Goal: Task Accomplishment & Management: Manage account settings

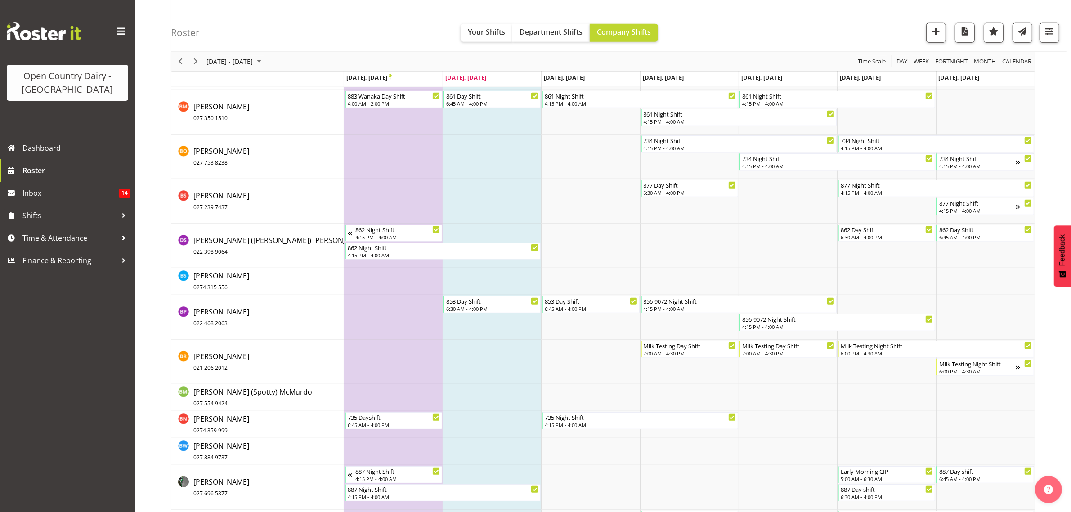
scroll to position [1013, 0]
click at [41, 242] on span "Time & Attendance" at bounding box center [70, 238] width 95 height 14
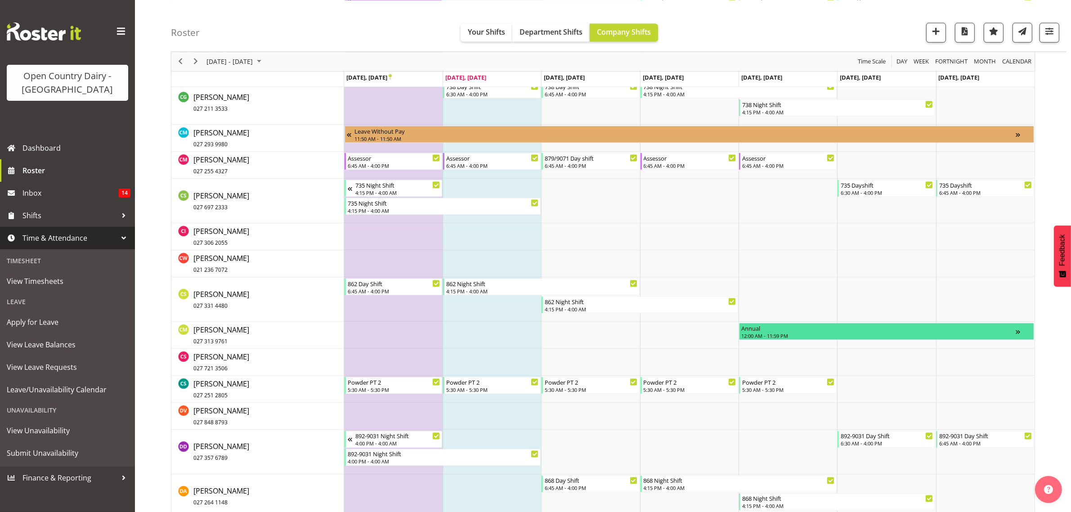
scroll to position [1519, 0]
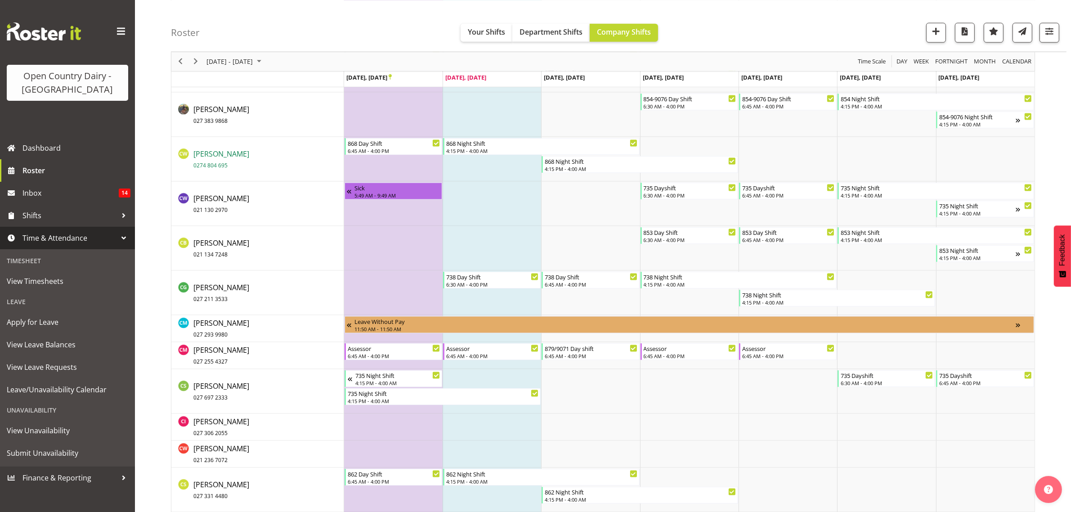
click at [228, 154] on span "Cassidy Williams 0274 804 695" at bounding box center [222, 159] width 56 height 21
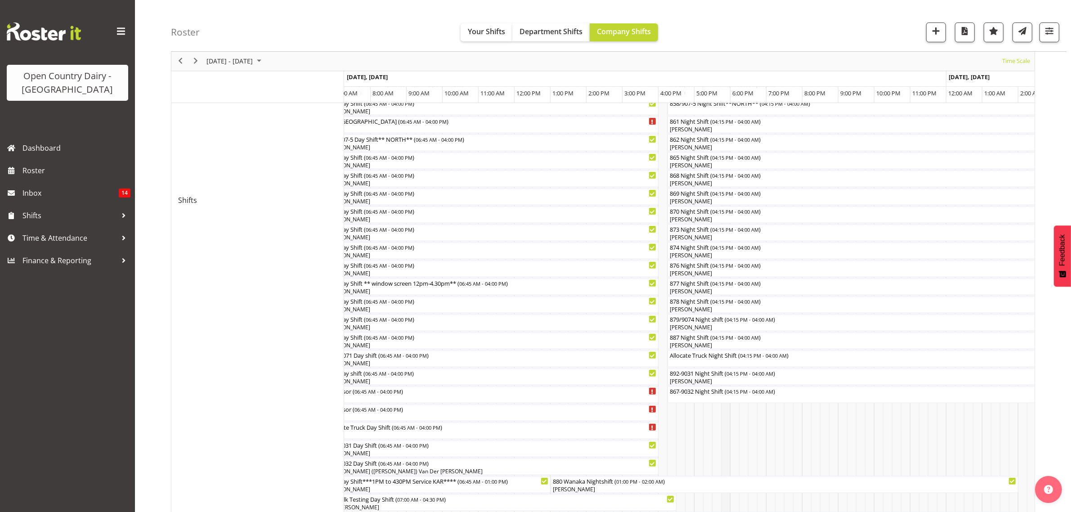
scroll to position [338, 0]
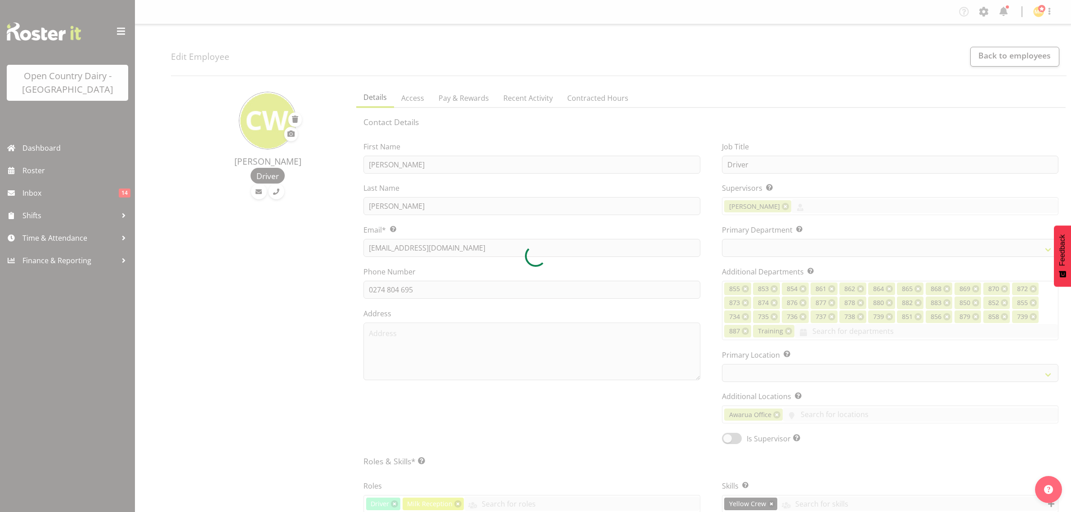
select select "TimelineWeek"
select select
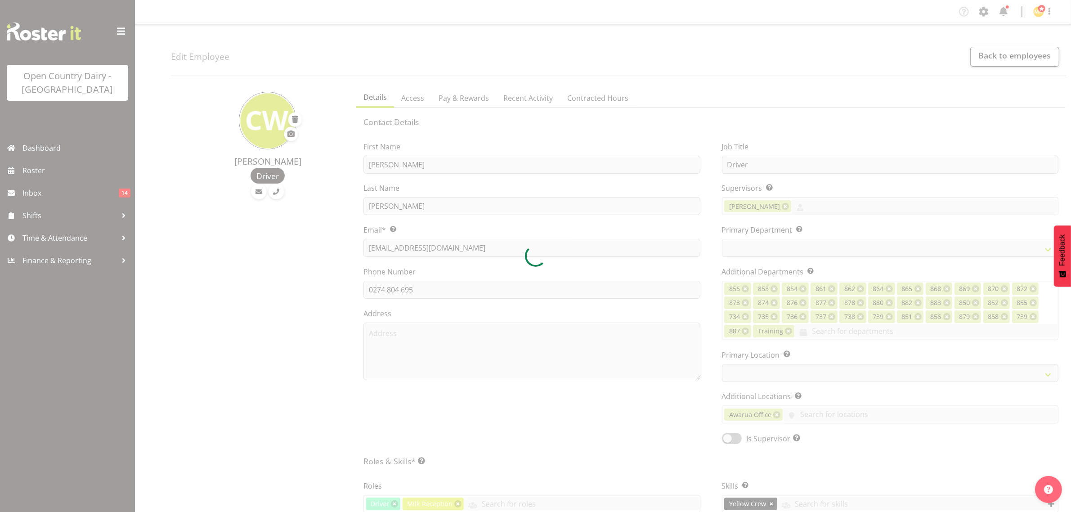
select select "681"
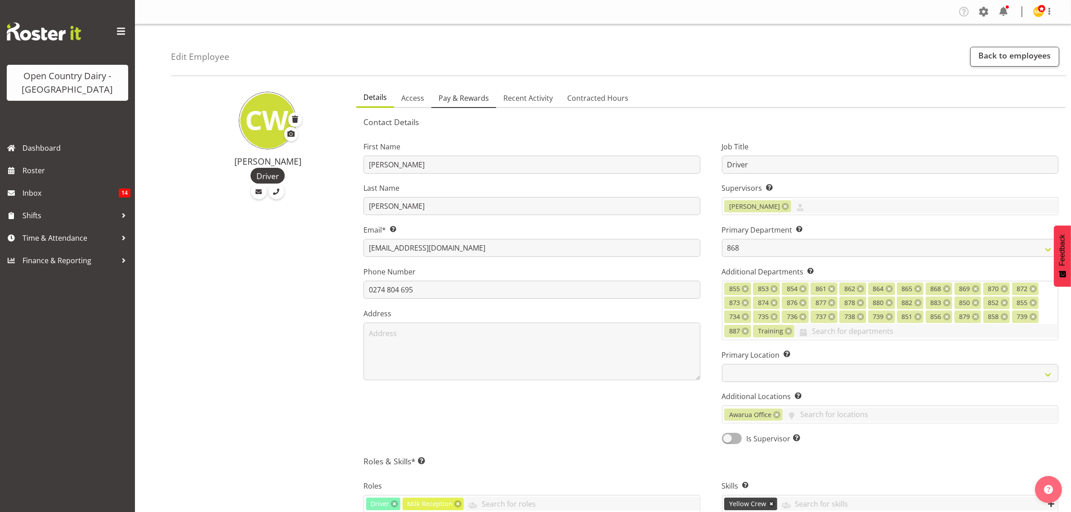
click at [448, 98] on span "Pay & Rewards" at bounding box center [464, 98] width 50 height 11
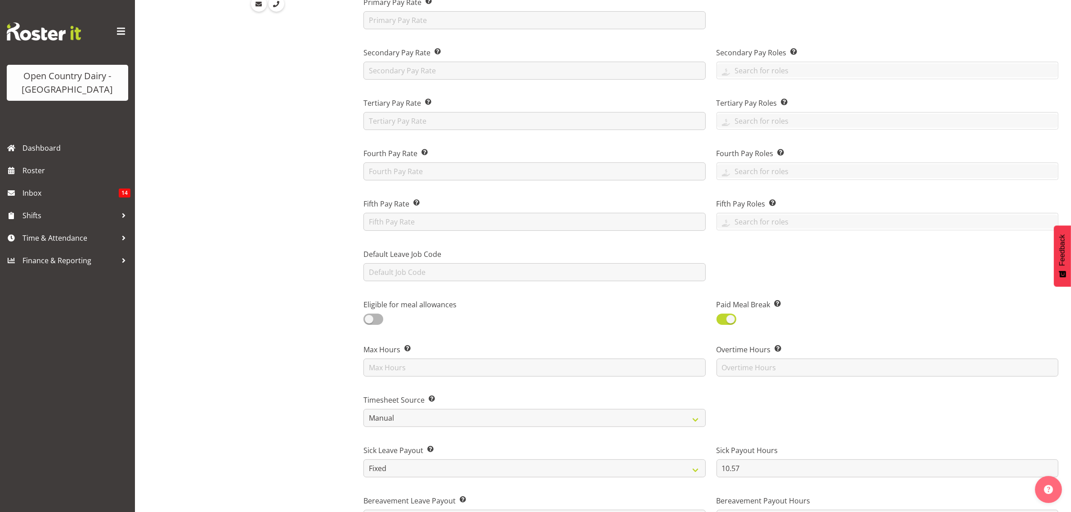
scroll to position [394, 0]
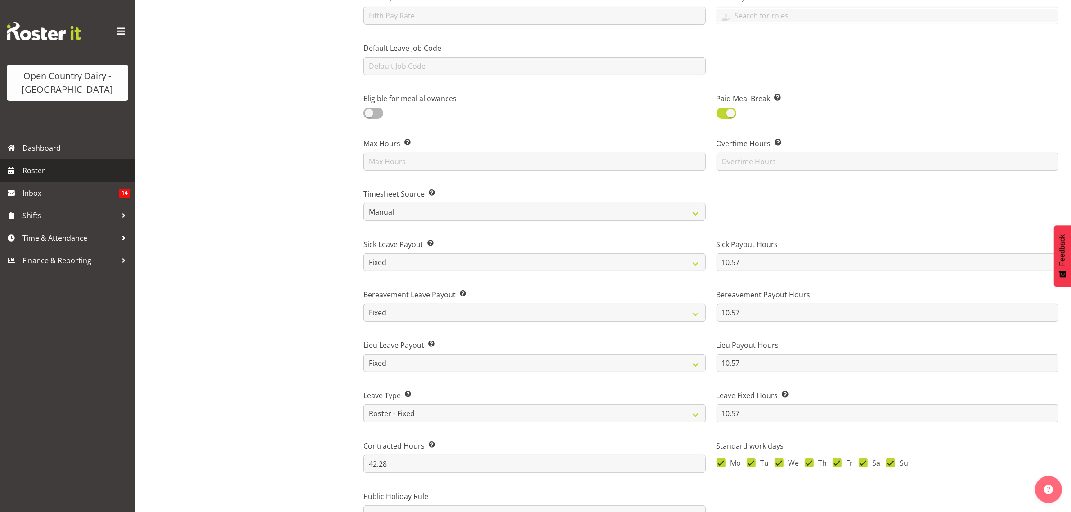
click at [36, 172] on span "Roster" at bounding box center [77, 171] width 108 height 14
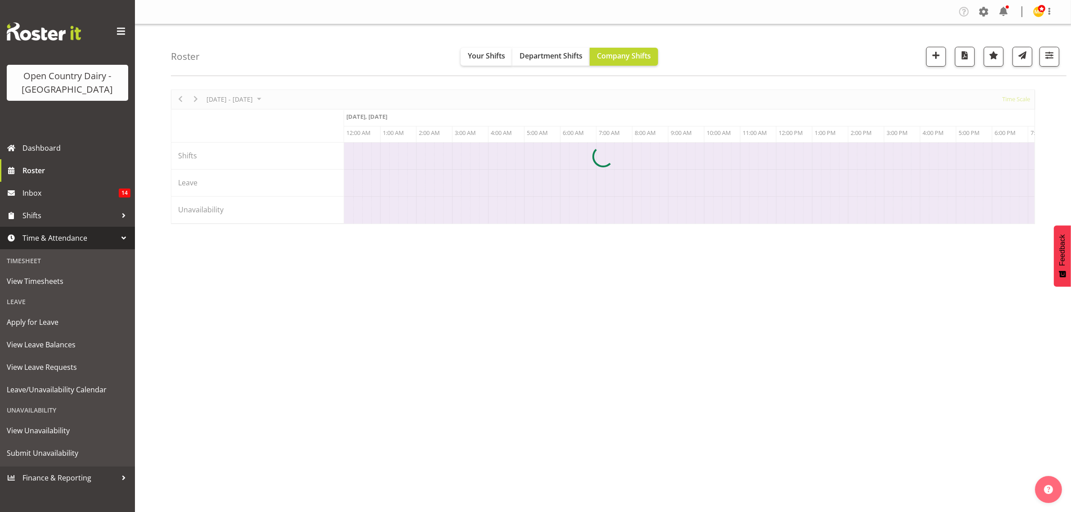
scroll to position [0, 864]
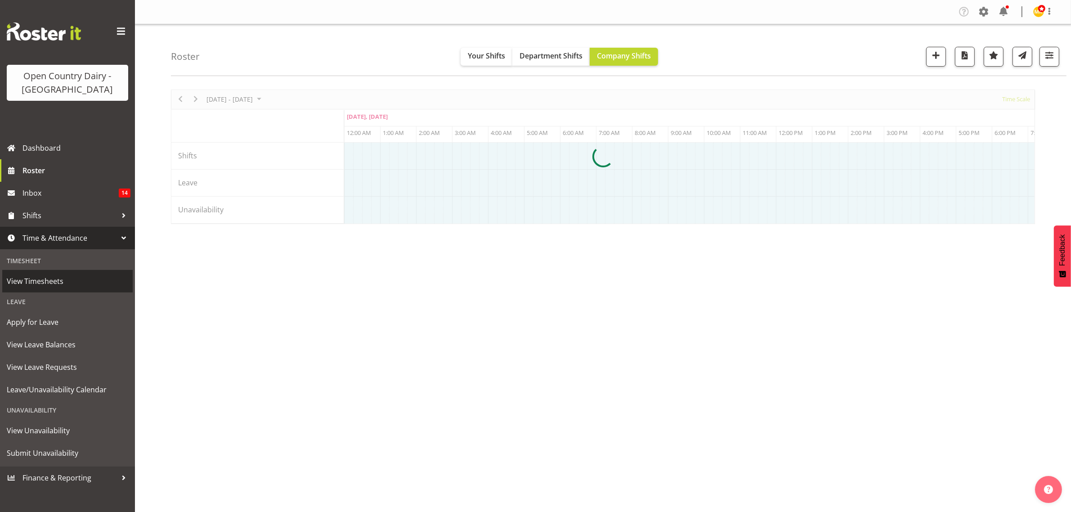
click at [33, 278] on span "View Timesheets" at bounding box center [68, 282] width 122 height 14
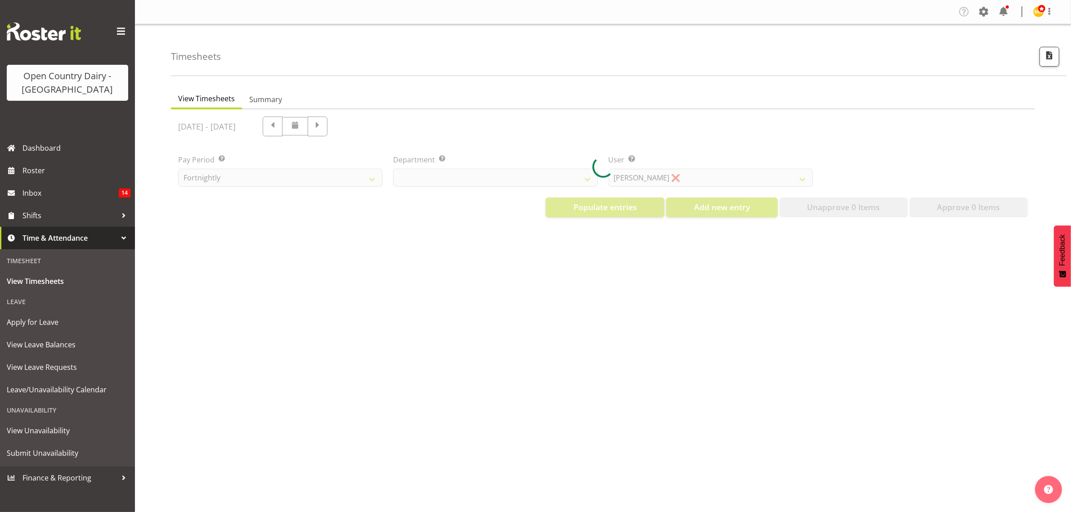
select select "699"
select select "8449"
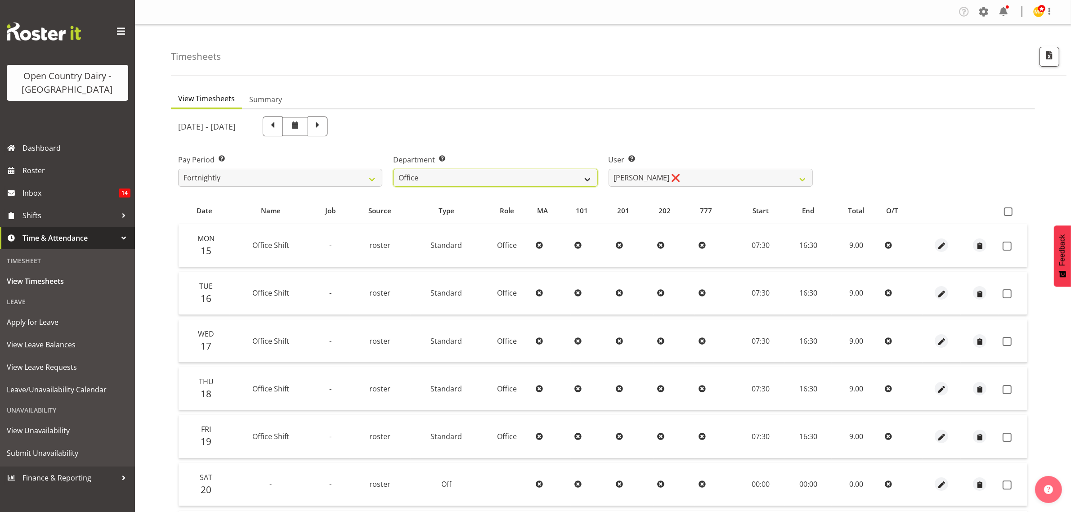
click at [588, 178] on select "734 735 736 737 738 739 851 853 854 855 856 858 861 862 865 867-9032 868 869 87…" at bounding box center [495, 178] width 204 height 18
click at [393, 169] on select "734 735 736 737 738 739 851 853 854 855 856 858 861 862 865 867-9032 868 869 87…" at bounding box center [495, 178] width 204 height 18
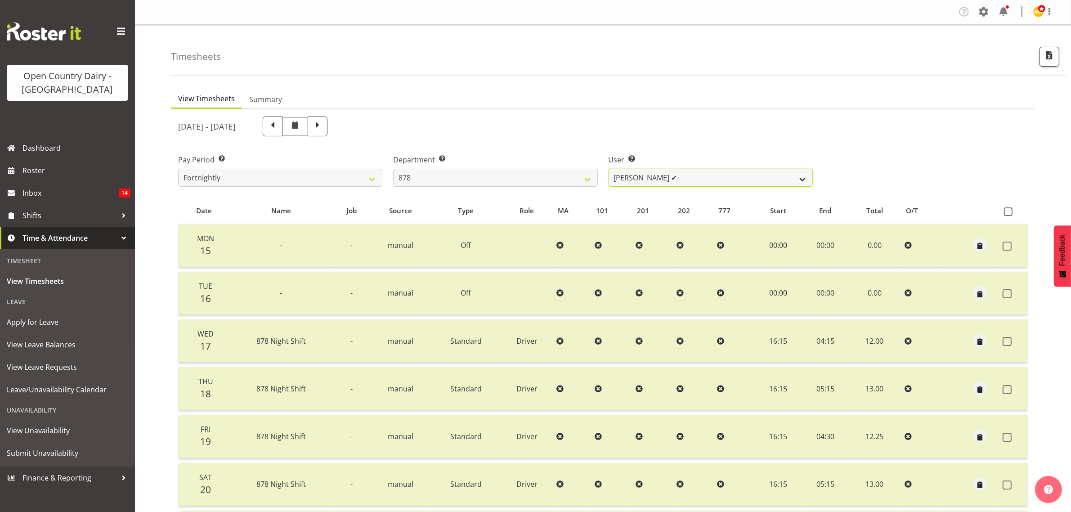
click at [800, 177] on select "[PERSON_NAME] ✔ [PERSON_NAME] ❌ [PERSON_NAME] ✔ [PERSON_NAME][GEOGRAPHIC_DATA] ✔" at bounding box center [711, 178] width 204 height 18
click at [592, 177] on select "734 735 736 737 738 739 851 853 854 855 856 858 861 862 865 867-9032 868 869 87…" at bounding box center [495, 178] width 204 height 18
select select "681"
click at [393, 169] on select "734 735 736 737 738 739 851 853 854 855 856 858 861 862 865 867-9032 868 869 87…" at bounding box center [495, 178] width 204 height 18
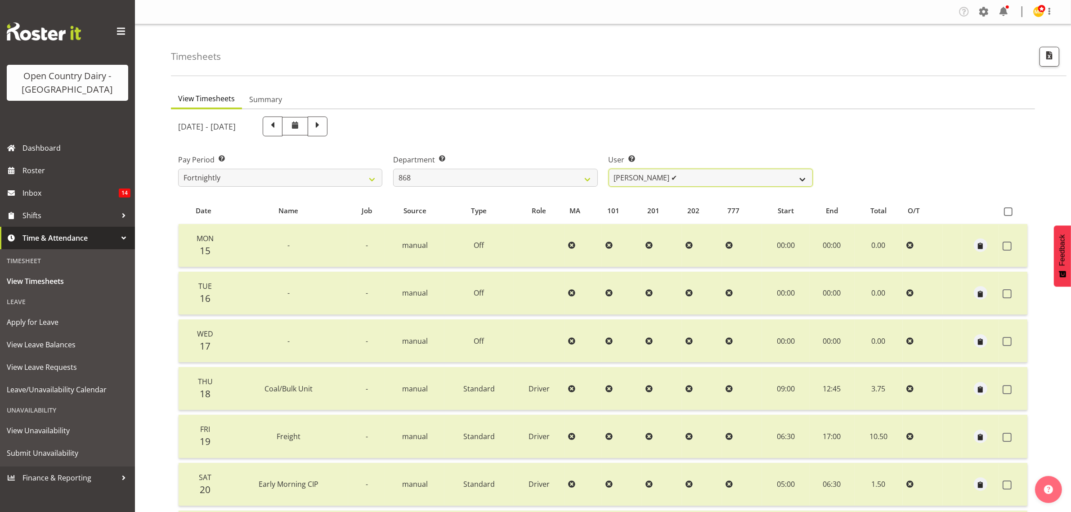
click at [801, 176] on select "Alan Rolton ✔ Cassidy Williams ✔ Christopher McIver ❌ Darin Ayling ✔" at bounding box center [711, 178] width 204 height 18
select select "9866"
click at [609, 169] on select "Alan Rolton ✔ Cassidy Williams ✔ Christopher McIver ❌ Darin Ayling ✔" at bounding box center [711, 178] width 204 height 18
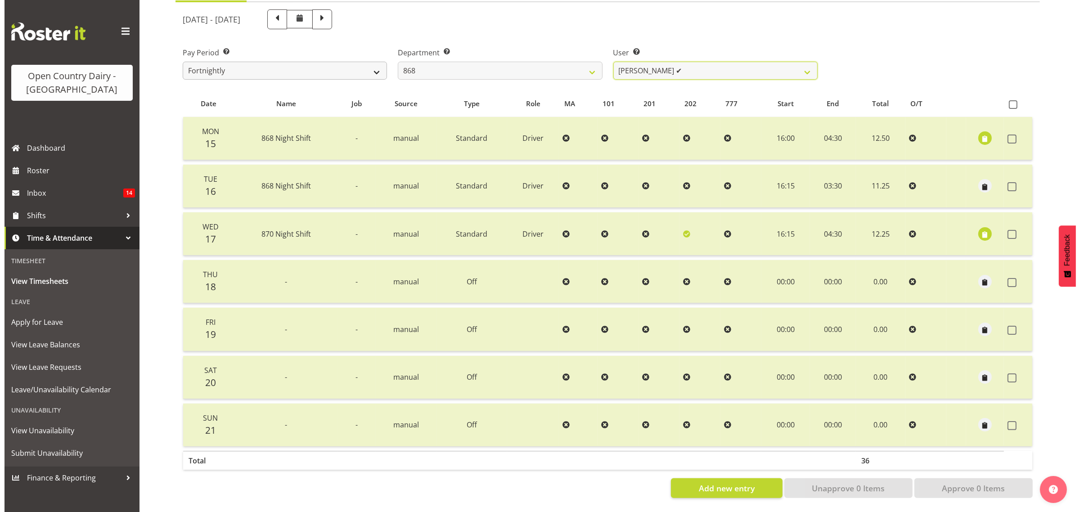
scroll to position [115, 0]
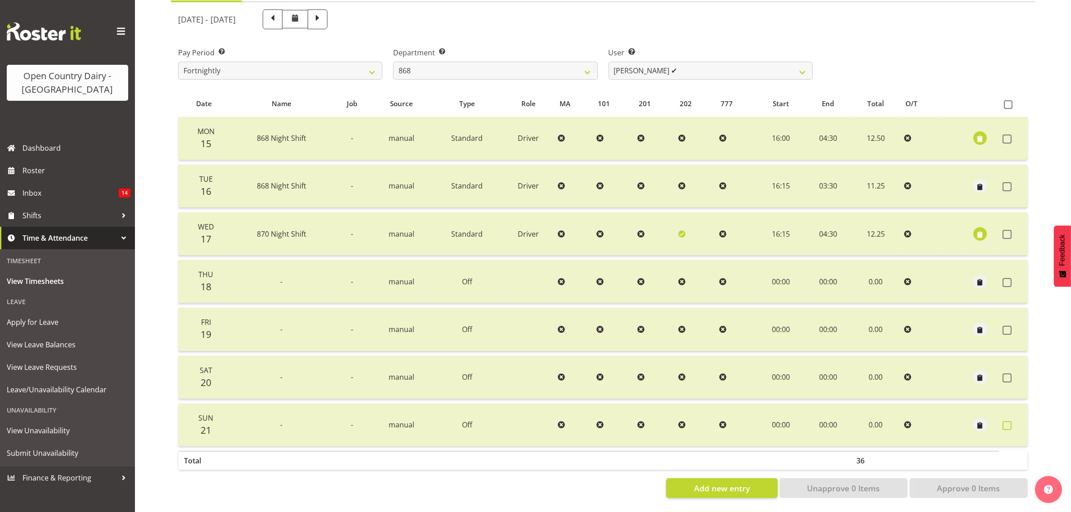
click at [1009, 421] on span at bounding box center [1007, 425] width 9 height 9
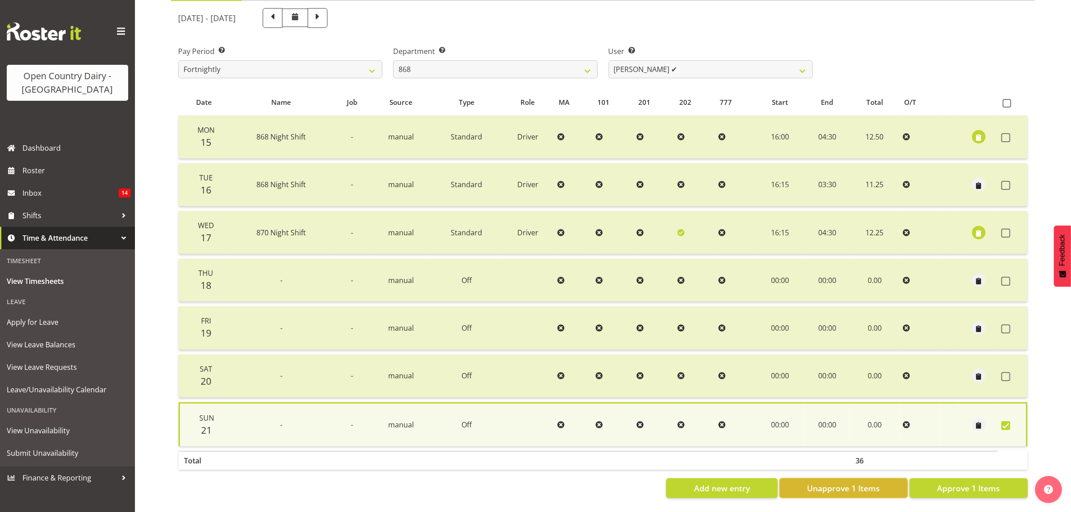
click at [823, 478] on button "Unapprove 1 Items" at bounding box center [844, 488] width 128 height 20
checkbox input "false"
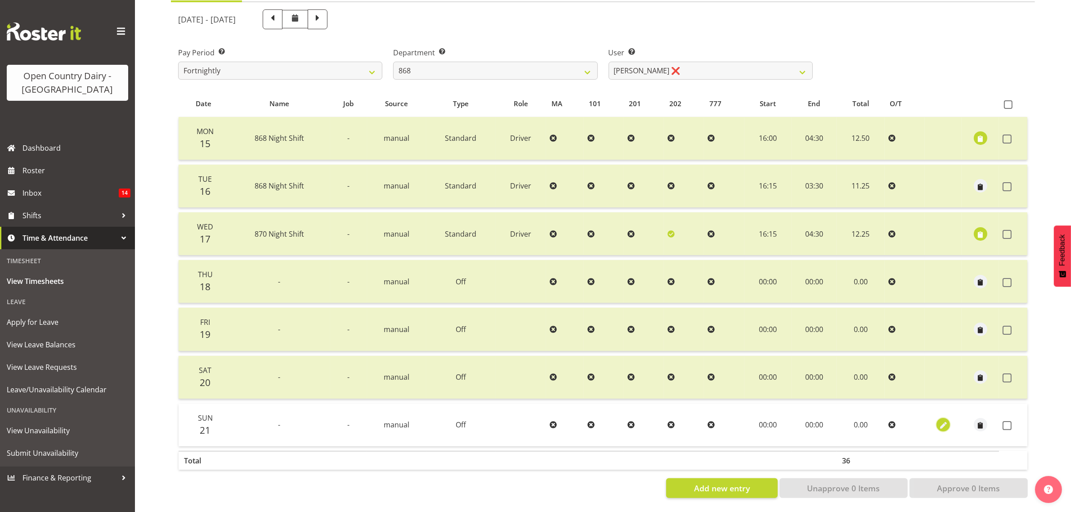
click at [944, 421] on span "button" at bounding box center [944, 426] width 10 height 10
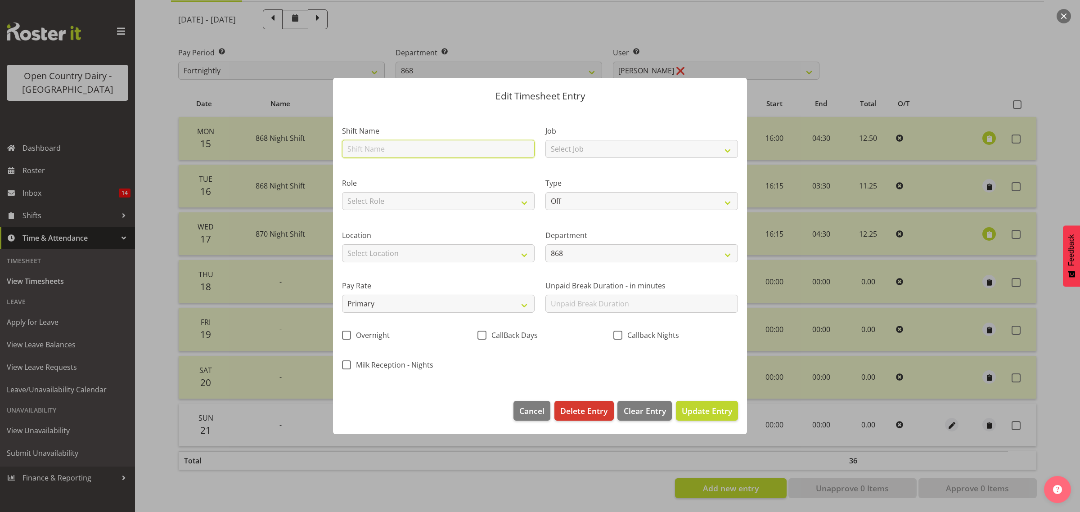
click at [408, 147] on input "text" at bounding box center [438, 149] width 193 height 18
type input "Day shift"
click at [435, 196] on select "Select Role Driver Milk Reception" at bounding box center [438, 201] width 193 height 18
select select "1154"
click at [342, 192] on select "Select Role Driver Milk Reception" at bounding box center [438, 201] width 193 height 18
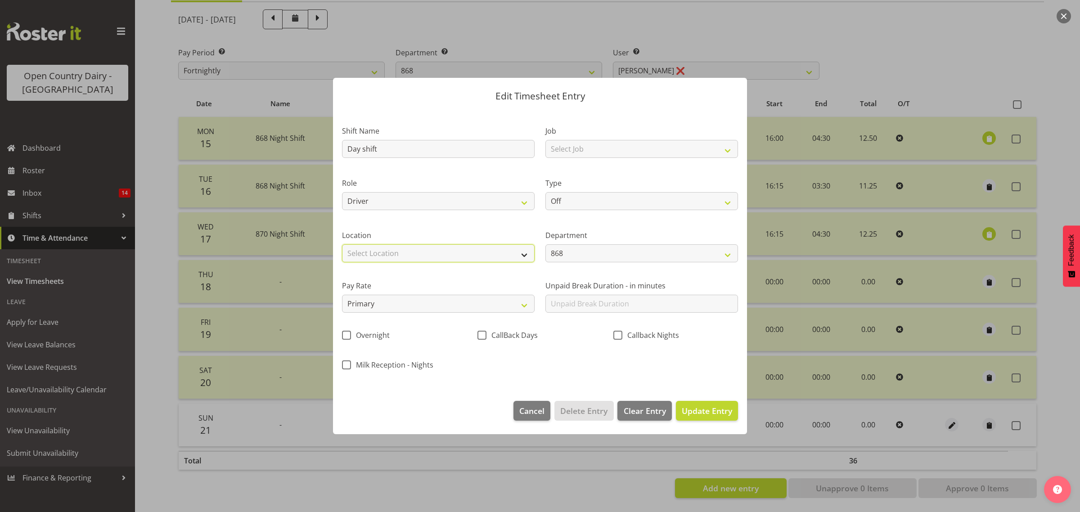
click at [418, 255] on select "Select Location Awarua Milk Awarua Office Freight Horotiu office Waharoa Office…" at bounding box center [438, 253] width 193 height 18
select select "988"
click at [342, 244] on select "Select Location Awarua Milk Awarua Office Freight Horotiu office Waharoa Office…" at bounding box center [438, 253] width 193 height 18
click at [669, 196] on select "Off Standard Public Holiday Public Holiday (Worked) Day In Lieu Annual Leave Si…" at bounding box center [641, 201] width 193 height 18
click at [545, 192] on select "Off Standard Public Holiday Public Holiday (Worked) Day In Lieu Annual Leave Si…" at bounding box center [641, 201] width 193 height 18
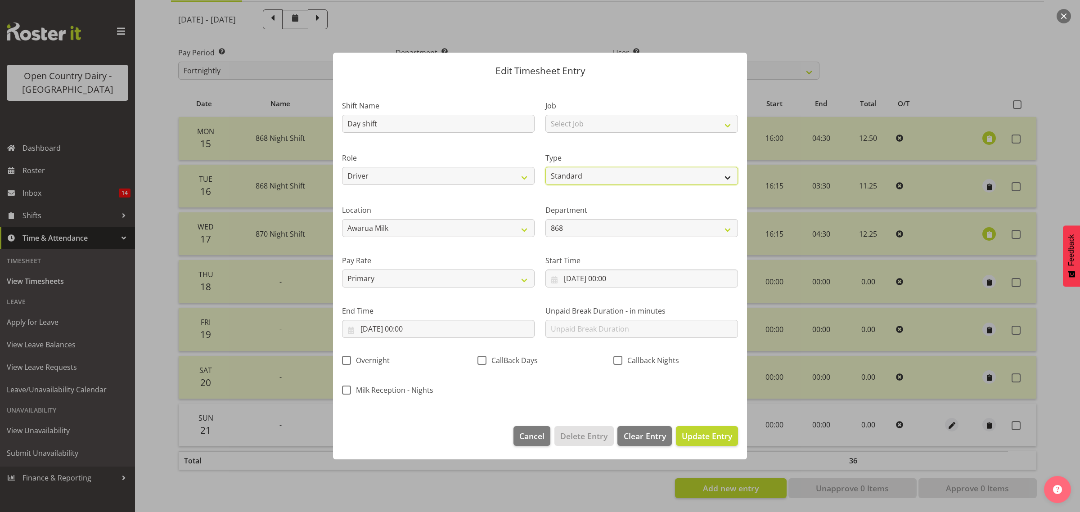
click at [725, 175] on select "Off Standard Public Holiday Public Holiday (Worked) Day In Lieu Annual Leave Si…" at bounding box center [641, 176] width 193 height 18
select select "Sick"
click at [545, 167] on select "Off Standard Public Holiday Public Holiday (Worked) Day In Lieu Annual Leave Si…" at bounding box center [641, 176] width 193 height 18
click at [613, 279] on input "21/09/2025, 00:00" at bounding box center [641, 279] width 193 height 18
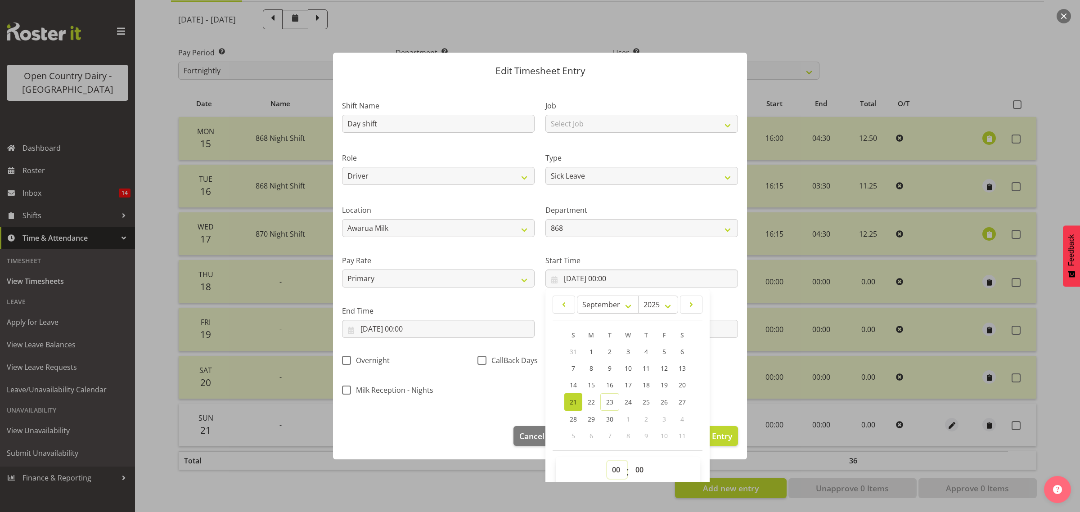
click at [613, 471] on select "00 01 02 03 04 05 06 07 08 09 10 11 12 13 14 15 16 17 18 19 20 21 22 23" at bounding box center [617, 470] width 20 height 18
select select "6"
click at [607, 461] on select "00 01 02 03 04 05 06 07 08 09 10 11 12 13 14 15 16 17 18 19 20 21 22 23" at bounding box center [617, 470] width 20 height 18
type input "21/09/2025, 06:00"
click at [637, 467] on select "00 01 02 03 04 05 06 07 08 09 10 11 12 13 14 15 16 17 18 19 20 21 22 23 24 25 2…" at bounding box center [640, 470] width 20 height 18
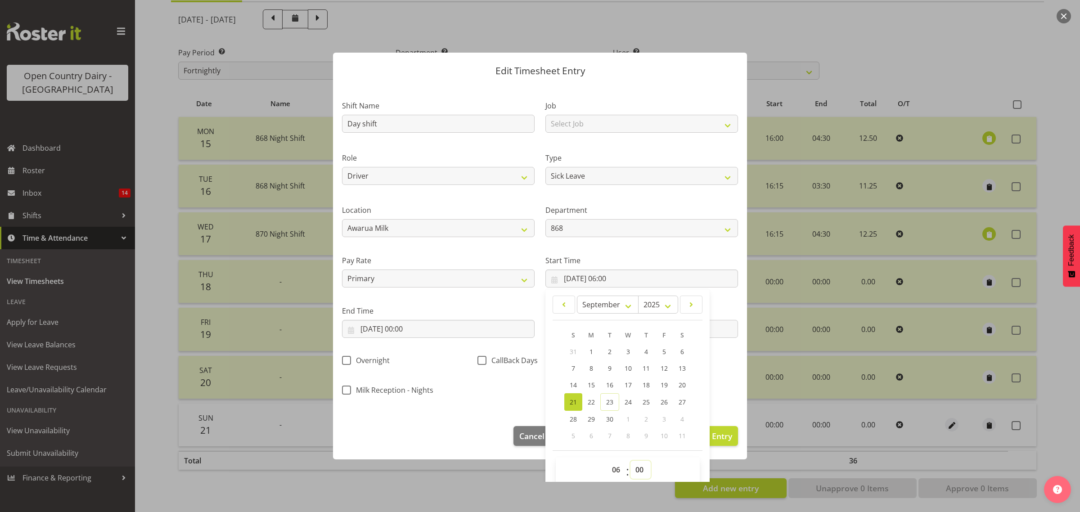
select select "30"
click at [630, 461] on select "00 01 02 03 04 05 06 07 08 09 10 11 12 13 14 15 16 17 18 19 20 21 22 23 24 25 2…" at bounding box center [640, 470] width 20 height 18
type input "21/09/2025, 06:30"
click at [419, 324] on input "21/09/2025, 00:00" at bounding box center [438, 329] width 193 height 18
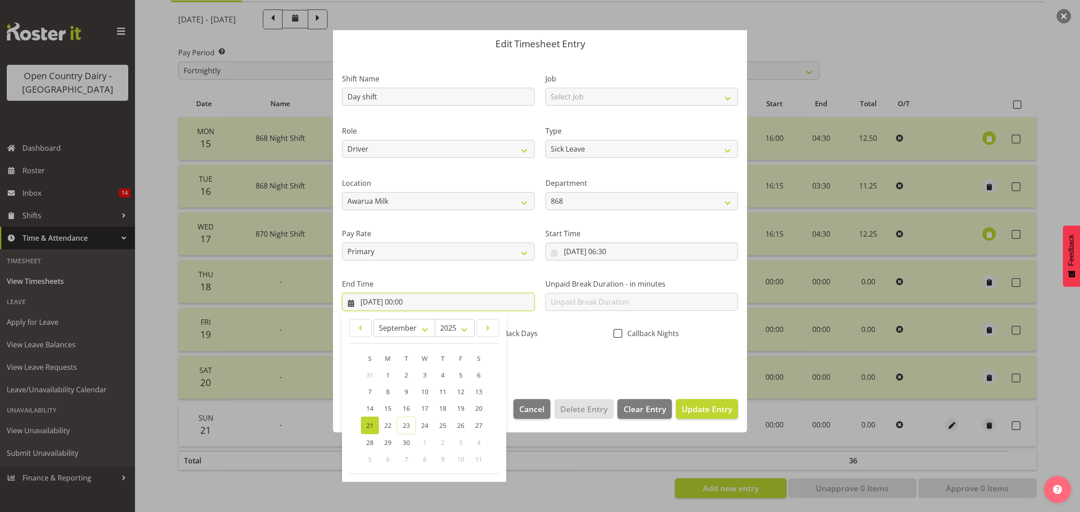
scroll to position [61, 0]
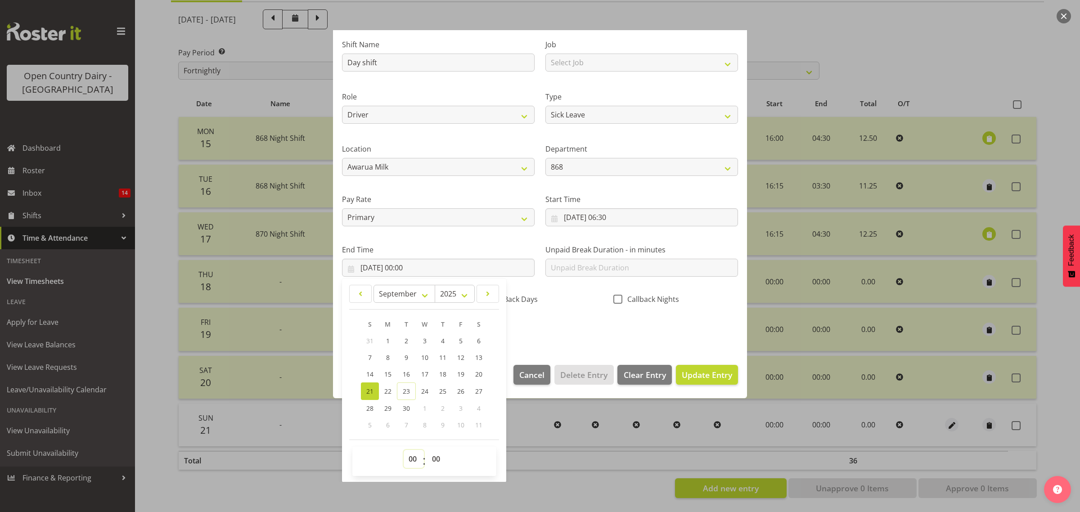
click at [414, 459] on select "00 01 02 03 04 05 06 07 08 09 10 11 12 13 14 15 16 17 18 19 20 21 22 23" at bounding box center [414, 459] width 20 height 18
select select "16"
click at [404, 450] on select "00 01 02 03 04 05 06 07 08 09 10 11 12 13 14 15 16 17 18 19 20 21 22 23" at bounding box center [414, 459] width 20 height 18
type input "21/09/2025, 16:00"
click at [691, 376] on span "Update Entry" at bounding box center [707, 374] width 50 height 11
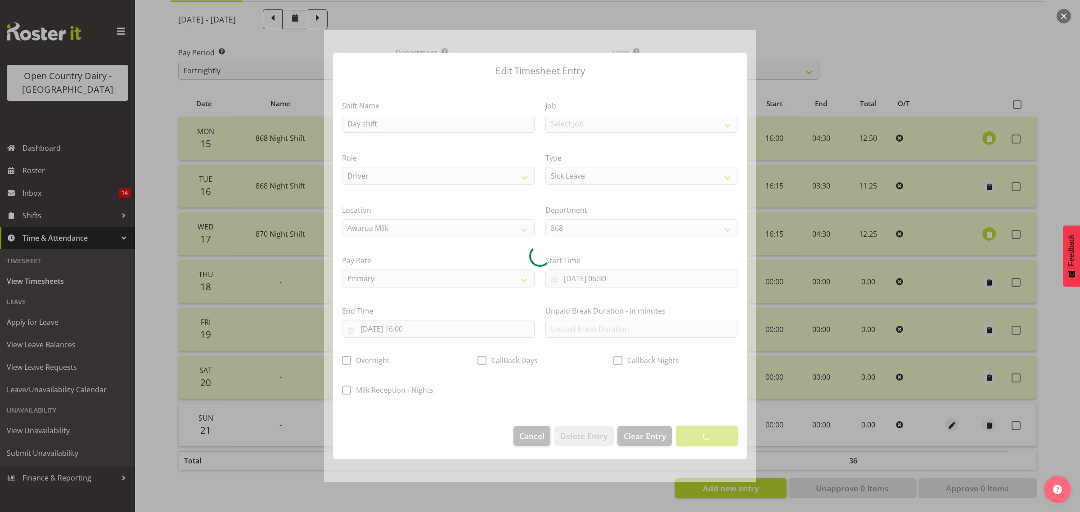
scroll to position [0, 0]
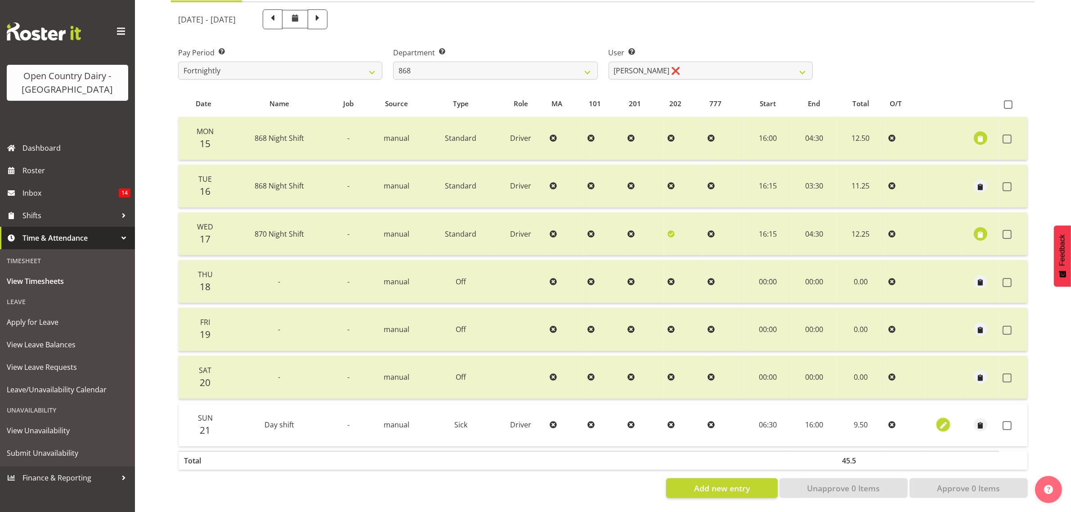
click at [943, 421] on span "button" at bounding box center [944, 426] width 10 height 10
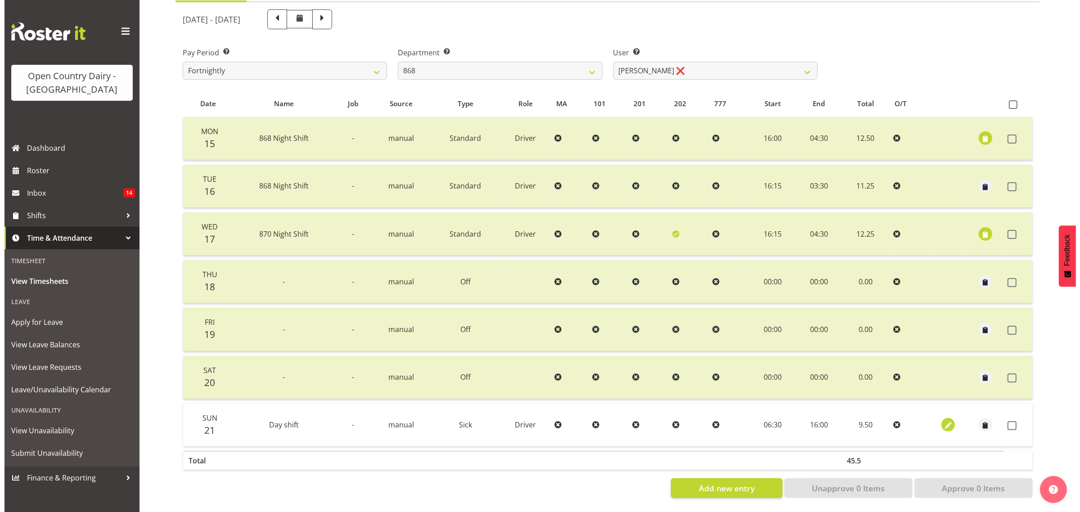
select select "Sick"
select select "8"
select select "2025"
select select "16"
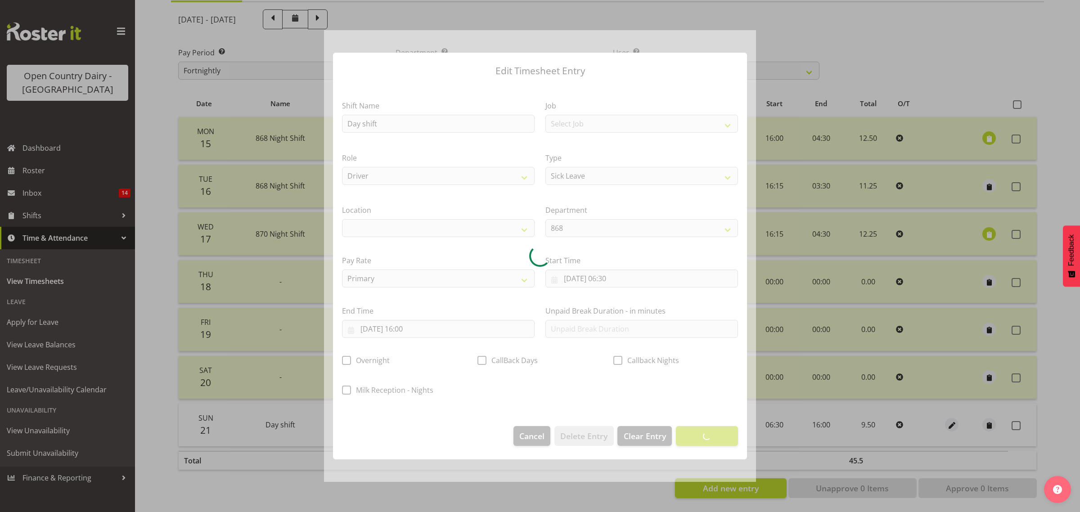
select select
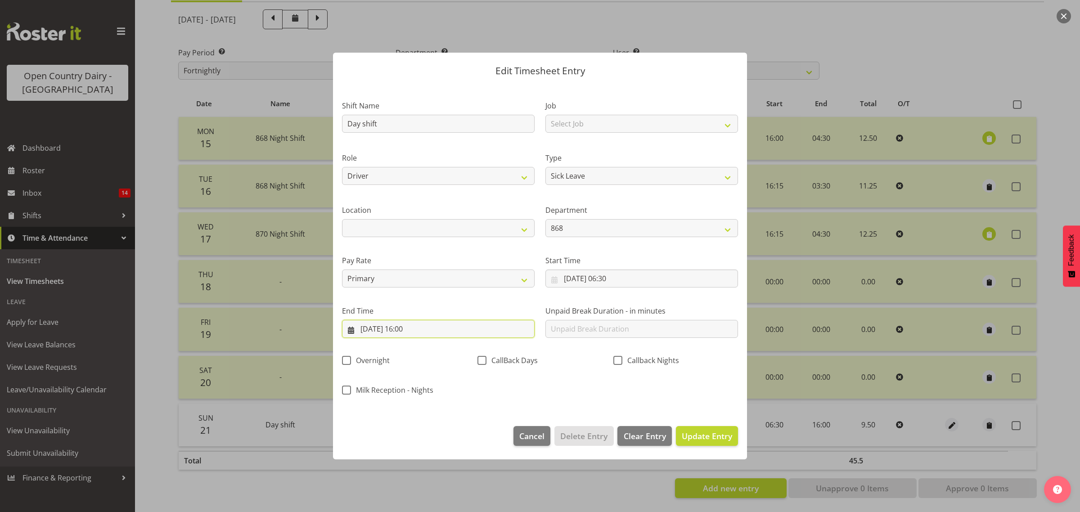
click at [408, 329] on input "21/09/2025, 16:00" at bounding box center [438, 329] width 193 height 18
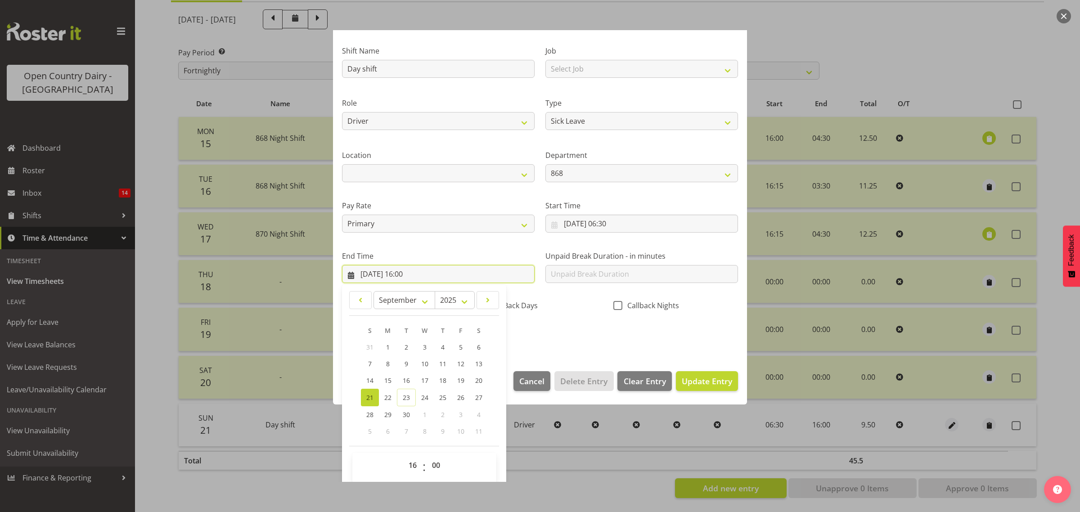
scroll to position [61, 0]
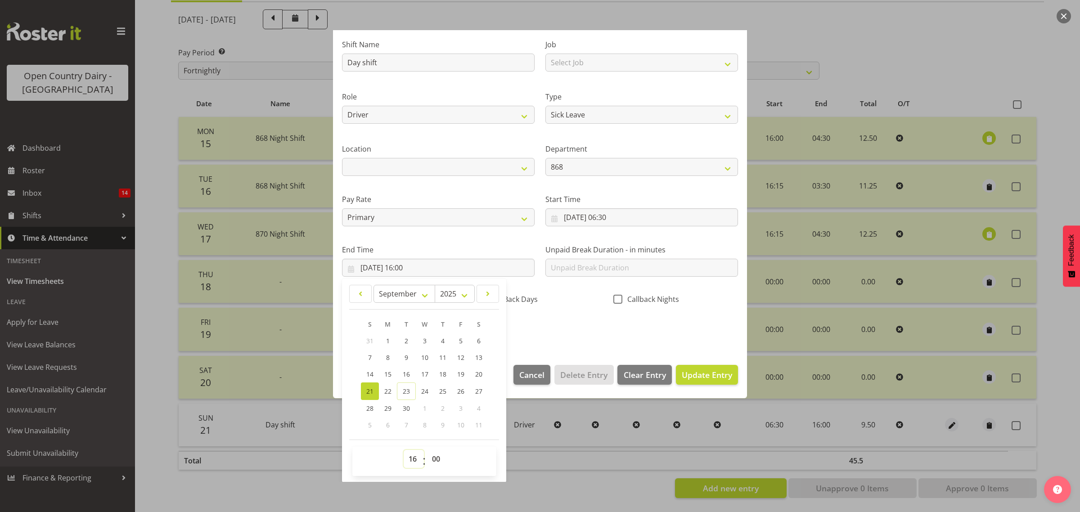
click at [414, 460] on select "00 01 02 03 04 05 06 07 08 09 10 11 12 13 14 15 16 17 18 19 20 21 22 23" at bounding box center [414, 459] width 20 height 18
select select "15"
click at [404, 450] on select "00 01 02 03 04 05 06 07 08 09 10 11 12 13 14 15 16 17 18 19 20 21 22 23" at bounding box center [414, 459] width 20 height 18
type input "21/09/2025, 15:00"
click at [689, 375] on span "Update Entry" at bounding box center [707, 374] width 50 height 11
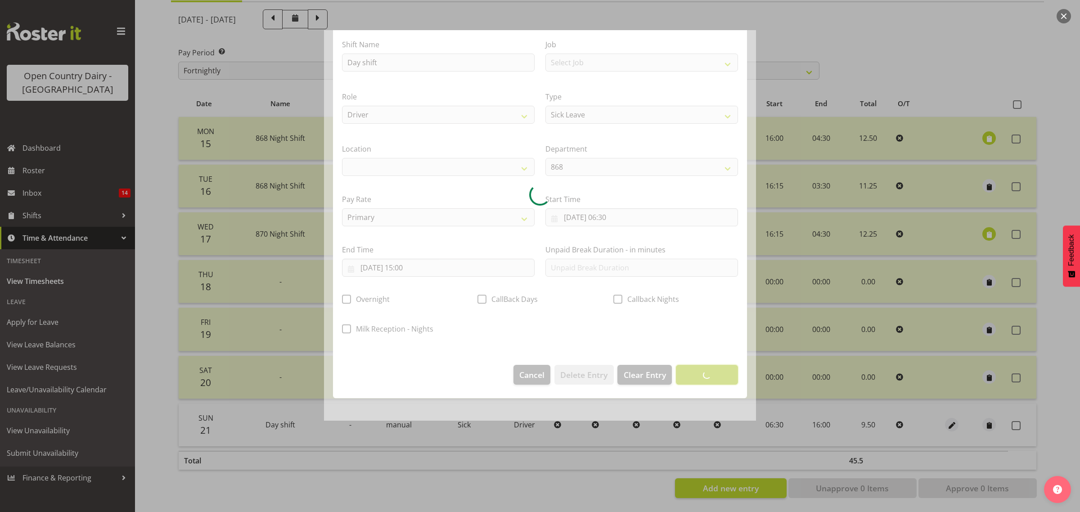
scroll to position [0, 0]
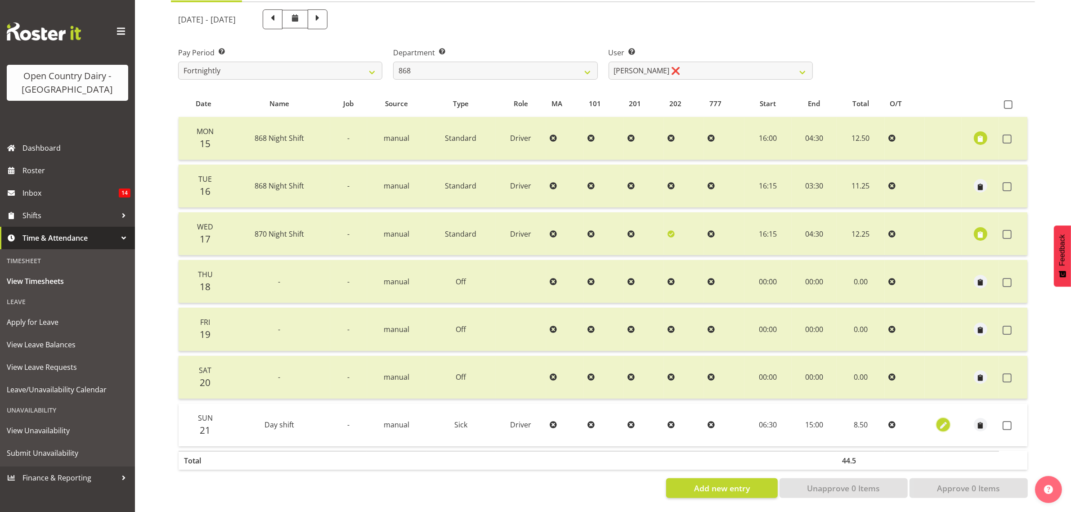
click at [942, 421] on span "button" at bounding box center [944, 426] width 10 height 10
select select "Sick"
select select "8"
select select "2025"
select select "15"
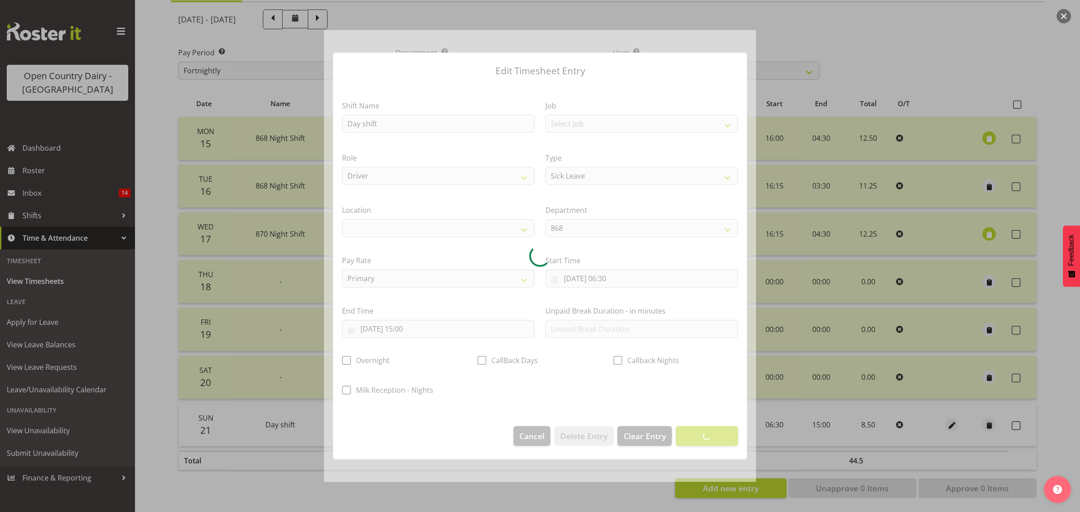
select select
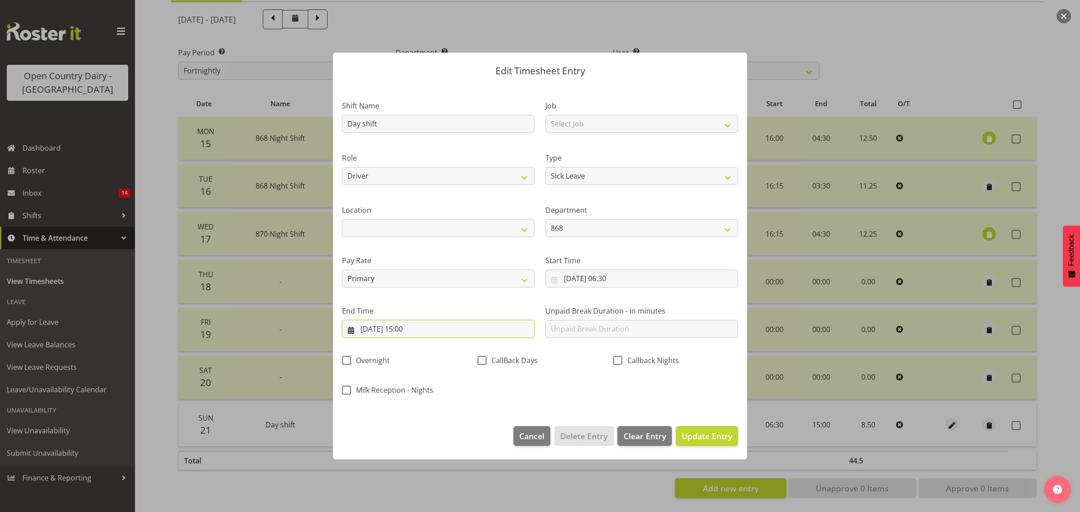
click at [412, 329] on input "21/09/2025, 15:00" at bounding box center [438, 329] width 193 height 18
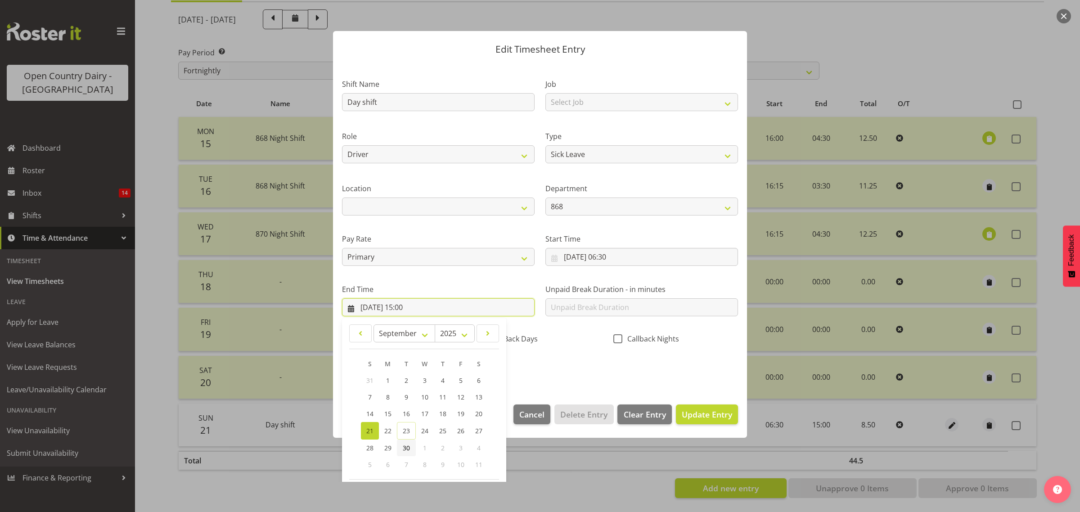
scroll to position [61, 0]
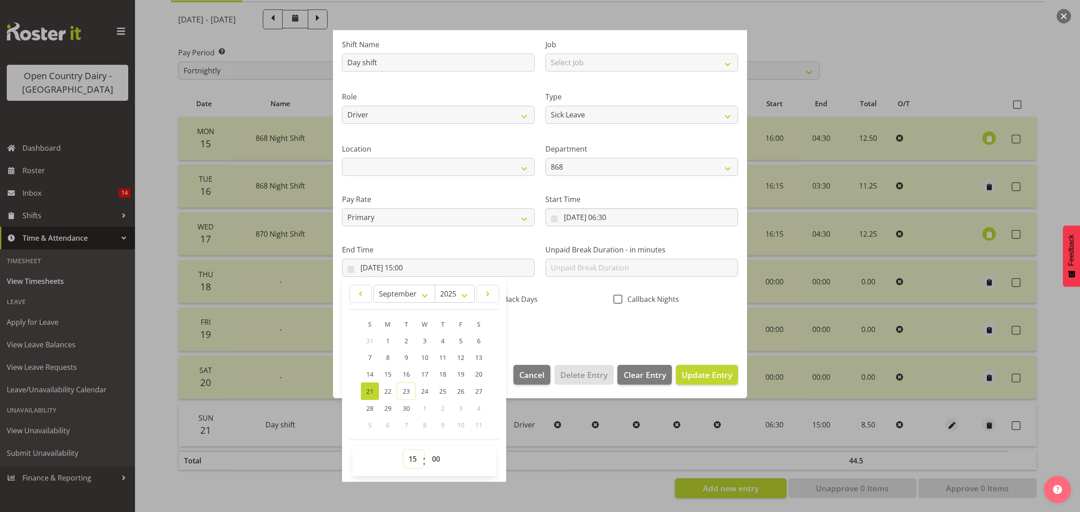
click at [414, 460] on select "00 01 02 03 04 05 06 07 08 09 10 11 12 13 14 15 16 17 18 19 20 21 22 23" at bounding box center [414, 459] width 20 height 18
select select "17"
click at [404, 450] on select "00 01 02 03 04 05 06 07 08 09 10 11 12 13 14 15 16 17 18 19 20 21 22 23" at bounding box center [414, 459] width 20 height 18
type input "21/09/2025, 17:00"
click at [437, 456] on select "00 01 02 03 04 05 06 07 08 09 10 11 12 13 14 15 16 17 18 19 20 21 22 23 24 25 2…" at bounding box center [437, 459] width 20 height 18
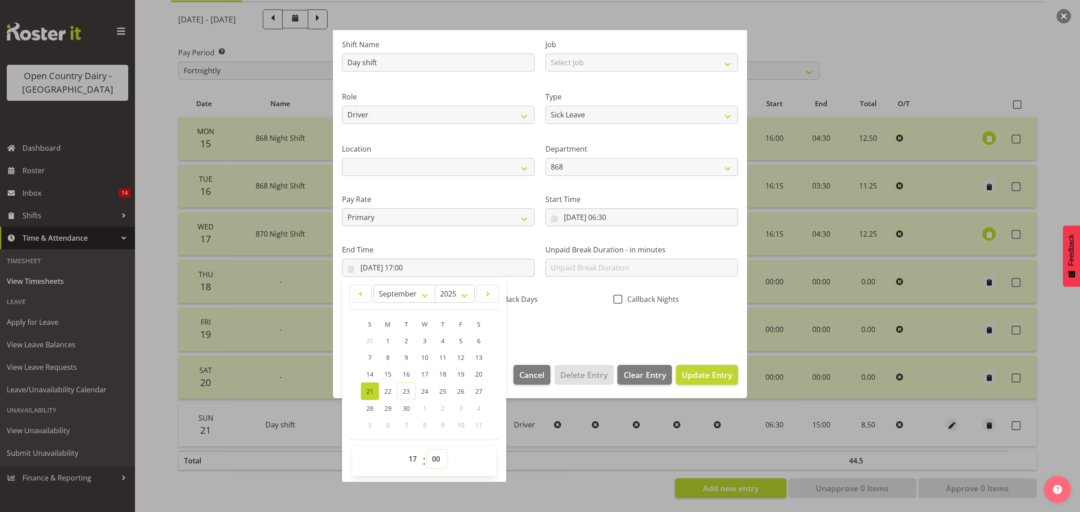
select select "9"
click at [427, 450] on select "00 01 02 03 04 05 06 07 08 09 10 11 12 13 14 15 16 17 18 19 20 21 22 23 24 25 2…" at bounding box center [437, 459] width 20 height 18
type input "21/09/2025, 17:09"
click at [692, 368] on button "Update Entry" at bounding box center [707, 375] width 62 height 20
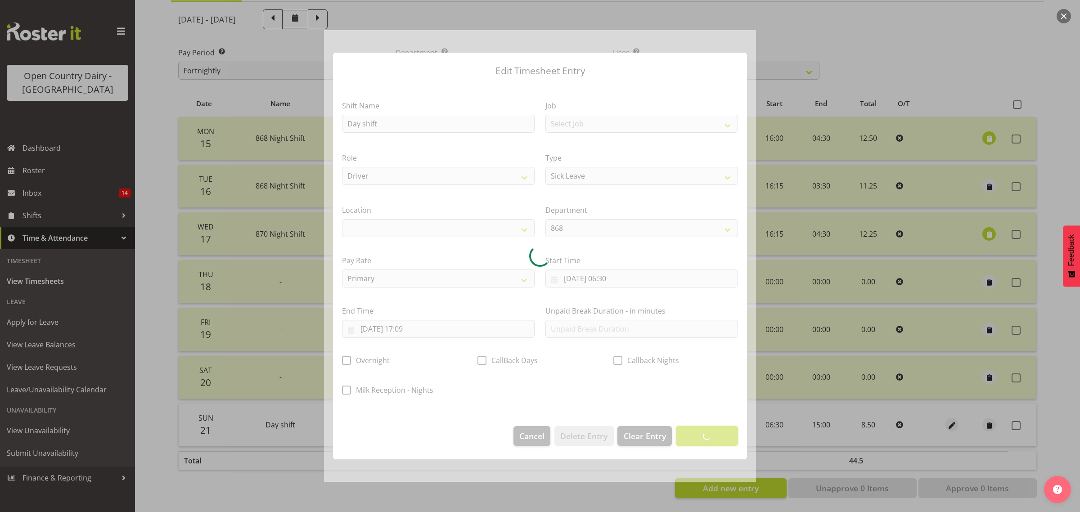
scroll to position [0, 0]
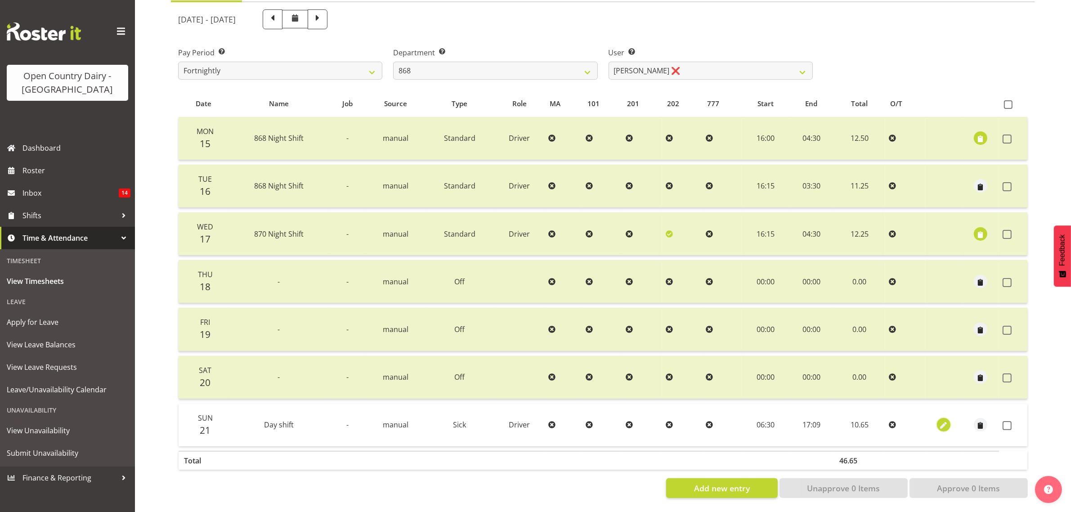
click at [943, 421] on span "button" at bounding box center [944, 426] width 10 height 10
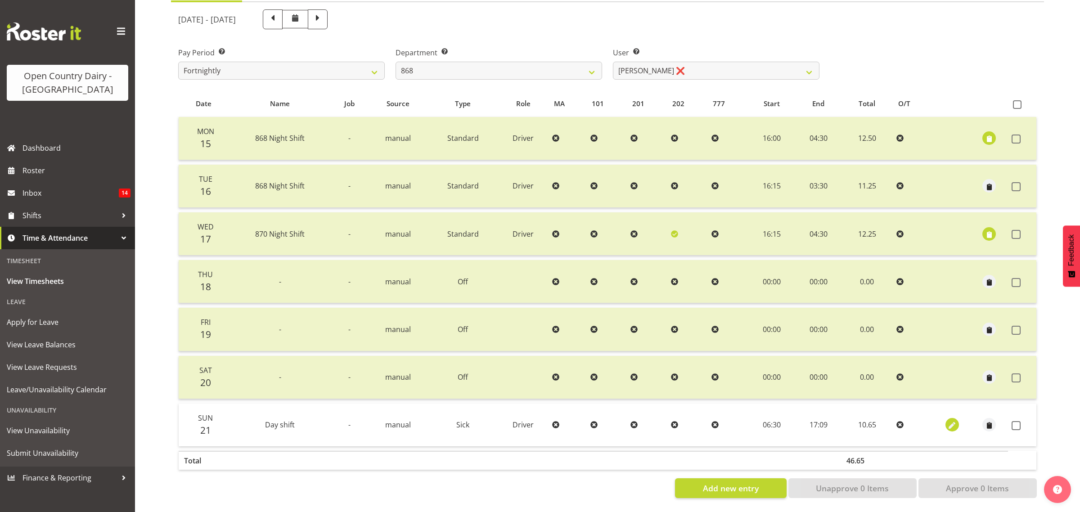
select select "Sick"
select select "8"
select select "2025"
select select "17"
select select "9"
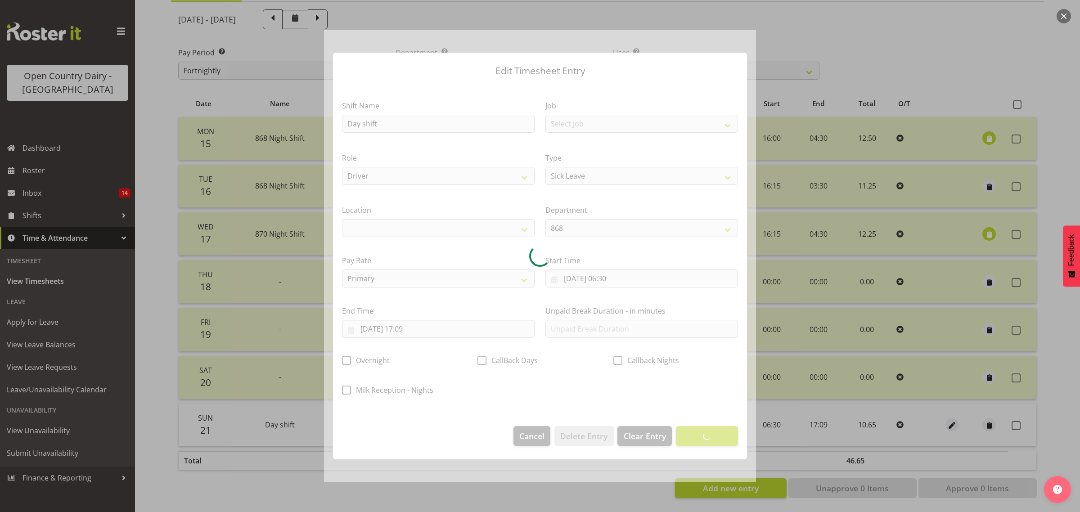
select select
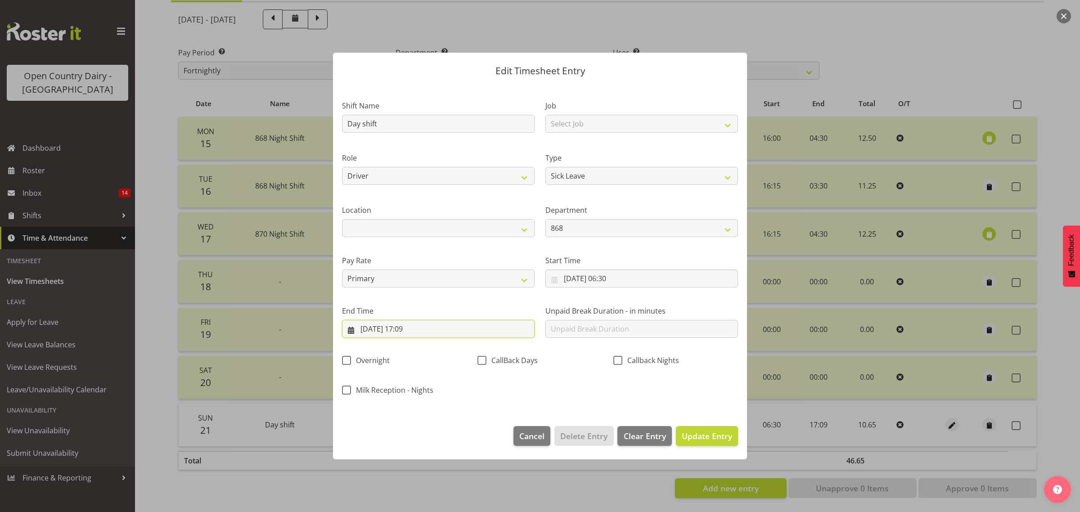
click at [415, 329] on input "21/09/2025, 17:09" at bounding box center [438, 329] width 193 height 18
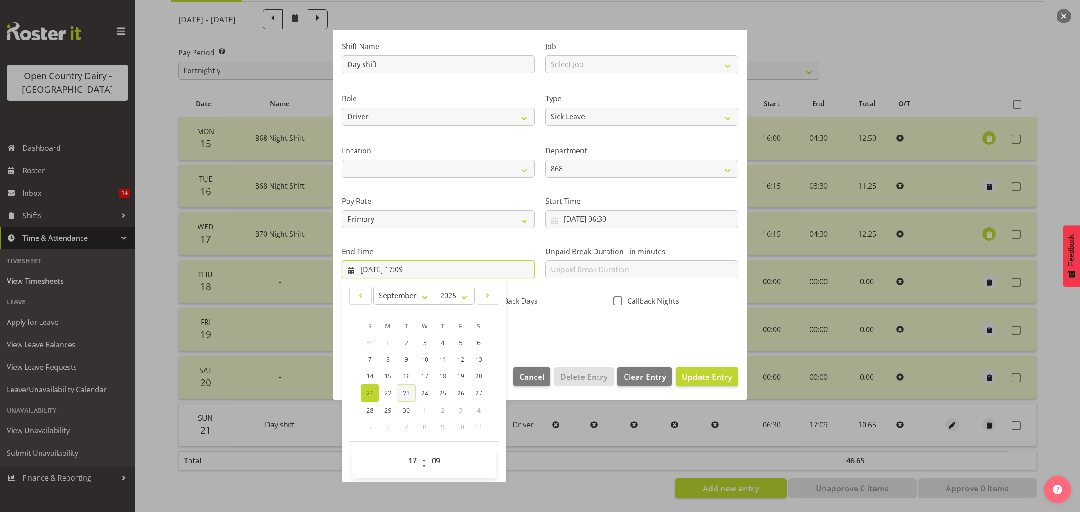
scroll to position [61, 0]
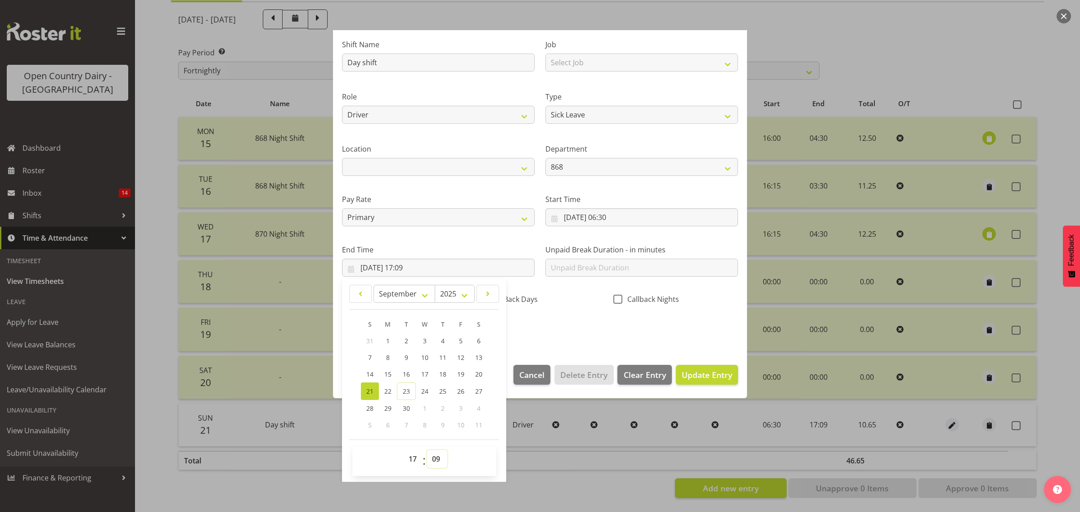
click at [435, 456] on select "00 01 02 03 04 05 06 07 08 09 10 11 12 13 14 15 16 17 18 19 20 21 22 23 24 25 2…" at bounding box center [437, 459] width 20 height 18
select select "2"
click at [427, 450] on select "00 01 02 03 04 05 06 07 08 09 10 11 12 13 14 15 16 17 18 19 20 21 22 23 24 25 2…" at bounding box center [437, 459] width 20 height 18
type input "21/09/2025, 17:02"
click at [691, 371] on span "Update Entry" at bounding box center [707, 374] width 50 height 11
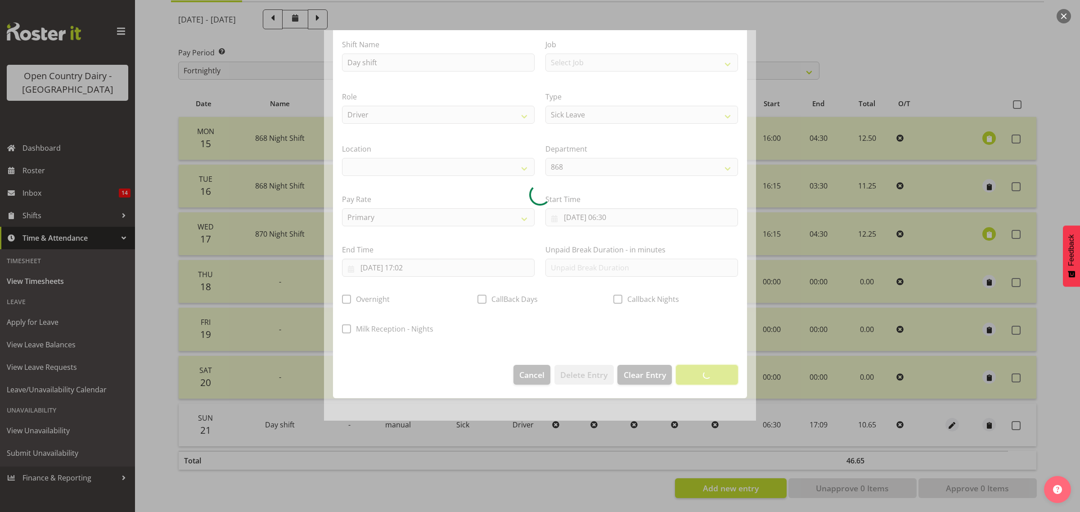
scroll to position [0, 0]
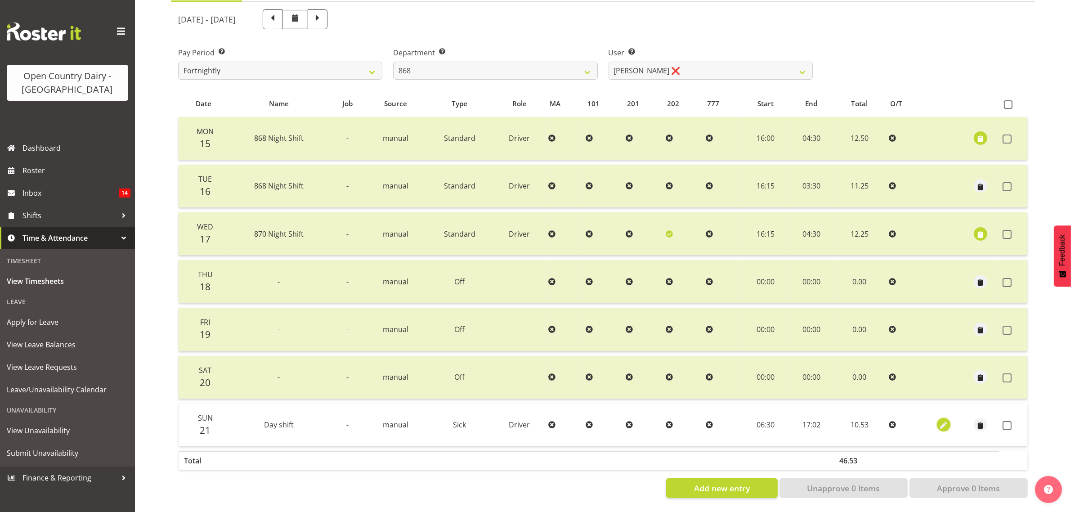
click at [941, 421] on span "button" at bounding box center [944, 426] width 10 height 10
select select "Sick"
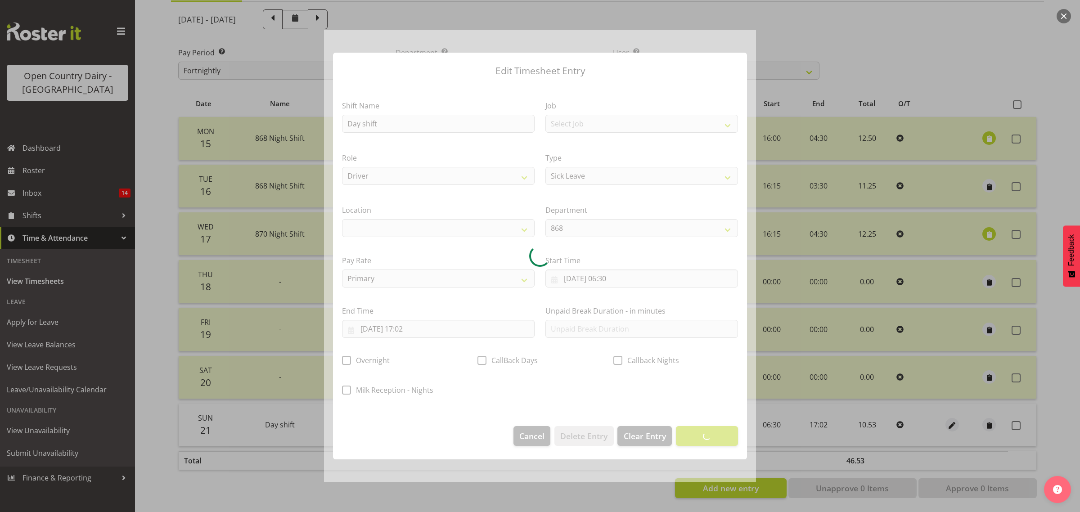
select select
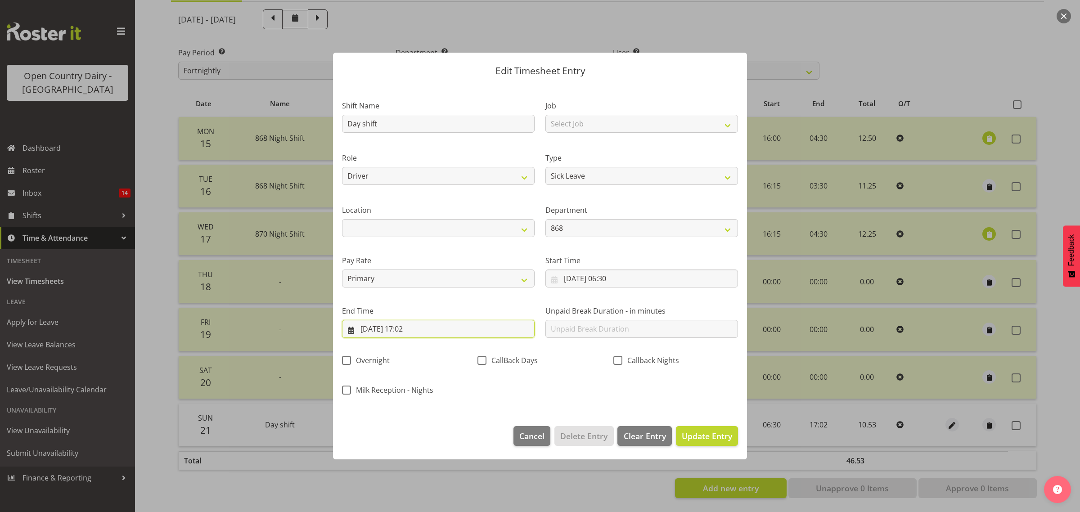
click at [410, 330] on input "21/09/2025, 17:02" at bounding box center [438, 329] width 193 height 18
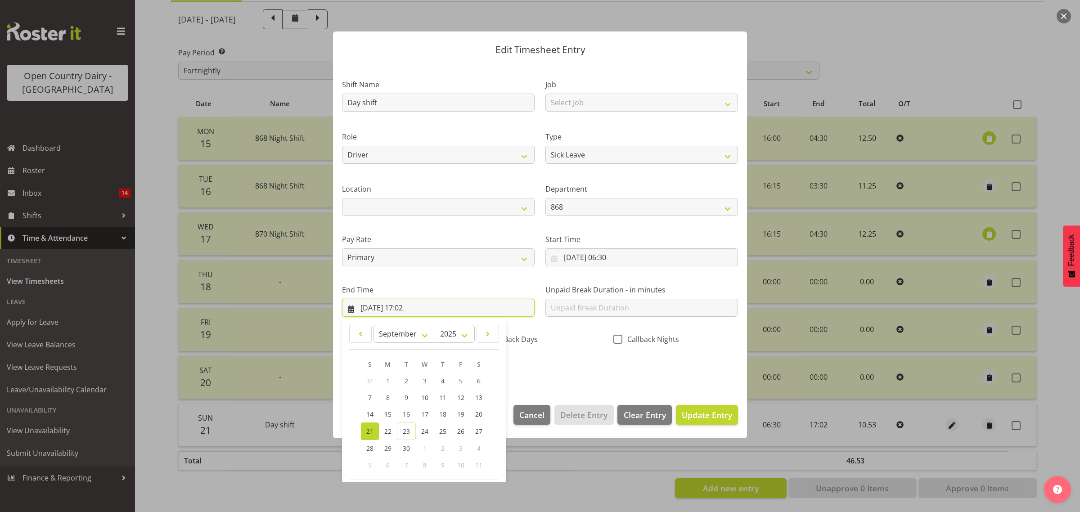
scroll to position [61, 0]
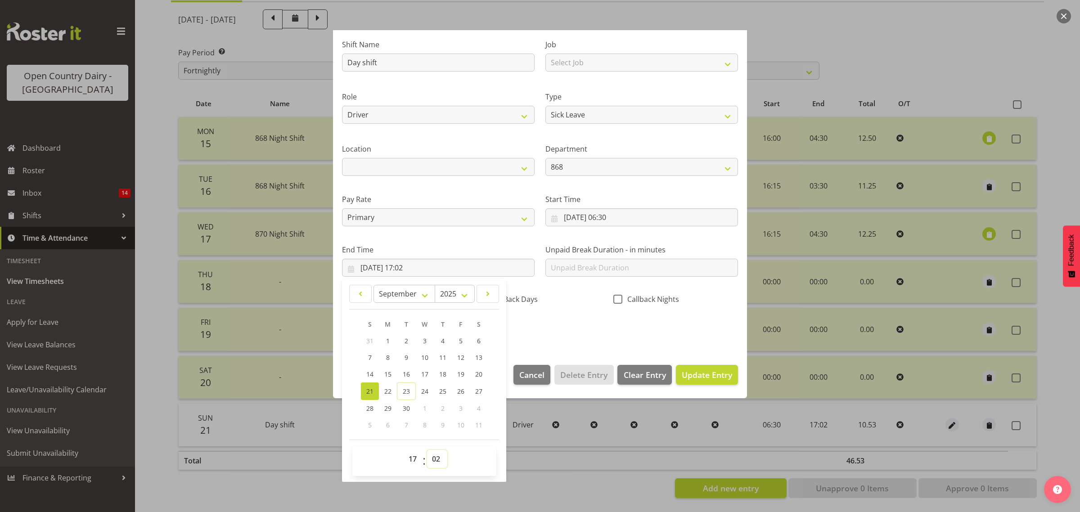
click at [438, 460] on select "00 01 02 03 04 05 06 07 08 09 10 11 12 13 14 15 16 17 18 19 20 21 22 23 24 25 2…" at bounding box center [437, 459] width 20 height 18
select select "4"
click at [427, 450] on select "00 01 02 03 04 05 06 07 08 09 10 11 12 13 14 15 16 17 18 19 20 21 22 23 24 25 2…" at bounding box center [437, 459] width 20 height 18
type input "21/09/2025, 17:04"
click at [685, 371] on span "Update Entry" at bounding box center [707, 374] width 50 height 11
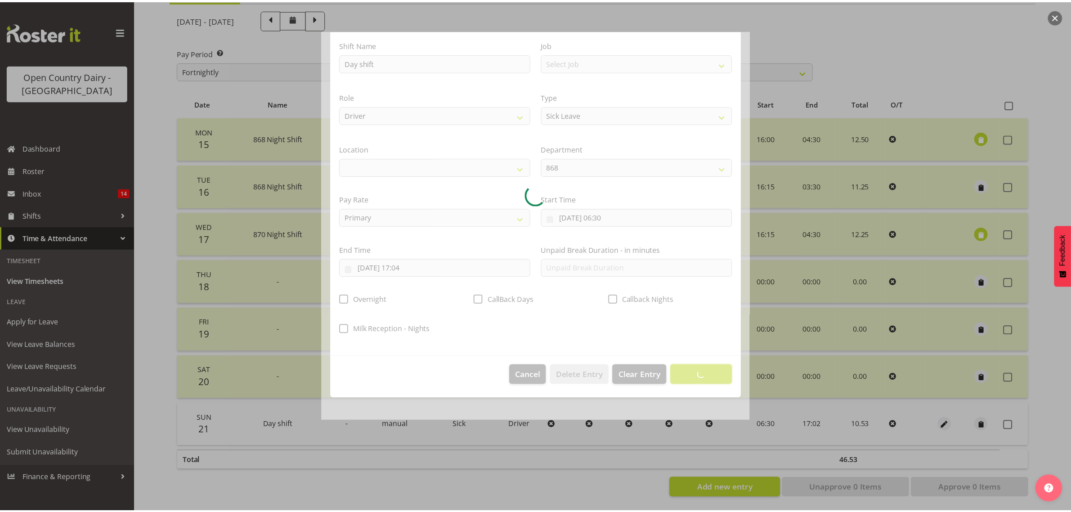
scroll to position [0, 0]
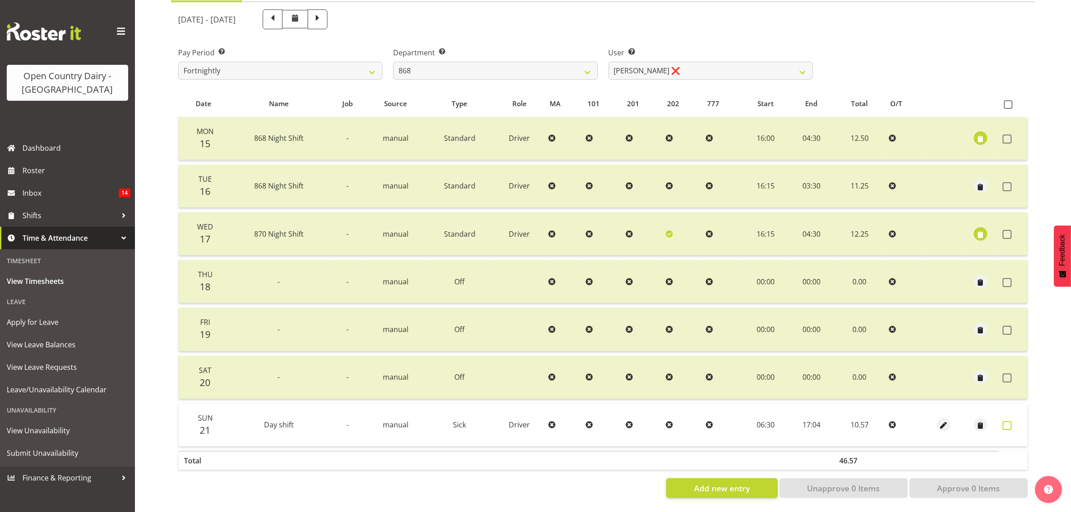
click at [1006, 421] on span at bounding box center [1007, 425] width 9 height 9
checkbox input "true"
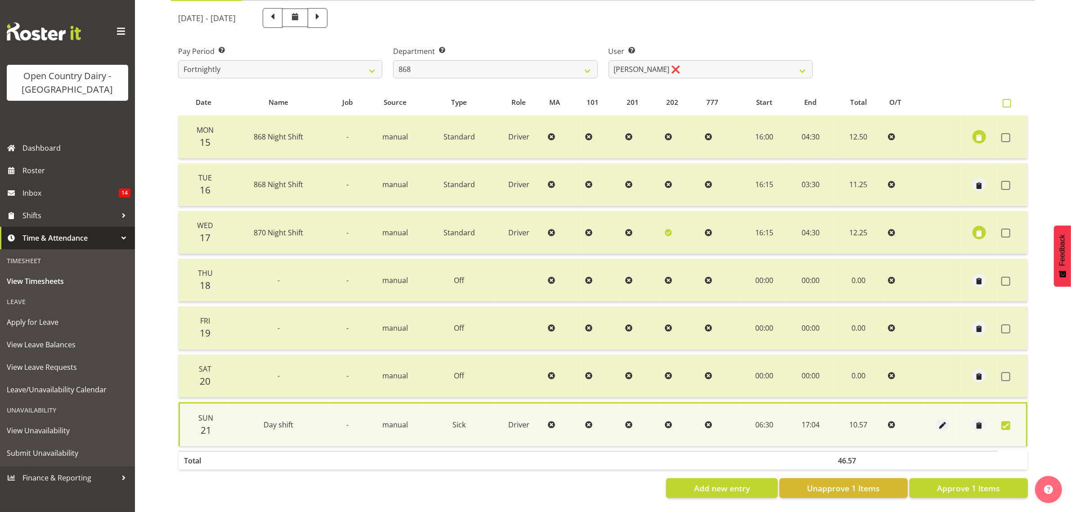
click at [1011, 99] on span at bounding box center [1007, 103] width 9 height 9
click at [1009, 100] on input "checkbox" at bounding box center [1006, 103] width 6 height 6
checkbox input "true"
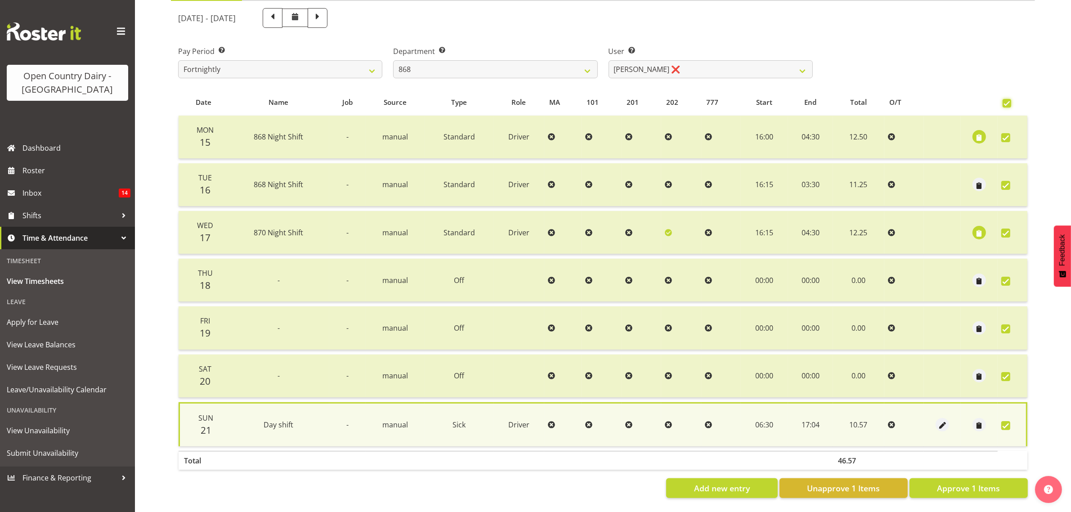
checkbox input "true"
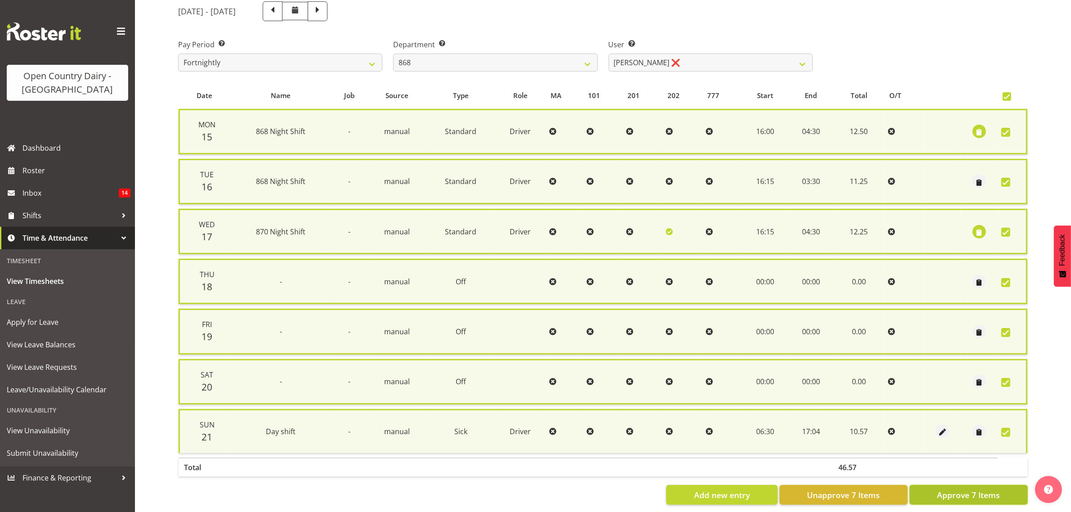
click at [970, 494] on span "Approve 7 Items" at bounding box center [968, 495] width 63 height 12
checkbox input "false"
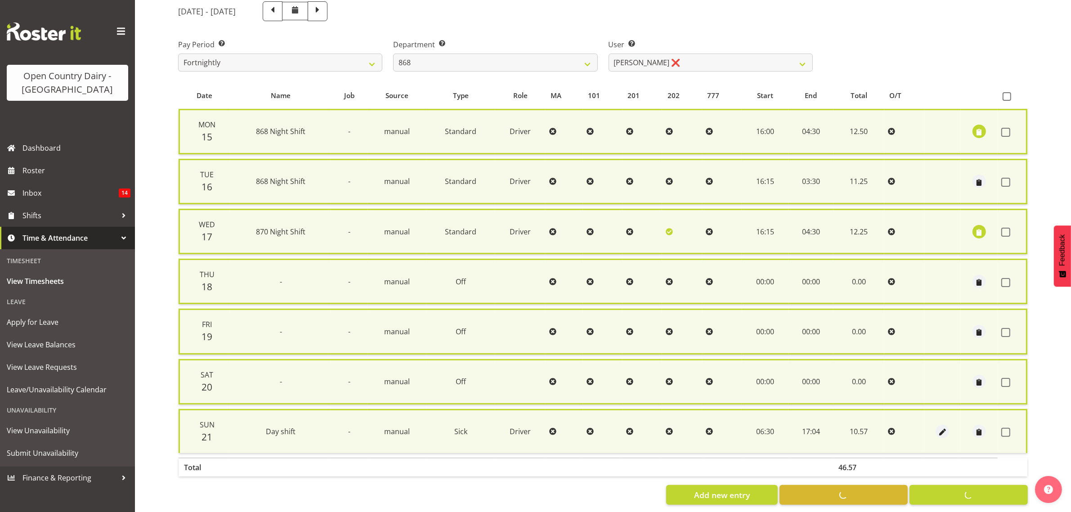
checkbox input "false"
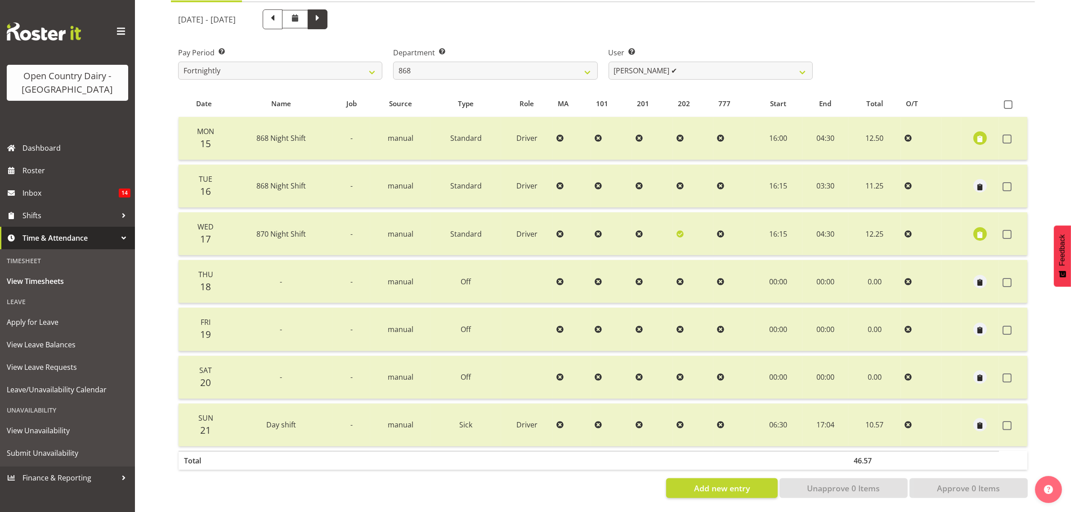
click at [324, 13] on span at bounding box center [318, 19] width 12 height 12
select select
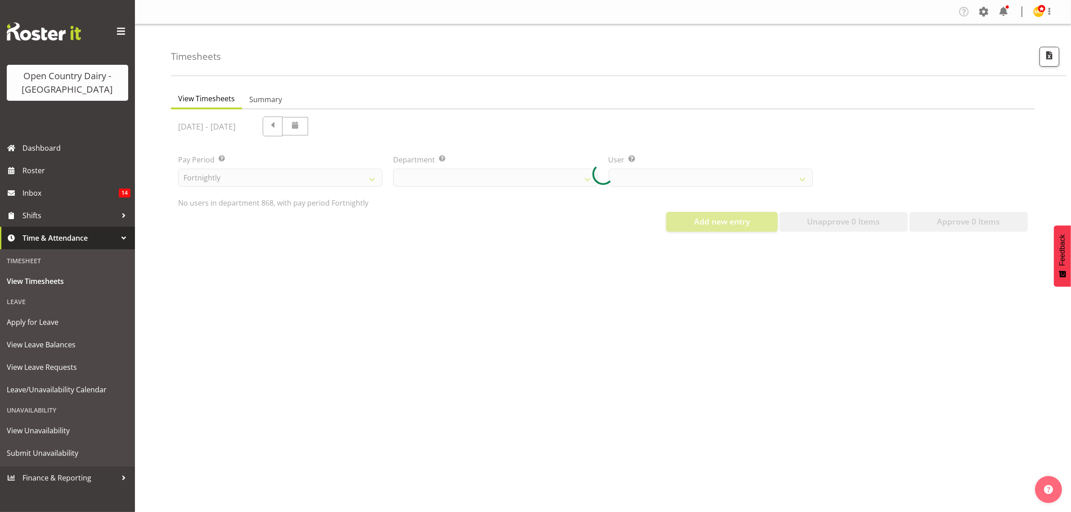
select select "681"
select select "9866"
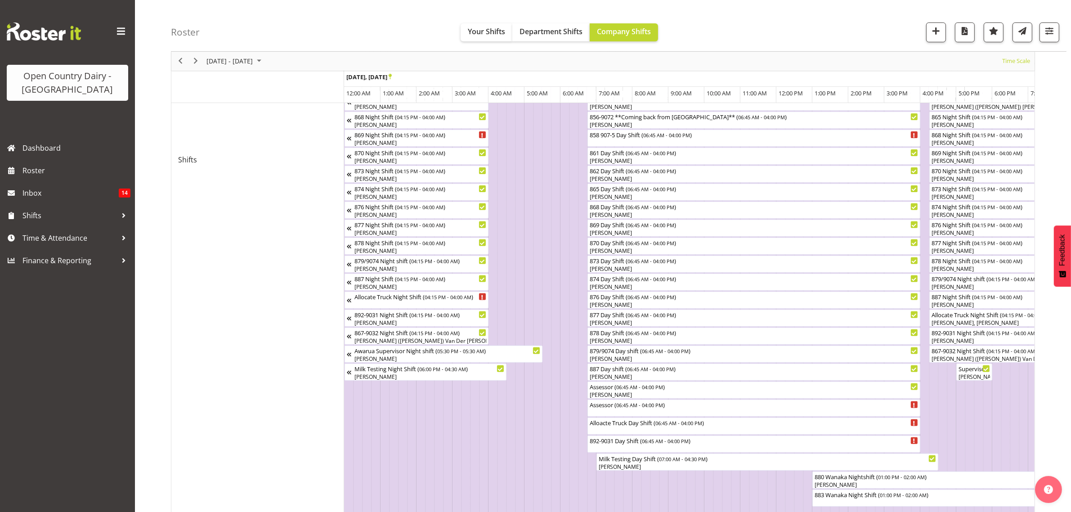
scroll to position [0, 1990]
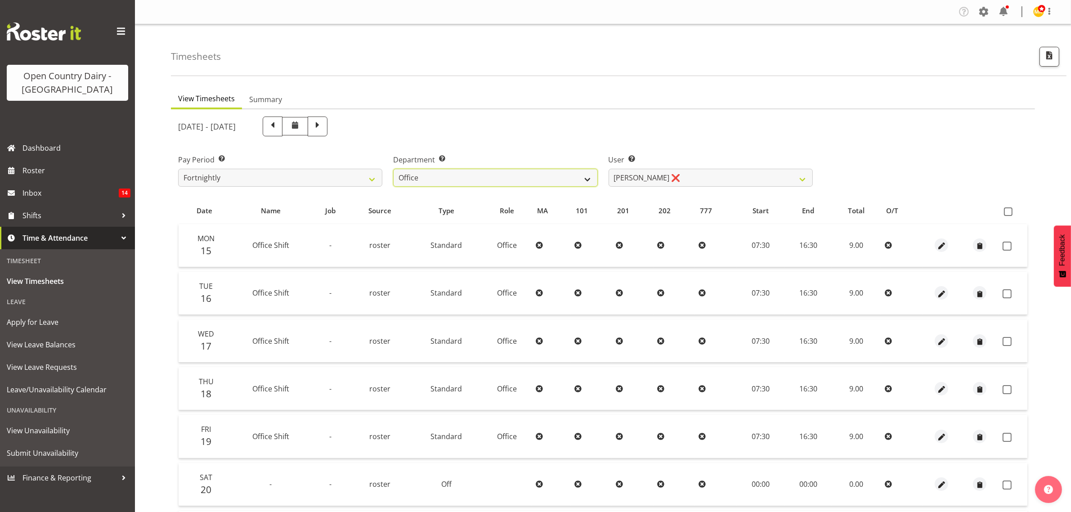
click at [587, 177] on select "734 735 736 737 738 739 851 853 854 855 856 858 861 862 865 867-9032 868 869 87…" at bounding box center [495, 178] width 204 height 18
select select "682"
click at [393, 169] on select "734 735 736 737 738 739 851 853 854 855 856 858 861 862 865 867-9032 868 869 87…" at bounding box center [495, 178] width 204 height 18
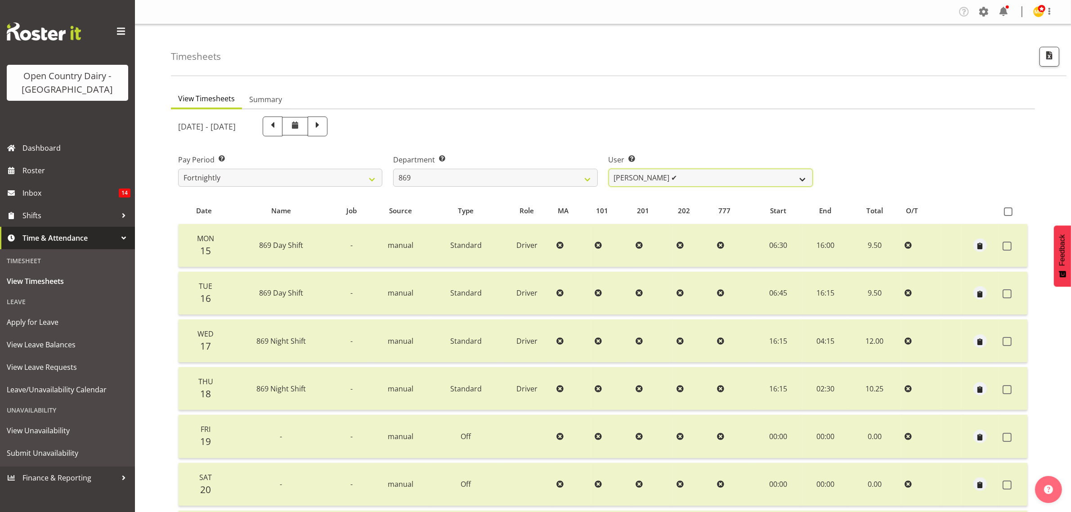
click at [801, 179] on select "Barry O'Donnell ✔ Barry Johnston ✔ Jason Soper ✔ Peter Wieczorek ✔" at bounding box center [711, 178] width 204 height 18
select select "7388"
click at [609, 169] on select "Barry O'Donnell ✔ Barry Johnston ✔ Jason Soper ✔ Peter Wieczorek ✔" at bounding box center [711, 178] width 204 height 18
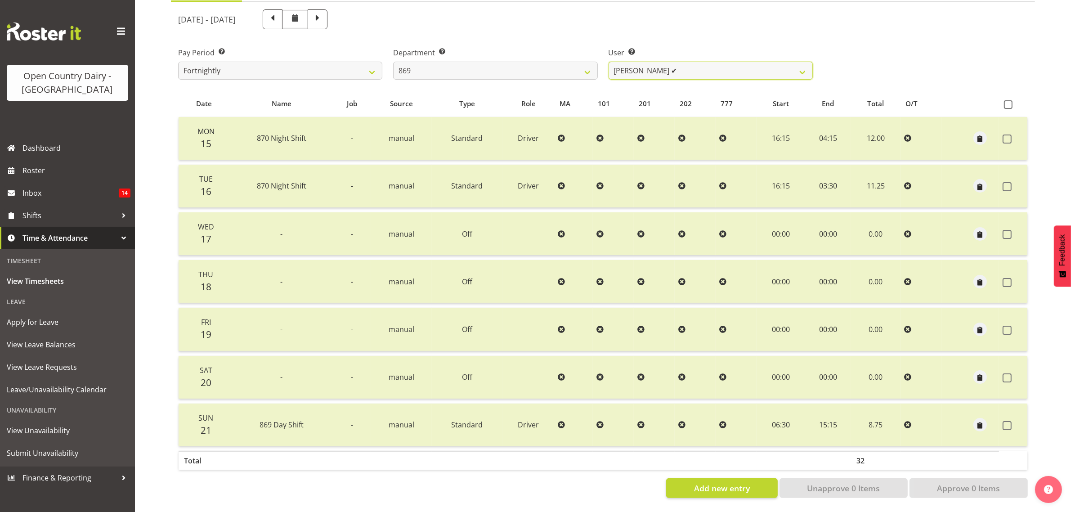
scroll to position [115, 0]
click at [324, 13] on span at bounding box center [318, 19] width 12 height 12
select select
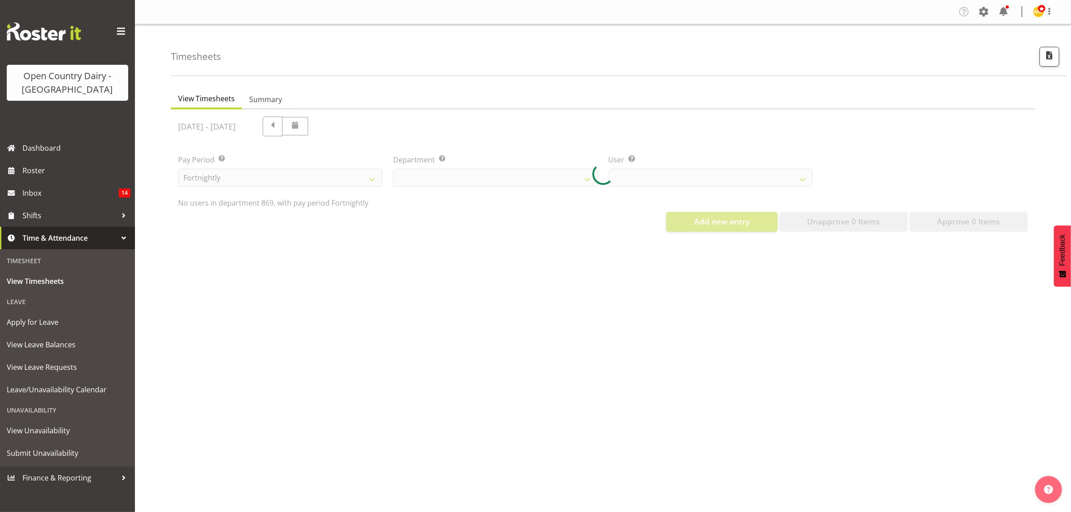
select select "682"
select select "7388"
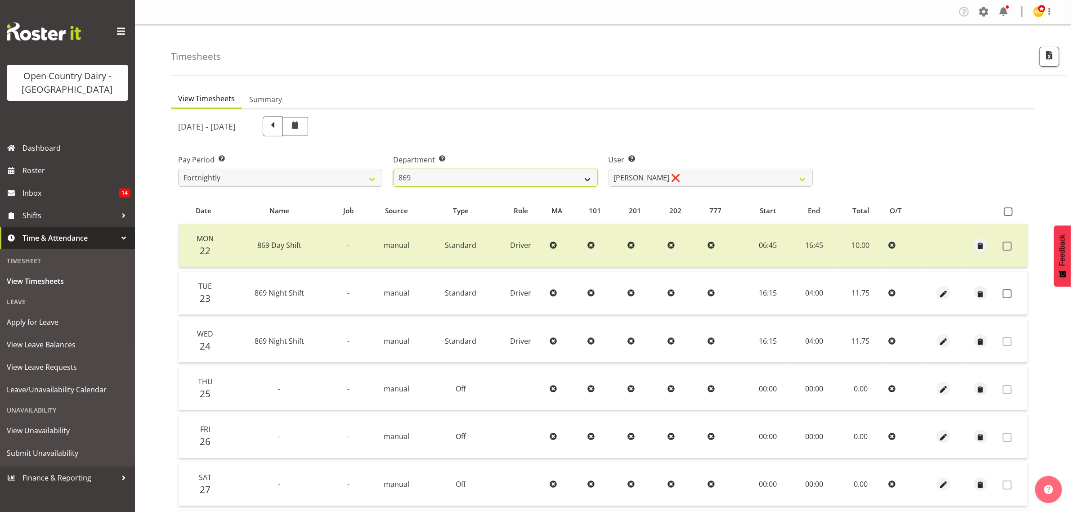
click at [589, 176] on select "734 735 736 737 738 739 851 853 854 855 856 858 861 862 865 867-9032 868 869 87…" at bounding box center [495, 178] width 204 height 18
select select "909"
click at [393, 169] on select "734 735 736 737 738 739 851 853 854 855 856 858 861 862 865 867-9032 868 869 87…" at bounding box center [495, 178] width 204 height 18
select select "7397"
click at [586, 176] on select "734 735 736 737 738 739 851 853 854 855 856 858 861 862 865 867-9032 868 869 87…" at bounding box center [495, 178] width 204 height 18
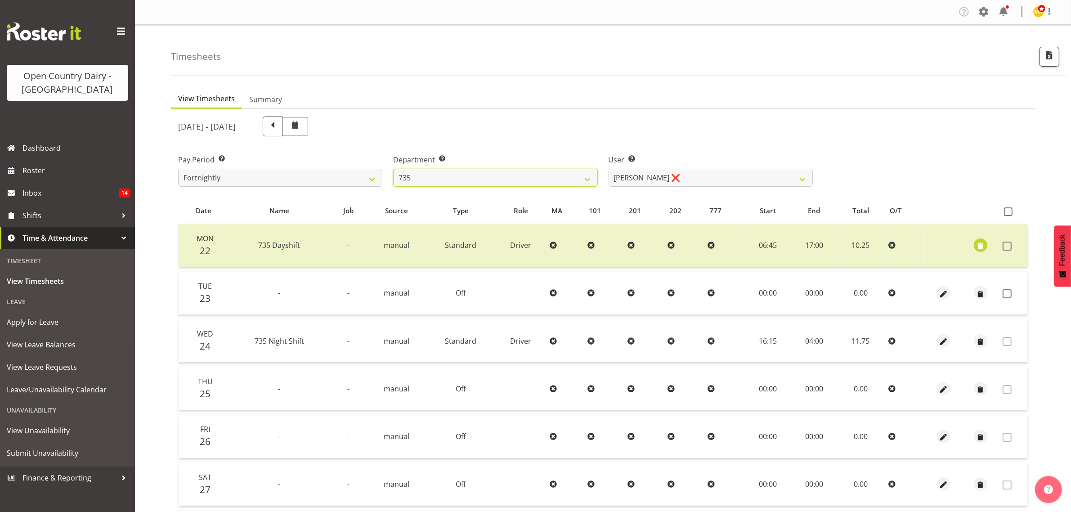
select select "676"
click at [393, 169] on select "734 735 736 737 738 739 851 853 854 855 856 858 861 862 865 867-9032 868 869 87…" at bounding box center [495, 178] width 204 height 18
click at [804, 176] on select "Bennie (David) Smith ❌ Colin Schwarz ❌ Forbes O'Reilly ❌ Tracy Inder ❌" at bounding box center [711, 178] width 204 height 18
select select "11000"
click at [609, 169] on select "Bennie (David) Smith ❌ Colin Schwarz ❌ Forbes O'Reilly ❌ Tracy Inder ❌" at bounding box center [711, 178] width 204 height 18
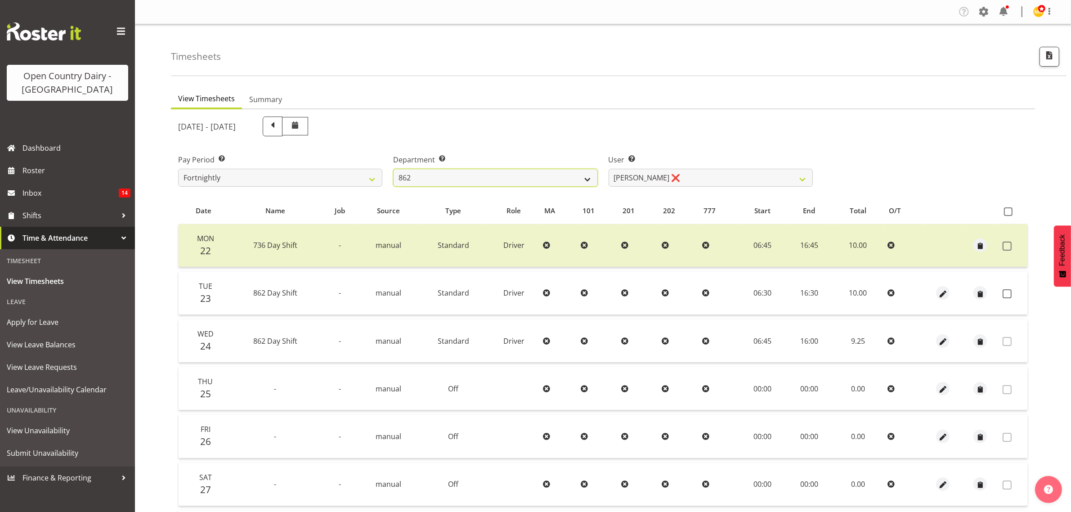
click at [584, 179] on select "734 735 736 737 738 739 851 853 854 855 856 858 861 862 865 867-9032 868 869 87…" at bounding box center [495, 178] width 204 height 18
select select "903"
click at [393, 169] on select "734 735 736 737 738 739 851 853 854 855 856 858 861 862 865 867-9032 868 869 87…" at bounding box center [495, 178] width 204 height 18
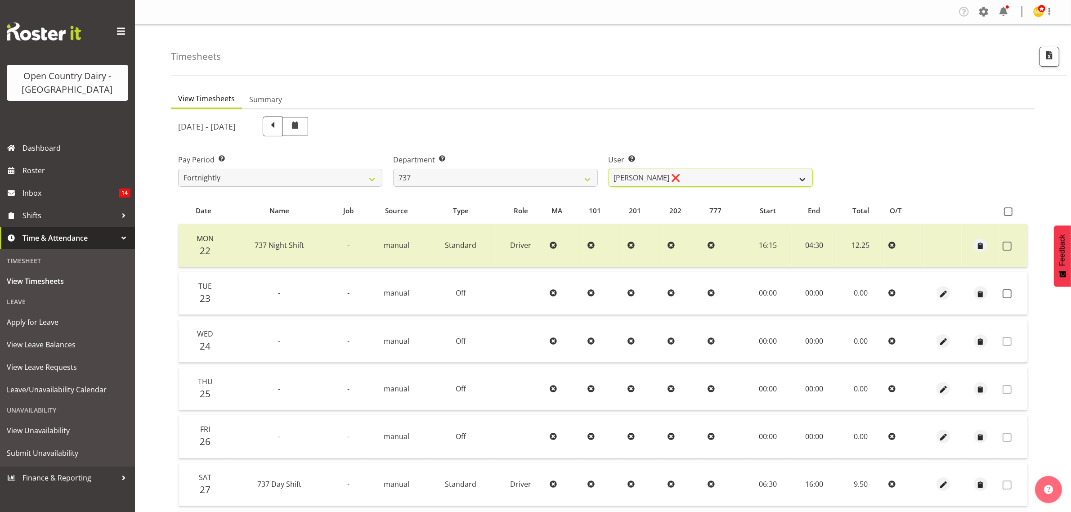
click at [804, 176] on select "Andrew Crawford ❌ Ashley Bragg ❌ Jack Townley ❌ Richard Turnbull ❌" at bounding box center [711, 178] width 204 height 18
select select "10317"
click at [609, 169] on select "Andrew Crawford ❌ Ashley Bragg ❌ Jack Townley ❌ Richard Turnbull ❌" at bounding box center [711, 178] width 204 height 18
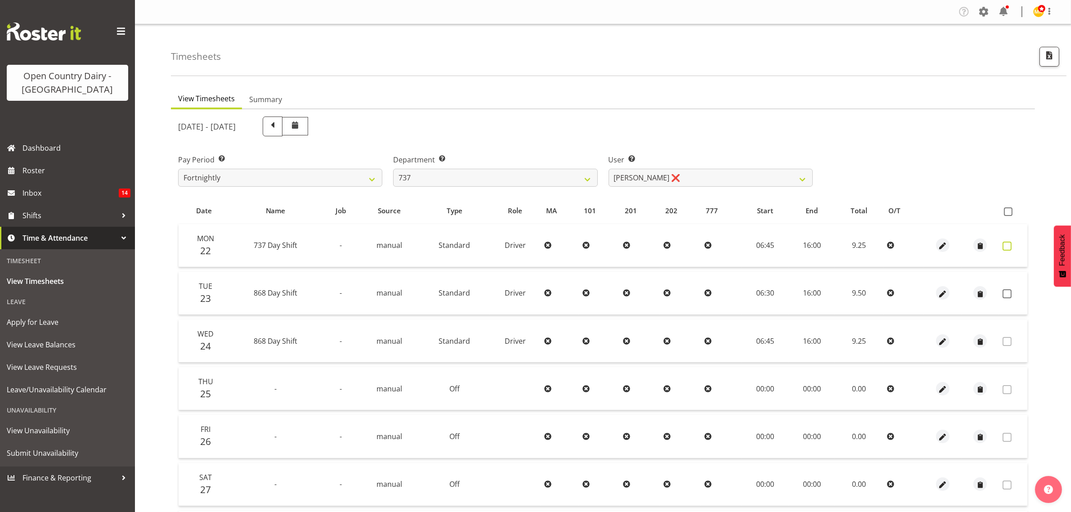
click at [1007, 245] on span at bounding box center [1007, 246] width 9 height 9
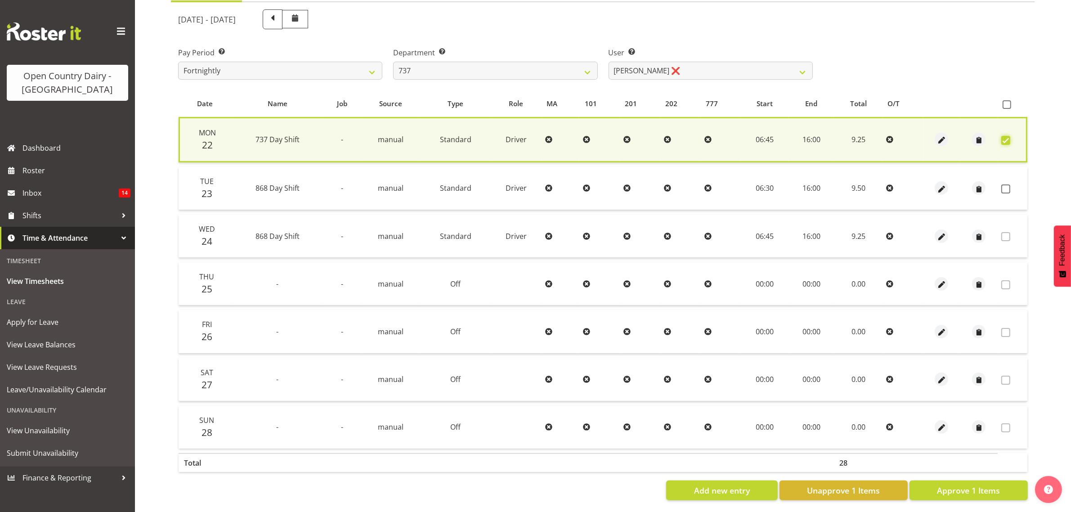
scroll to position [117, 0]
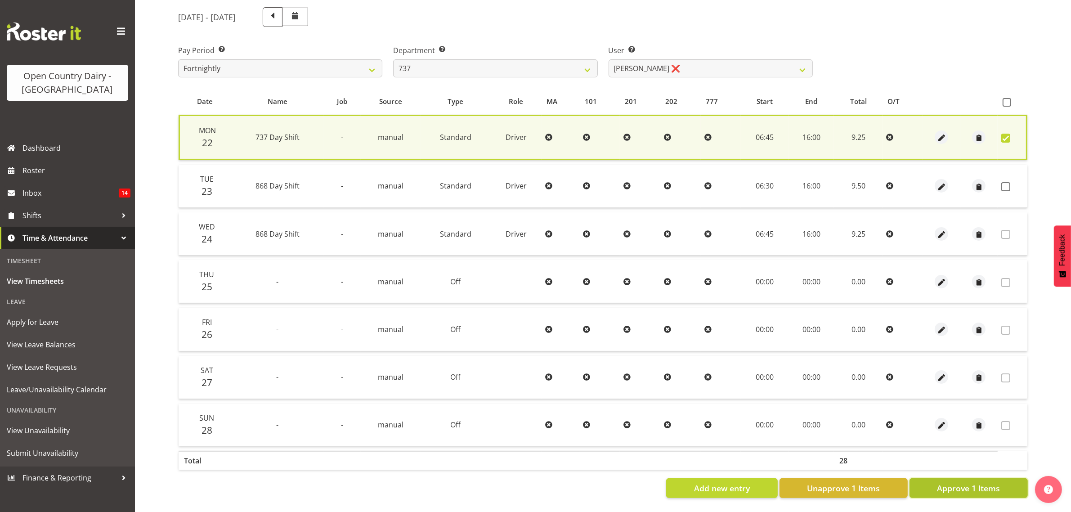
click at [975, 482] on span "Approve 1 Items" at bounding box center [968, 488] width 63 height 12
checkbox input "false"
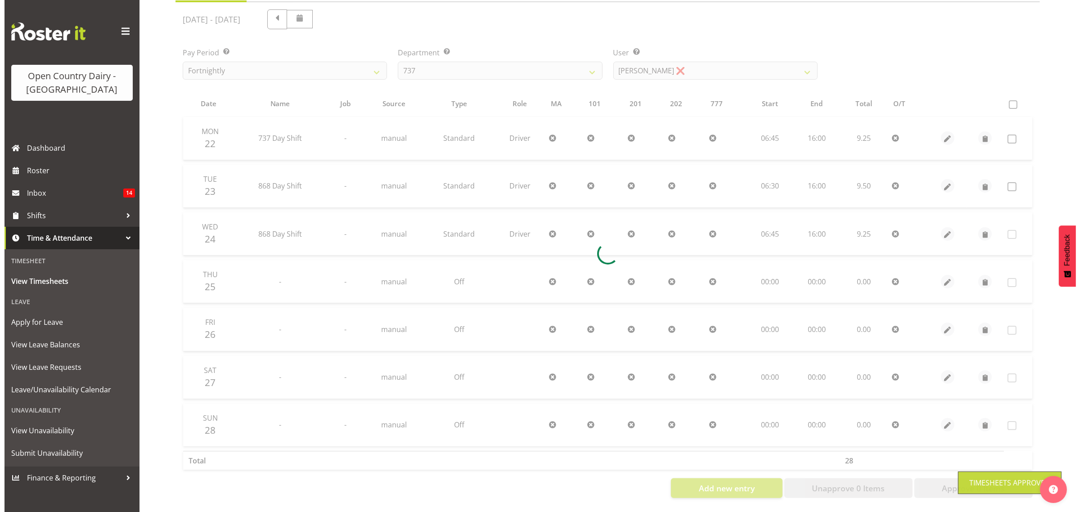
scroll to position [115, 0]
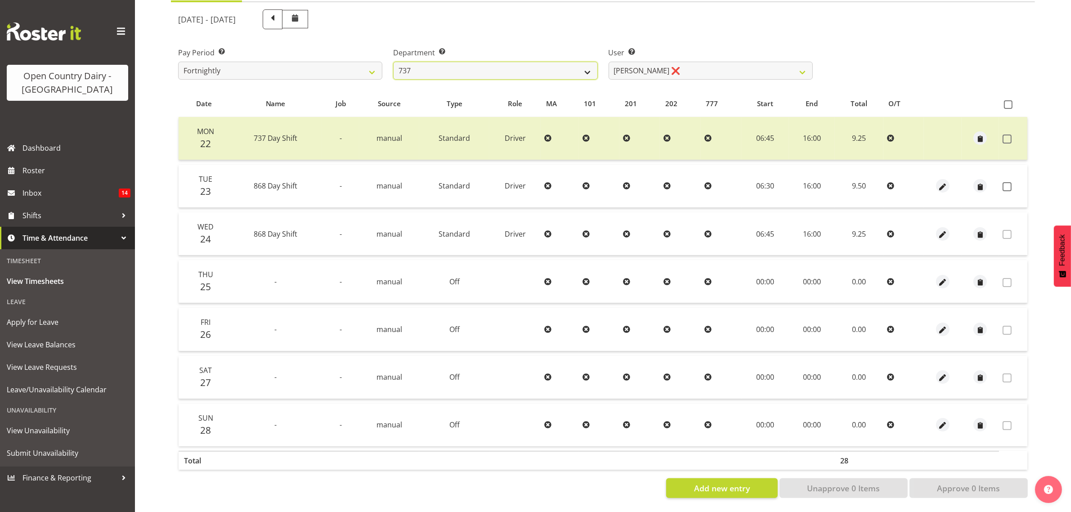
click at [585, 62] on select "734 735 736 737 738 739 851 853 854 855 856 858 861 862 865 867-9032 868 869 87…" at bounding box center [495, 71] width 204 height 18
select select "904"
click at [393, 62] on select "734 735 736 737 738 739 851 853 854 855 856 858 861 862 865 867-9032 868 869 87…" at bounding box center [495, 71] width 204 height 18
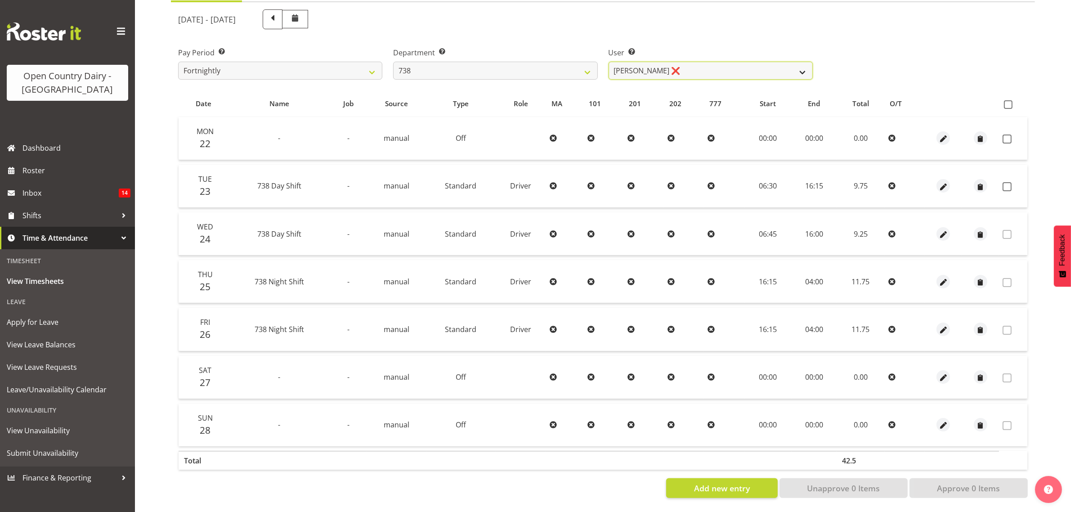
click at [802, 62] on select "Christopher Gamble ❌ Marcy Tuuta ❌ Raymond Campbell ❌ Tama Irvine ❌" at bounding box center [711, 71] width 204 height 18
select select "9020"
click at [609, 62] on select "Christopher Gamble ❌ Marcy Tuuta ❌ Raymond Campbell ❌ Tama Irvine ❌" at bounding box center [711, 71] width 204 height 18
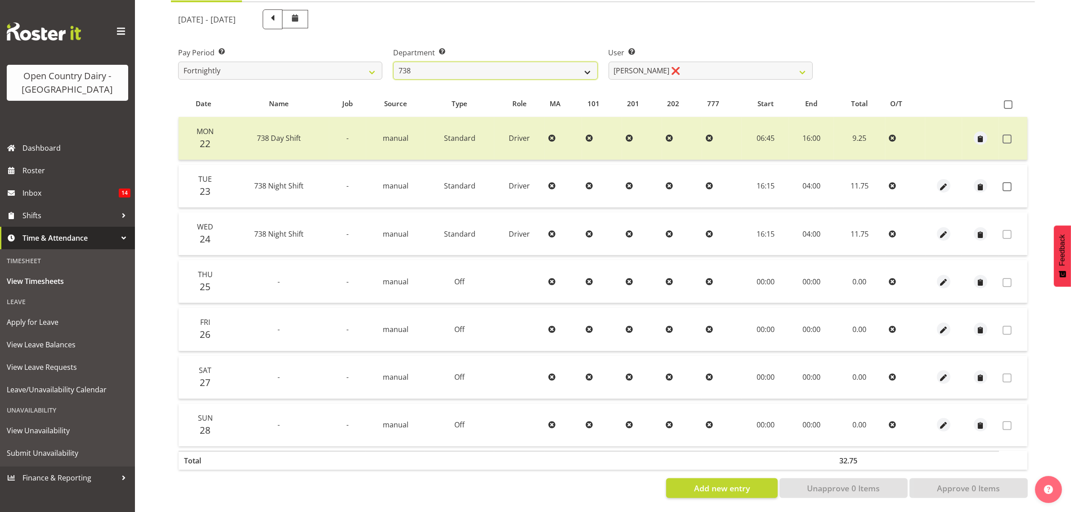
click at [590, 62] on select "734 735 736 737 738 739 851 853 854 855 856 858 861 862 865 867-9032 868 869 87…" at bounding box center [495, 71] width 204 height 18
select select "902"
click at [393, 62] on select "734 735 736 737 738 739 851 853 854 855 856 858 861 862 865 867-9032 868 869 87…" at bounding box center [495, 71] width 204 height 18
select select "11649"
click at [1008, 135] on span at bounding box center [1007, 139] width 9 height 9
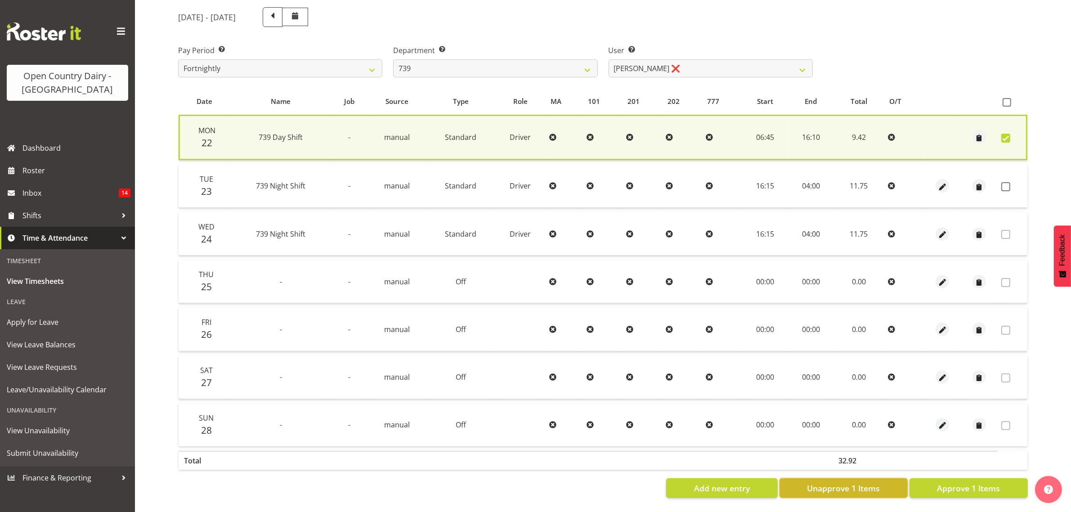
click at [875, 482] on span "Unapprove 1 Items" at bounding box center [843, 488] width 73 height 12
checkbox input "false"
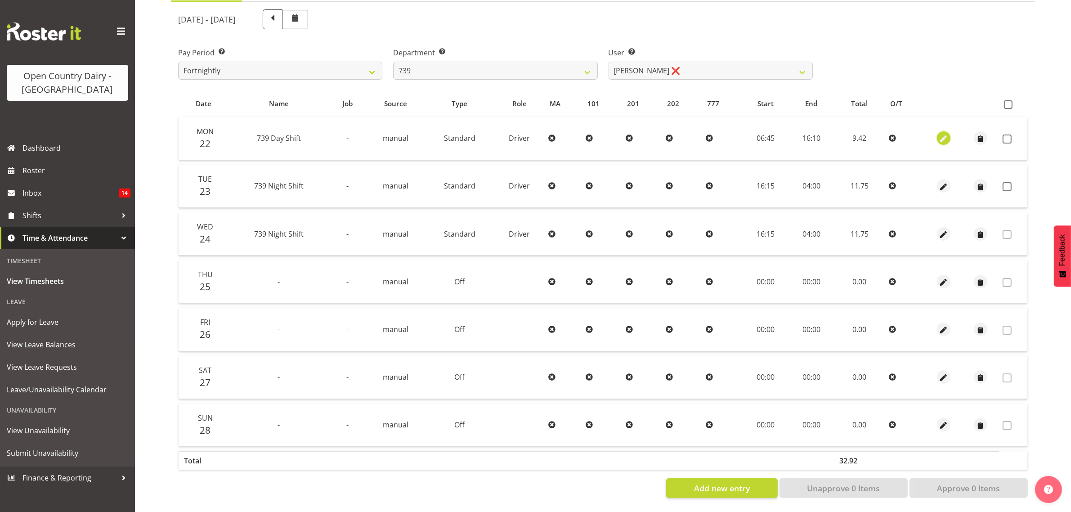
click at [943, 134] on span "button" at bounding box center [944, 139] width 10 height 10
select select "Standard"
select select "8"
select select "2025"
select select "16"
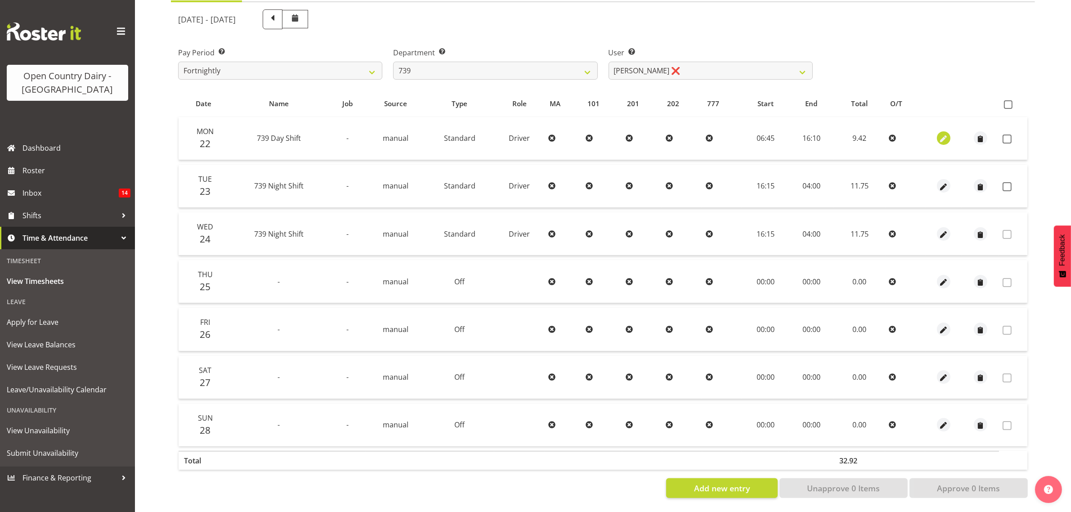
select select "10"
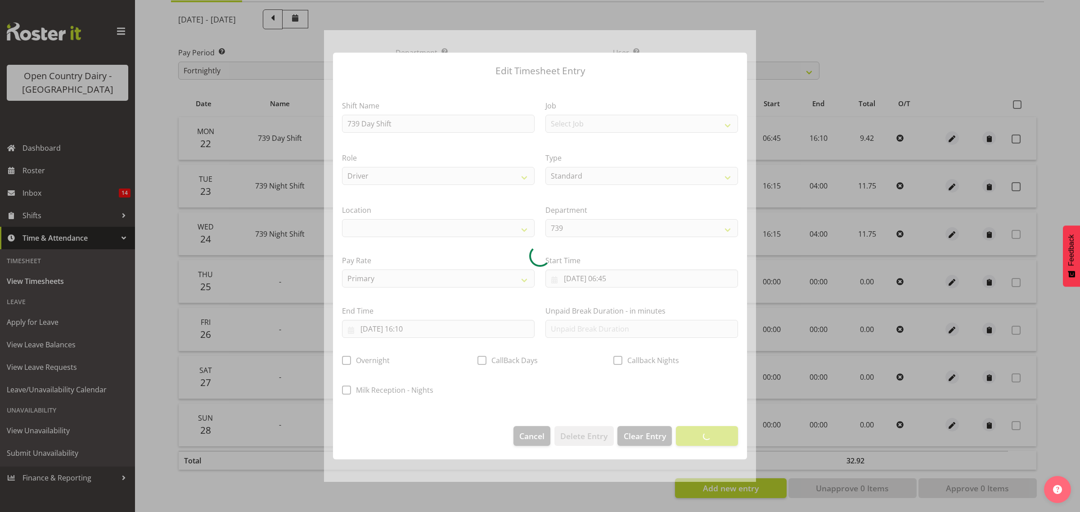
select select
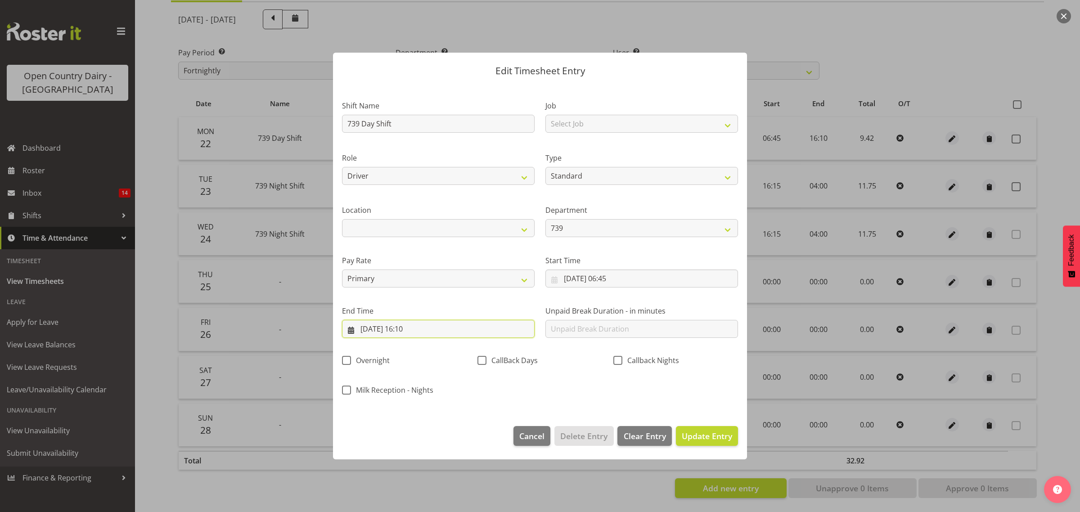
click at [411, 329] on input "22/09/2025, 16:10" at bounding box center [438, 329] width 193 height 18
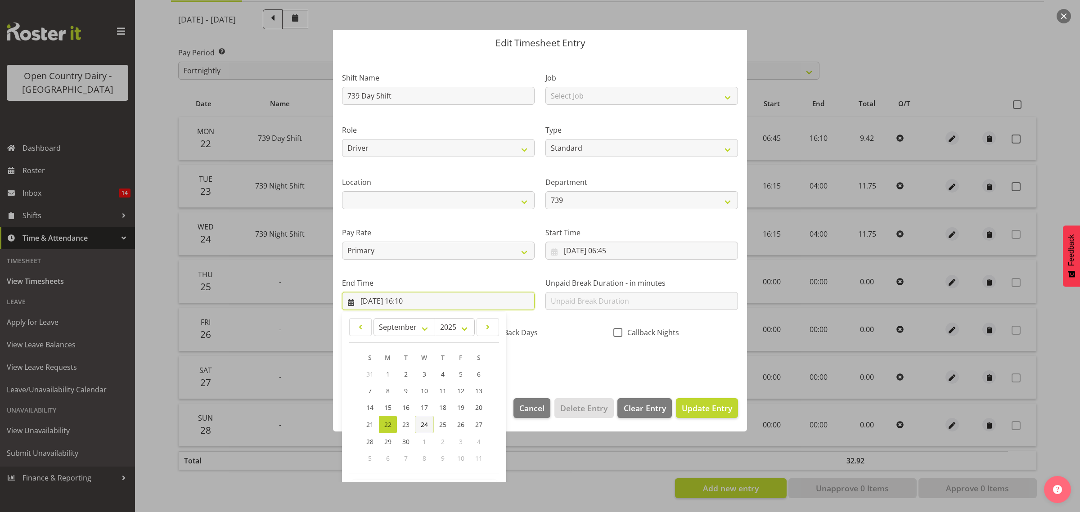
scroll to position [61, 0]
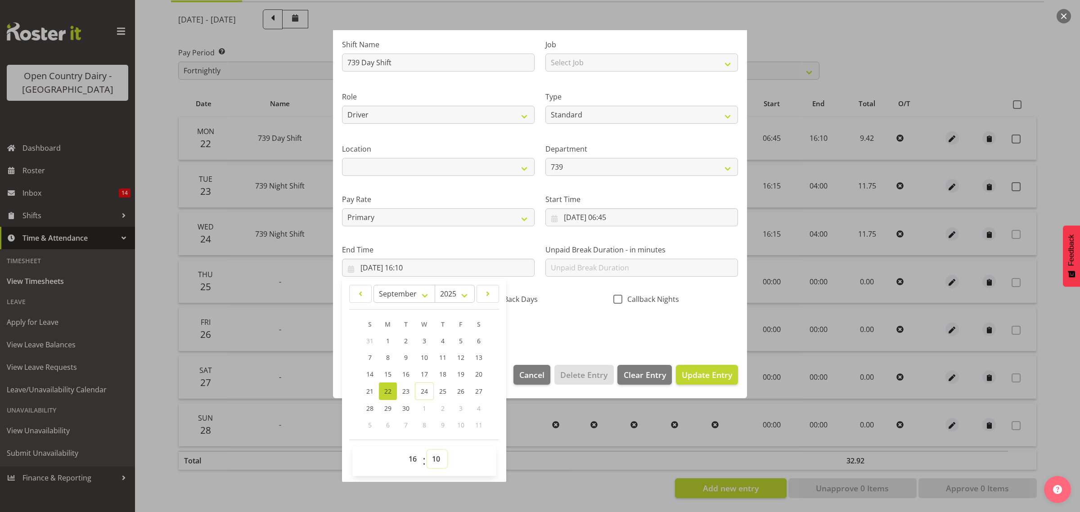
click at [439, 459] on select "00 01 02 03 04 05 06 07 08 09 10 11 12 13 14 15 16 17 18 19 20 21 22 23 24 25 2…" at bounding box center [437, 459] width 20 height 18
select select "15"
click at [427, 450] on select "00 01 02 03 04 05 06 07 08 09 10 11 12 13 14 15 16 17 18 19 20 21 22 23 24 25 2…" at bounding box center [437, 459] width 20 height 18
type input "22/09/2025, 16:15"
click at [694, 378] on span "Update Entry" at bounding box center [707, 374] width 50 height 11
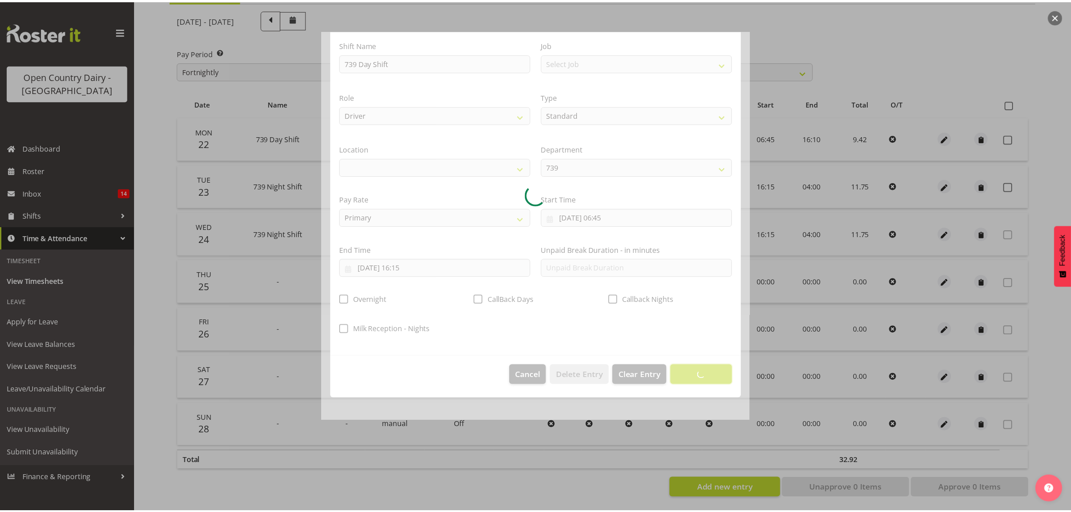
scroll to position [0, 0]
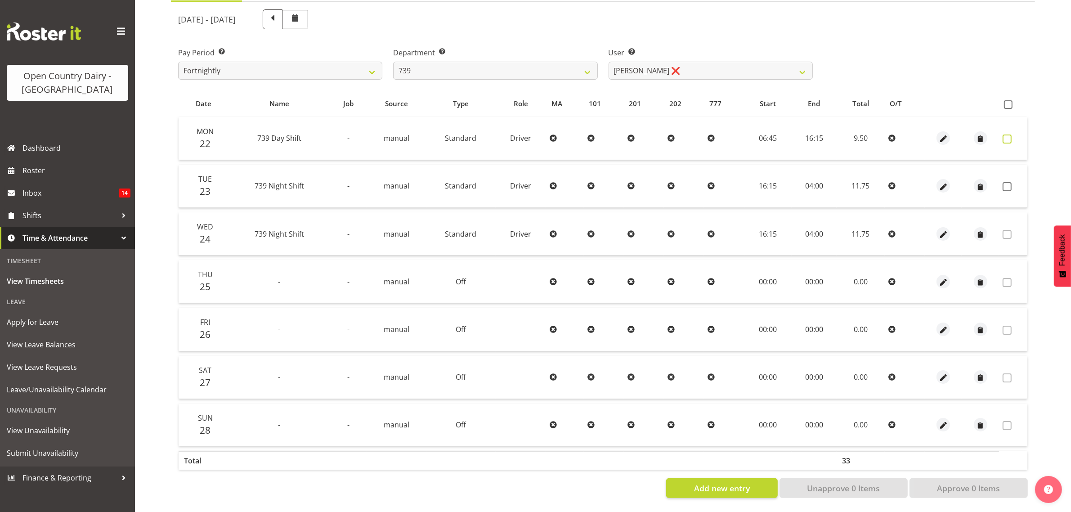
click at [1008, 135] on span at bounding box center [1007, 139] width 9 height 9
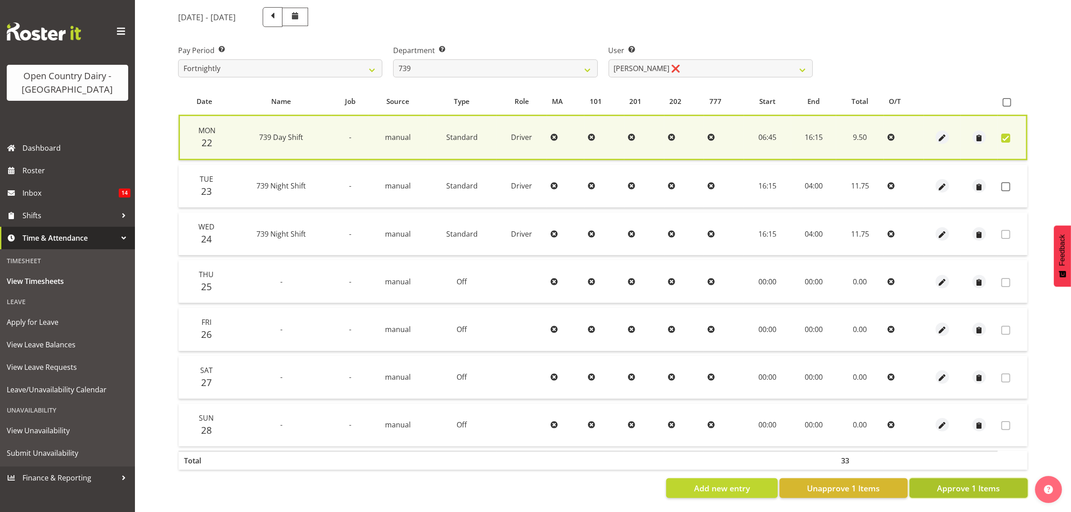
click at [960, 482] on span "Approve 1 Items" at bounding box center [968, 488] width 63 height 12
checkbox input "false"
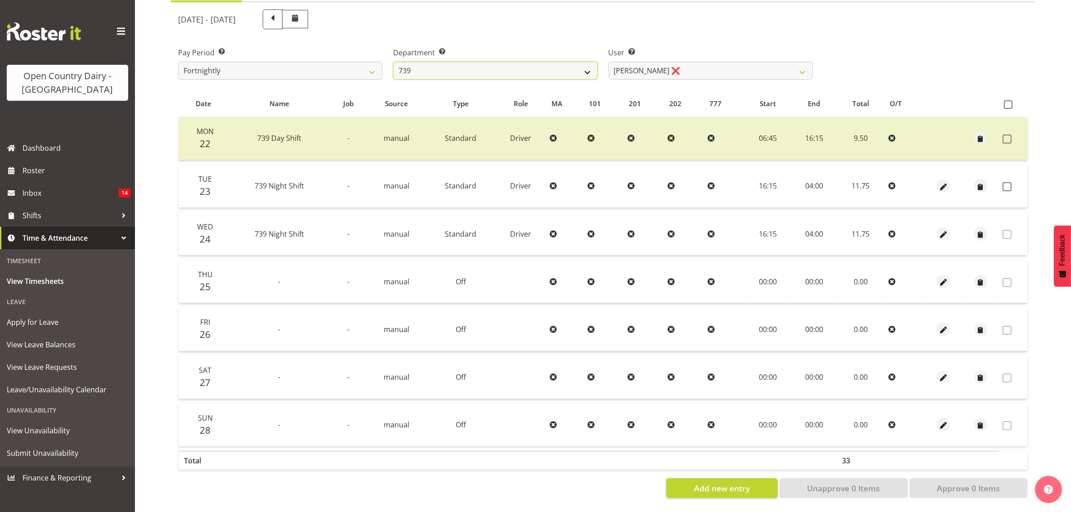
click at [585, 64] on select "734 735 736 737 738 739 851 853 854 855 856 858 861 862 865 867-9032 868 869 87…" at bounding box center [495, 71] width 204 height 18
select select "669"
click at [393, 62] on select "734 735 736 737 738 739 851 853 854 855 856 858 861 862 865 867-9032 868 869 87…" at bounding box center [495, 71] width 204 height 18
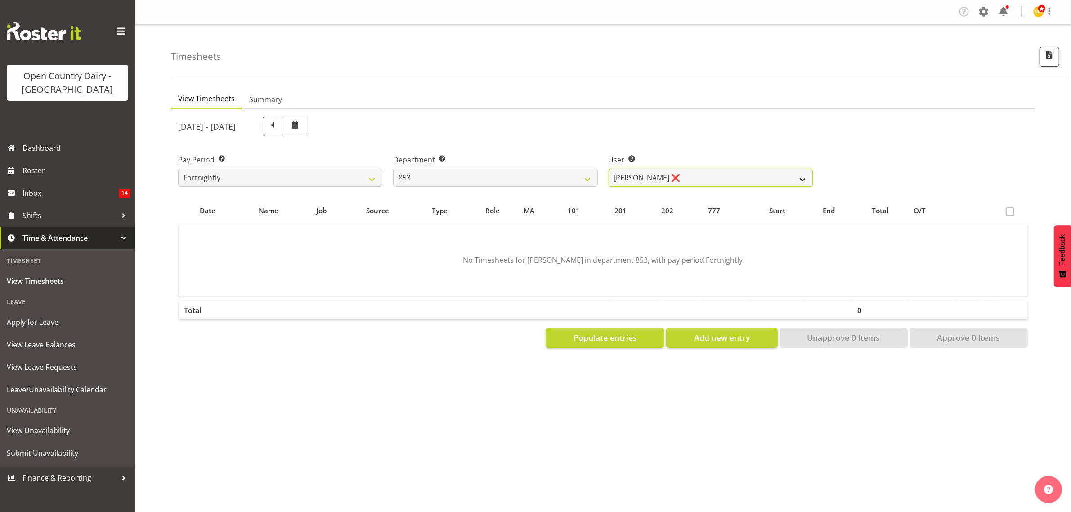
click at [804, 177] on select "Christiaan Botha ❌ Kevin Stuck ❌ Marty Powell ❌ Sean O'Neill ❌" at bounding box center [711, 178] width 204 height 18
select select "10131"
click at [609, 169] on select "Christiaan Botha ❌ Kevin Stuck ❌ Marty Powell ❌ Sean O'Neill ❌" at bounding box center [711, 178] width 204 height 18
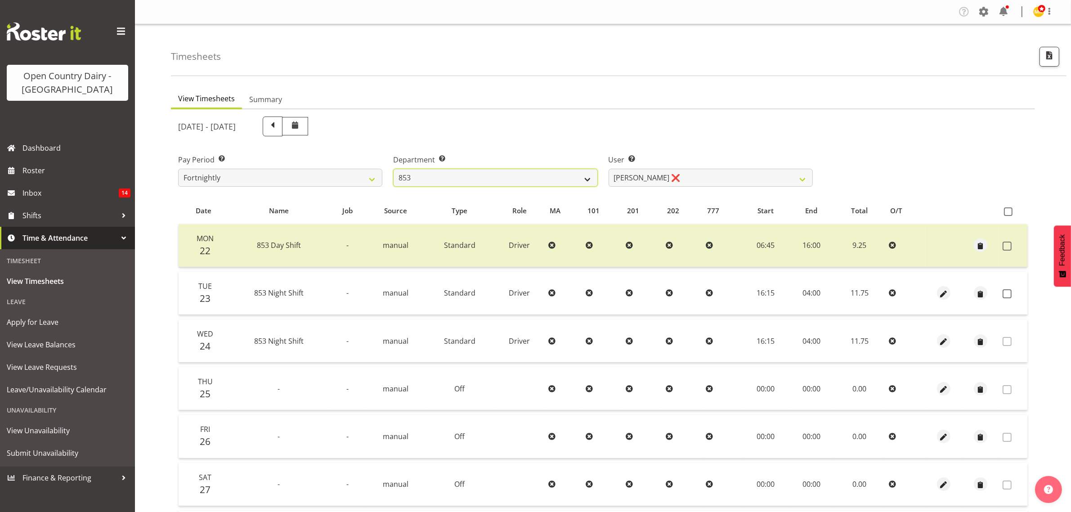
click at [589, 178] on select "734 735 736 737 738 739 851 853 854 855 856 858 861 862 865 867-9032 868 869 87…" at bounding box center [495, 178] width 204 height 18
click at [393, 169] on select "734 735 736 737 738 739 851 853 854 855 856 858 861 862 865 867-9032 868 869 87…" at bounding box center [495, 178] width 204 height 18
click at [585, 177] on select "734 735 736 737 738 739 851 853 854 855 856 858 861 862 865 867-9032 868 869 87…" at bounding box center [495, 178] width 204 height 18
click at [393, 169] on select "734 735 736 737 738 739 851 853 854 855 856 858 861 862 865 867-9032 868 869 87…" at bounding box center [495, 178] width 204 height 18
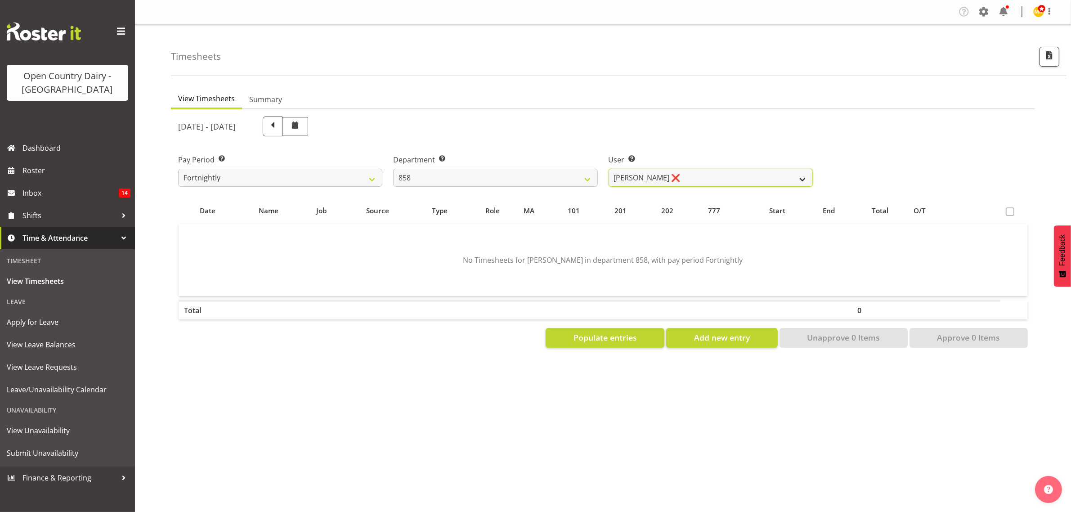
click at [799, 178] on select "Anthony Shaw ❌ Liam Bellman ❌ Neil Peters ❌" at bounding box center [711, 178] width 204 height 18
click at [588, 177] on select "734 735 736 737 738 739 851 853 854 855 856 858 861 862 865 867-9032 868 869 87…" at bounding box center [495, 178] width 204 height 18
click at [393, 169] on select "734 735 736 737 738 739 851 853 854 855 856 858 861 862 865 867-9032 868 869 87…" at bounding box center [495, 178] width 204 height 18
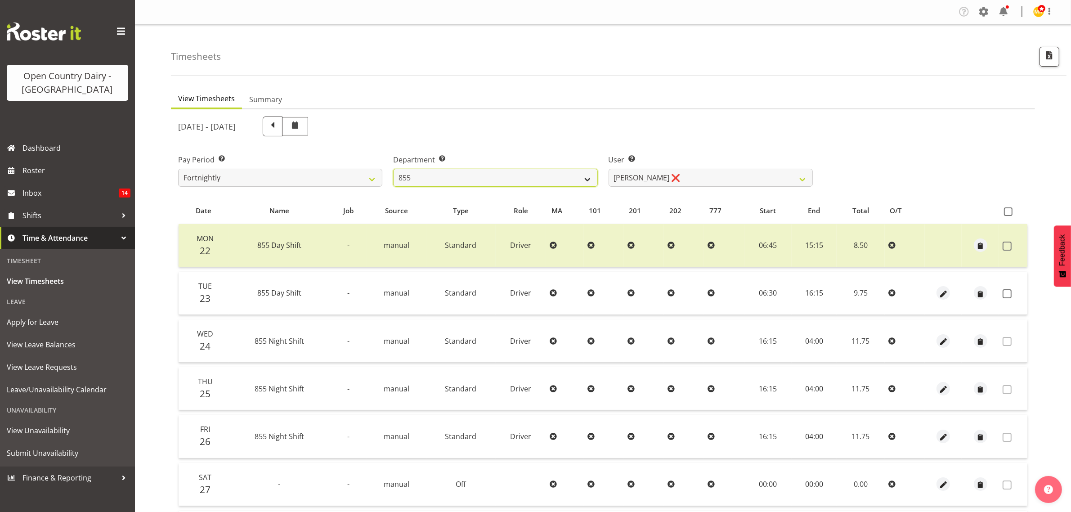
click at [586, 178] on select "734 735 736 737 738 739 851 853 854 855 856 858 861 862 865 867-9032 868 869 87…" at bounding box center [495, 178] width 204 height 18
click at [393, 169] on select "734 735 736 737 738 739 851 853 854 855 856 858 861 862 865 867-9032 868 869 87…" at bounding box center [495, 178] width 204 height 18
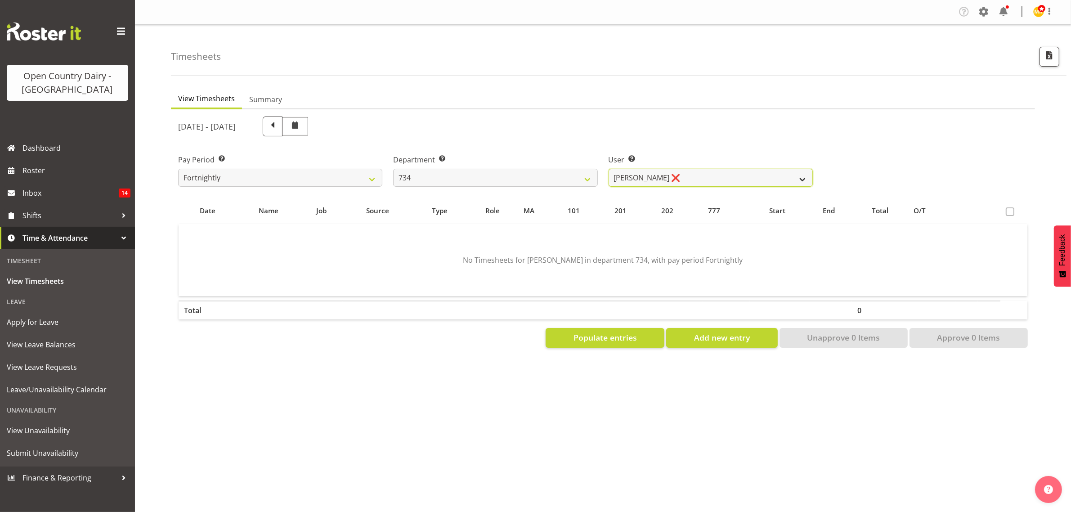
click at [800, 176] on select "Justin Spicer ❌ Ryan Thompson ❌ Tracey Chittock ❌ Zachary Shanks ❌" at bounding box center [711, 178] width 204 height 18
click at [594, 180] on select "734 735 736 737 738 739 851 853 854 855 856 858 861 862 865 867-9032 868 869 87…" at bounding box center [495, 178] width 204 height 18
click at [393, 169] on select "734 735 736 737 738 739 851 853 854 855 856 858 861 862 865 867-9032 868 869 87…" at bounding box center [495, 178] width 204 height 18
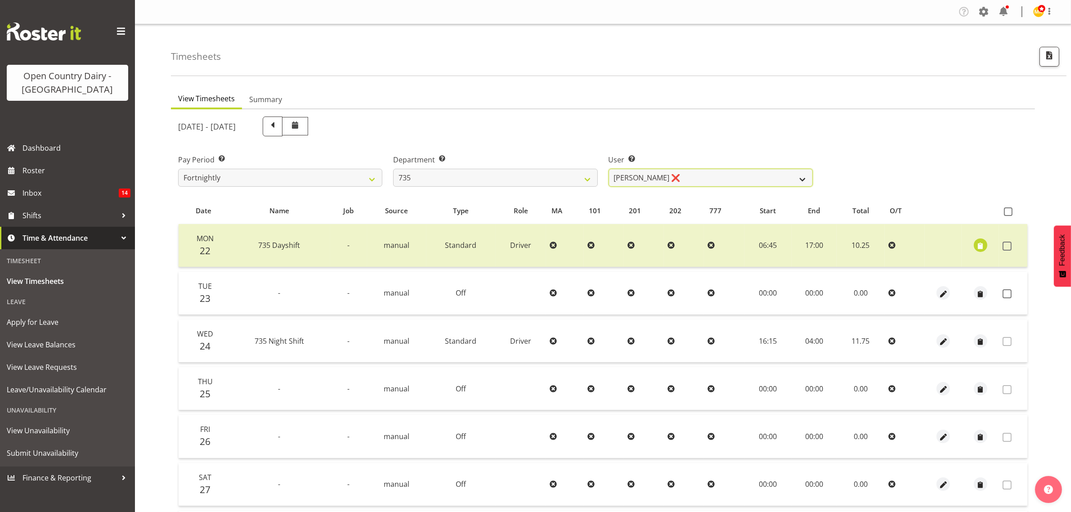
click at [804, 179] on select "Brian Neas ❌ Cherie Williams ❌ Christopher Sutherland ❌ Stuart Craig ❌" at bounding box center [711, 178] width 204 height 18
click at [588, 178] on select "734 735 736 737 738 739 851 853 854 855 856 858 861 862 865 867-9032 868 869 87…" at bounding box center [495, 178] width 204 height 18
select select "692"
click at [393, 169] on select "734 735 736 737 738 739 851 853 854 855 856 858 861 862 865 867-9032 868 869 87…" at bounding box center [495, 178] width 204 height 18
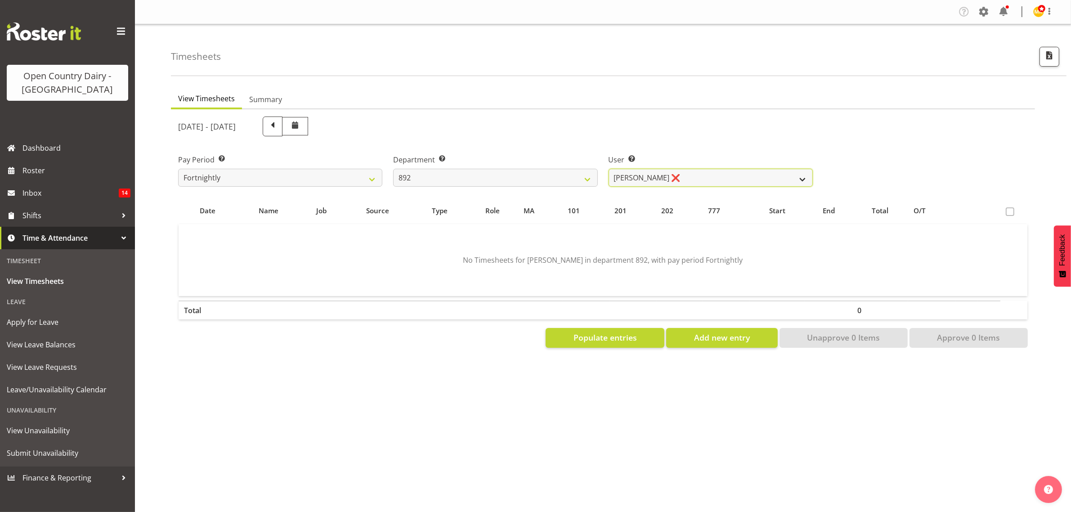
click at [804, 172] on select "Brittany Willis ❌ Danny Davies ❌ David McKenzie ❌ Josh Winship ❌ Reece Calvert ❌" at bounding box center [711, 178] width 204 height 18
select select "11791"
click at [609, 169] on select "Brittany Willis ❌ Danny Davies ❌ David McKenzie ❌ Josh Winship ❌ Reece Calvert ❌" at bounding box center [711, 178] width 204 height 18
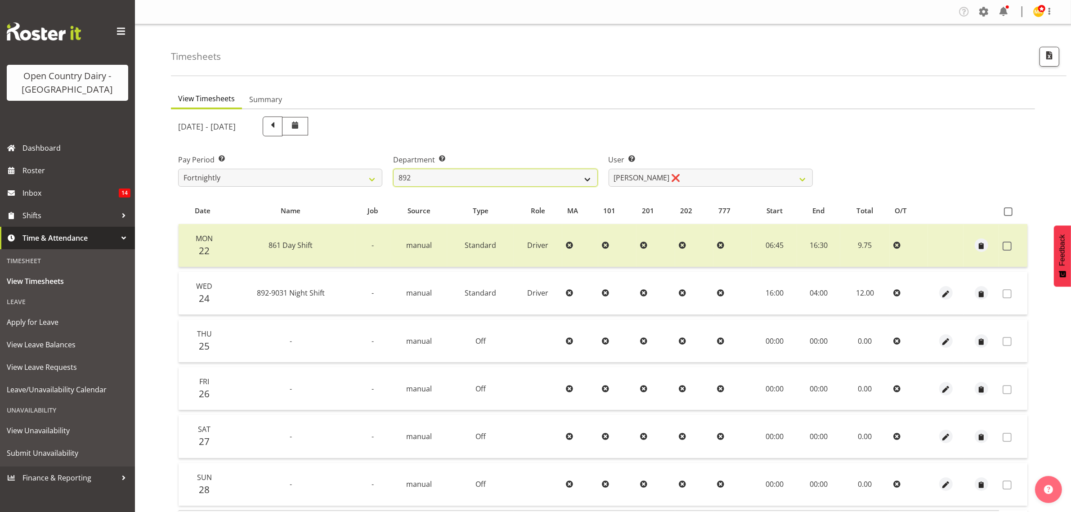
click at [591, 177] on select "734 735 736 737 738 739 851 853 854 855 856 858 861 862 865 867-9032 868 869 87…" at bounding box center [495, 178] width 204 height 18
select select "676"
click at [393, 169] on select "734 735 736 737 738 739 851 853 854 855 856 858 861 862 865 867-9032 868 869 87…" at bounding box center [495, 178] width 204 height 18
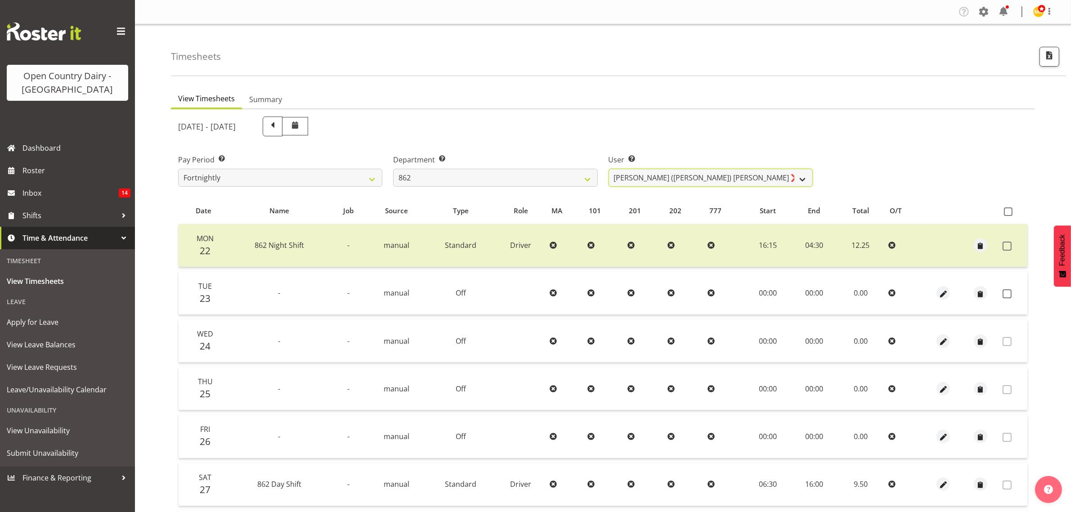
click at [804, 172] on select "Bennie (David) Smith ❌ Colin Schwarz ❌ Forbes O'Reilly ❌ Tracy Inder ❌" at bounding box center [711, 178] width 204 height 18
select select "11652"
click at [609, 169] on select "Bennie (David) Smith ❌ Colin Schwarz ❌ Forbes O'Reilly ❌ Tracy Inder ❌" at bounding box center [711, 178] width 204 height 18
click at [590, 178] on select "734 735 736 737 738 739 851 853 854 855 856 858 861 862 865 867-9032 868 869 87…" at bounding box center [495, 178] width 204 height 18
select select "681"
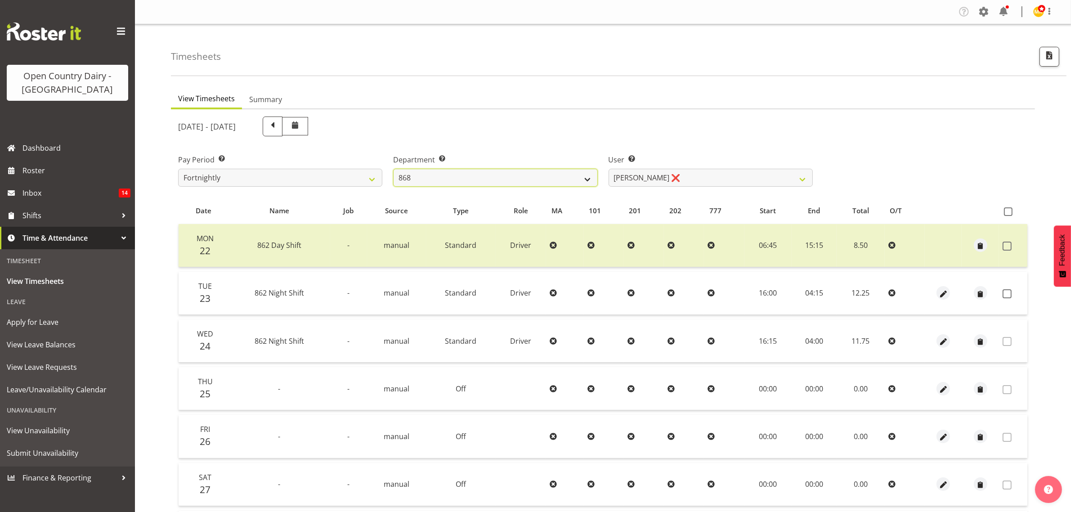
click at [393, 169] on select "734 735 736 737 738 739 851 853 854 855 856 858 861 862 865 867-9032 868 869 87…" at bounding box center [495, 178] width 204 height 18
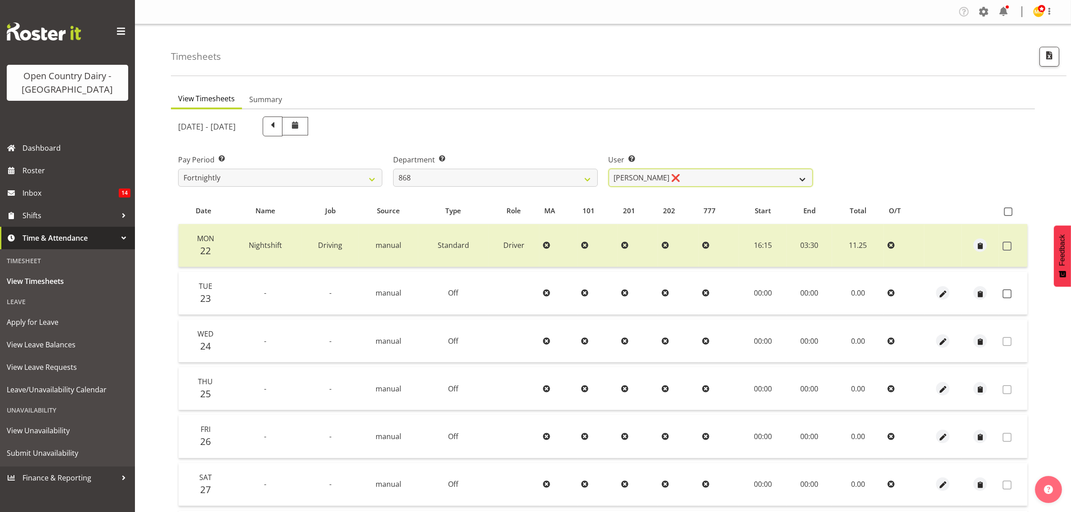
click at [804, 180] on select "Alan Rolton ❌ Cassidy Williams ❌ Christopher McIver ❌ Darin Ayling ❌" at bounding box center [711, 178] width 204 height 18
select select "9866"
click at [609, 169] on select "Alan Rolton ❌ Cassidy Williams ❌ Christopher McIver ❌ Darin Ayling ❌" at bounding box center [711, 178] width 204 height 18
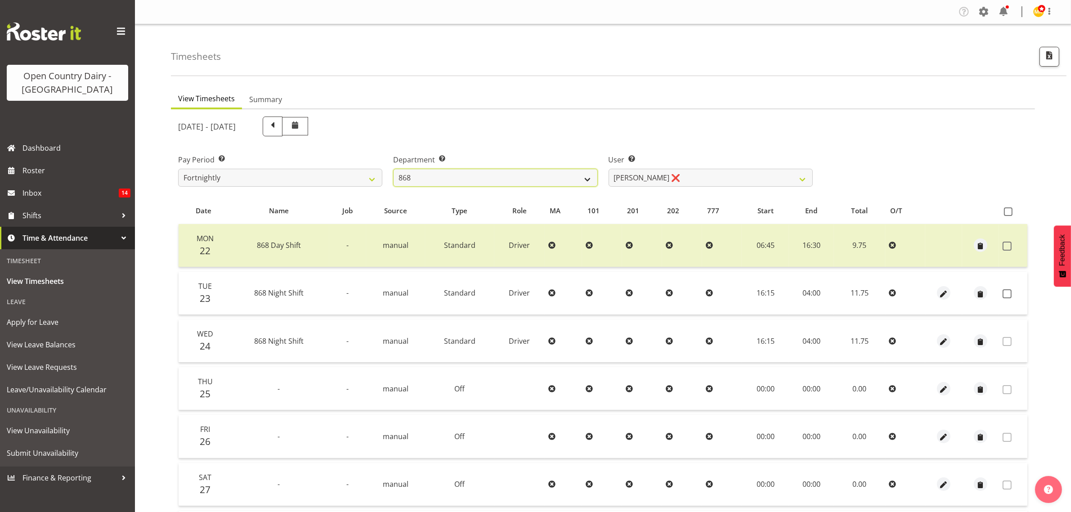
click at [587, 176] on select "734 735 736 737 738 739 851 853 854 855 856 858 861 862 865 867-9032 868 869 87…" at bounding box center [495, 178] width 204 height 18
select select "682"
click at [393, 169] on select "734 735 736 737 738 739 851 853 854 855 856 858 861 862 865 867-9032 868 869 87…" at bounding box center [495, 178] width 204 height 18
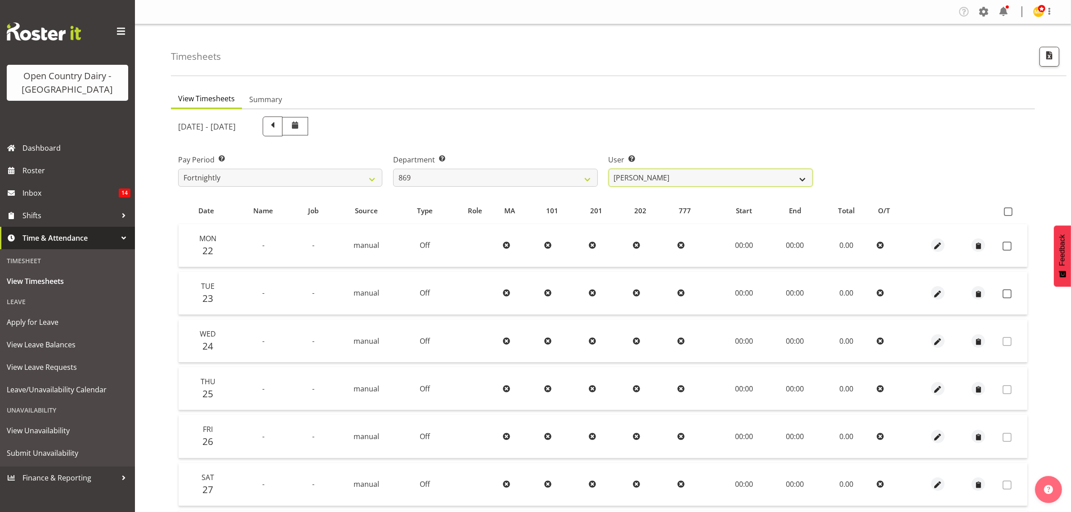
click at [801, 178] on select "Barry O'Donnell ❌ Barry Johnston ❌ Jason Soper ❌ Peter Wieczorek ❌" at bounding box center [711, 178] width 204 height 18
select select "7388"
click at [609, 169] on select "Barry O'Donnell ❌ Barry Johnston ❌ Jason Soper ❌ Peter Wieczorek ❌" at bounding box center [711, 178] width 204 height 18
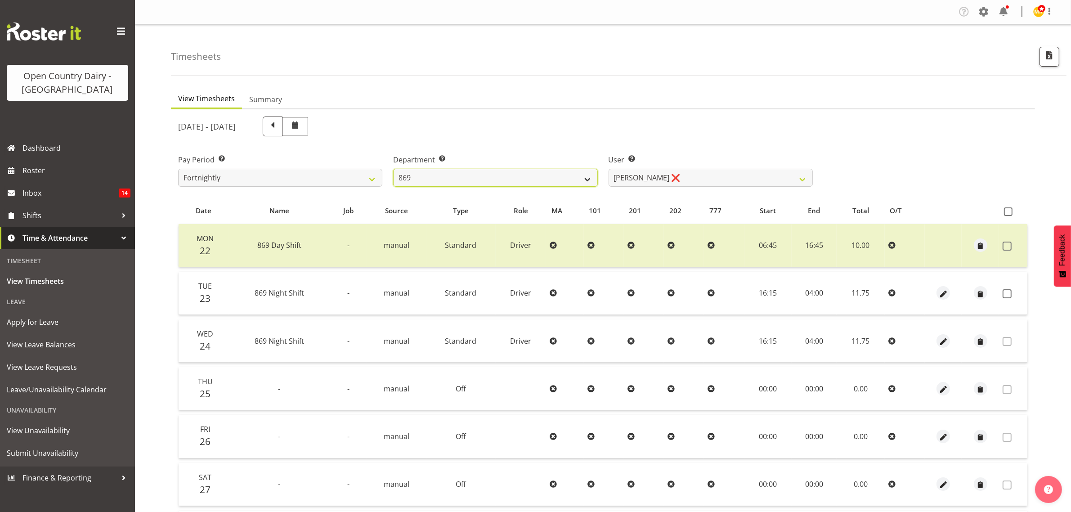
click at [588, 180] on select "734 735 736 737 738 739 851 853 854 855 856 858 861 862 865 867-9032 868 869 87…" at bounding box center [495, 178] width 204 height 18
select select "783"
click at [393, 169] on select "734 735 736 737 738 739 851 853 854 855 856 858 861 862 865 867-9032 868 869 87…" at bounding box center [495, 178] width 204 height 18
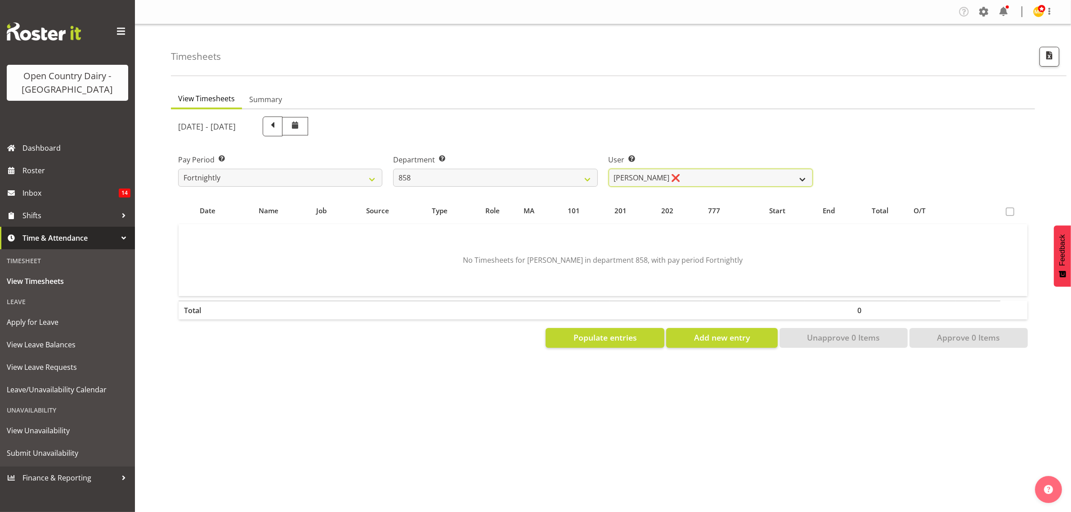
click at [800, 179] on select "Anthony Shaw ❌ Liam Bellman ❌ Neil Peters ❌" at bounding box center [711, 178] width 204 height 18
select select "9850"
click at [609, 169] on select "Anthony Shaw ❌ Liam Bellman ❌ Neil Peters ❌" at bounding box center [711, 178] width 204 height 18
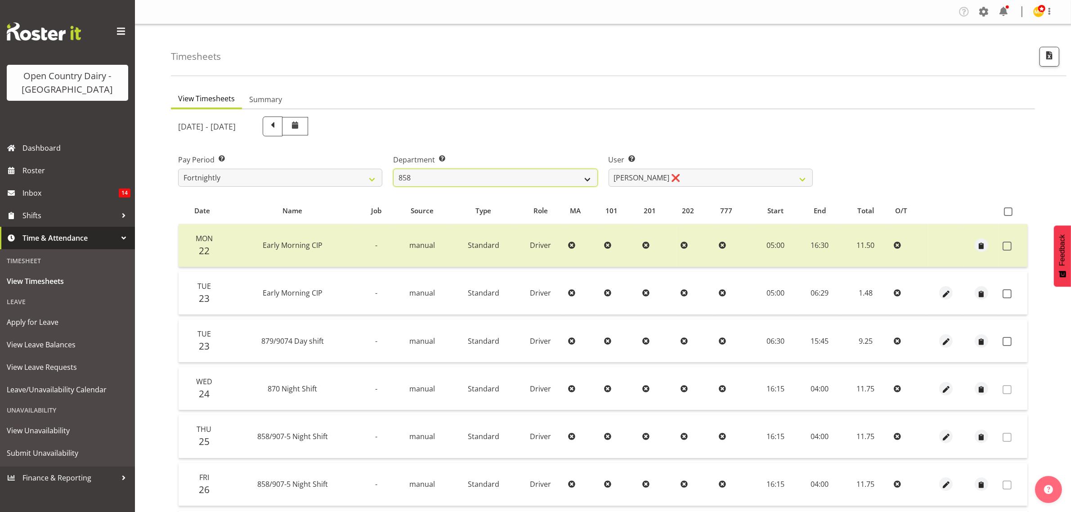
drag, startPoint x: 591, startPoint y: 180, endPoint x: 584, endPoint y: 184, distance: 7.9
click at [591, 180] on select "734 735 736 737 738 739 851 853 854 855 856 858 861 862 865 867-9032 868 869 87…" at bounding box center [495, 178] width 204 height 18
select select "686"
click at [393, 169] on select "734 735 736 737 738 739 851 853 854 855 856 858 861 862 865 867-9032 868 869 87…" at bounding box center [495, 178] width 204 height 18
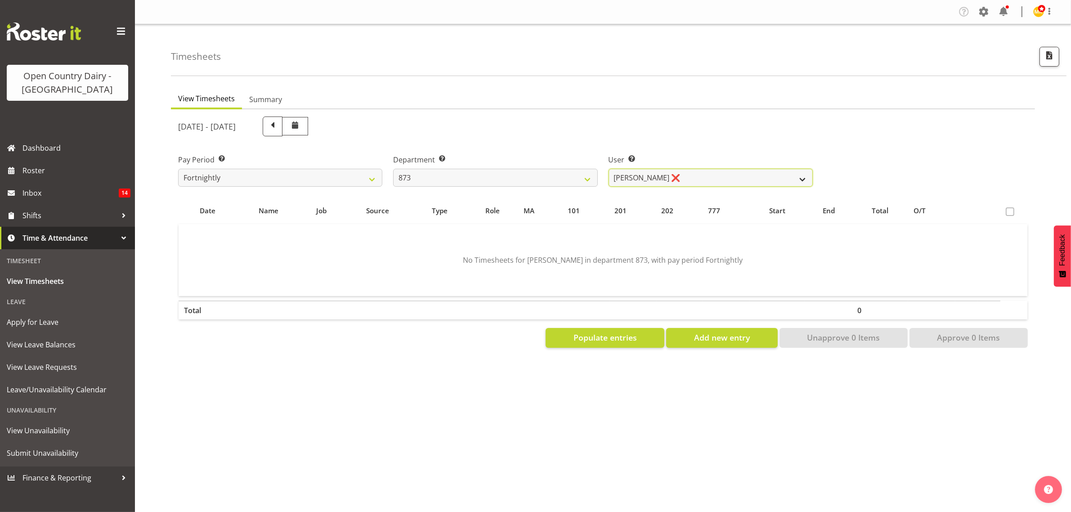
drag, startPoint x: 802, startPoint y: 176, endPoint x: 779, endPoint y: 184, distance: 24.8
click at [797, 178] on select "Andrew Henderson ❌ Ricky Popham ❌ Stacy MacAskill ❌ Trish Nicol ❌" at bounding box center [711, 178] width 204 height 18
select select "9758"
click at [609, 169] on select "Andrew Henderson ❌ Ricky Popham ❌ Stacy MacAskill ❌ Trish Nicol ❌" at bounding box center [711, 178] width 204 height 18
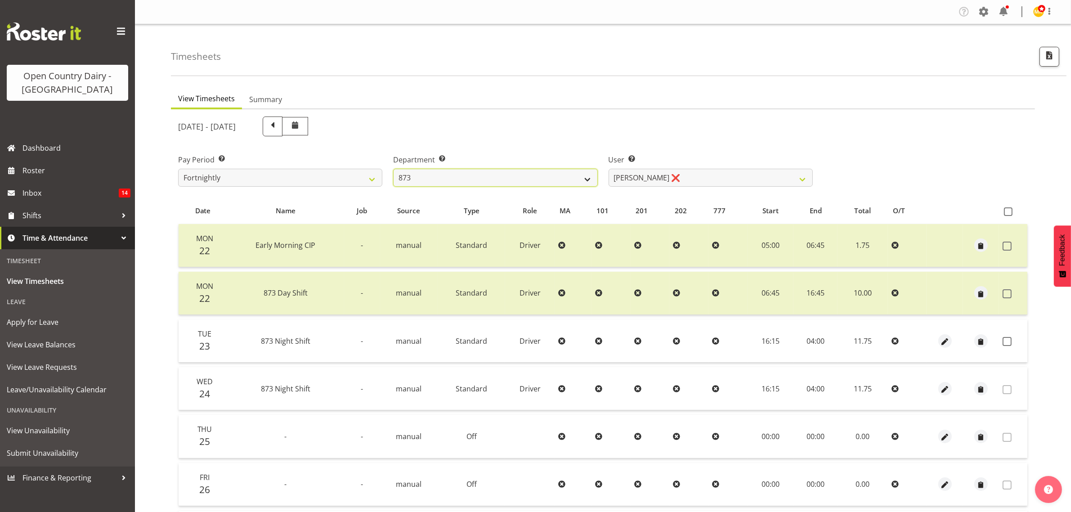
click at [584, 178] on select "734 735 736 737 738 739 851 853 854 855 856 858 861 862 865 867-9032 868 869 87…" at bounding box center [495, 178] width 204 height 18
select select "687"
click at [393, 169] on select "734 735 736 737 738 739 851 853 854 855 856 858 861 862 865 867-9032 868 869 87…" at bounding box center [495, 178] width 204 height 18
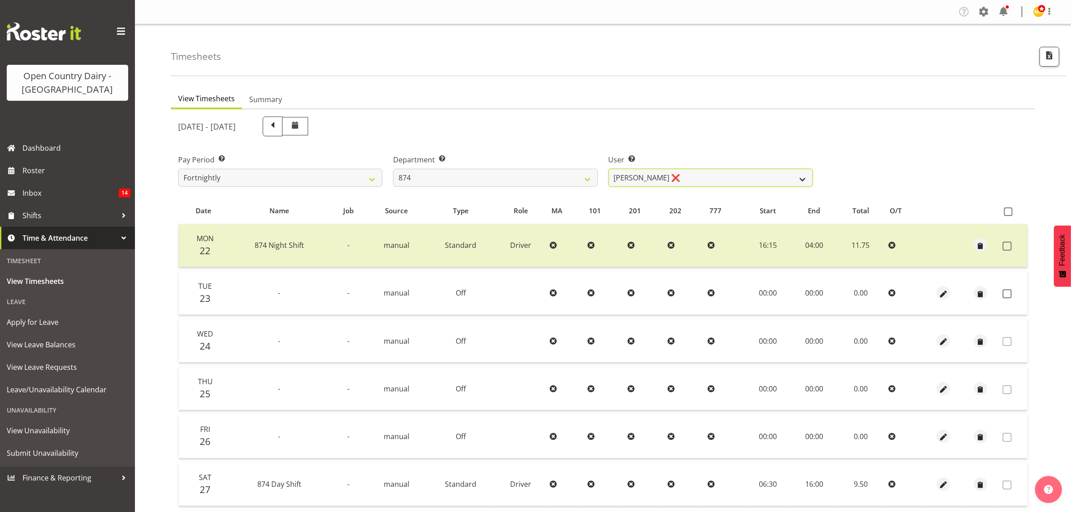
click at [792, 177] on select "Annette Parker ❌ Christopher McRae ❌ Patrick Stenton ❌ Rachel Carpenter ❌" at bounding box center [711, 178] width 204 height 18
select select "7508"
click at [609, 169] on select "Annette Parker ❌ Christopher McRae ❌ Patrick Stenton ❌ Rachel Carpenter ❌" at bounding box center [711, 178] width 204 height 18
drag, startPoint x: 584, startPoint y: 176, endPoint x: 547, endPoint y: 178, distance: 36.9
click at [554, 178] on select "734 735 736 737 738 739 851 853 854 855 856 858 861 862 865 867-9032 868 869 87…" at bounding box center [495, 178] width 204 height 18
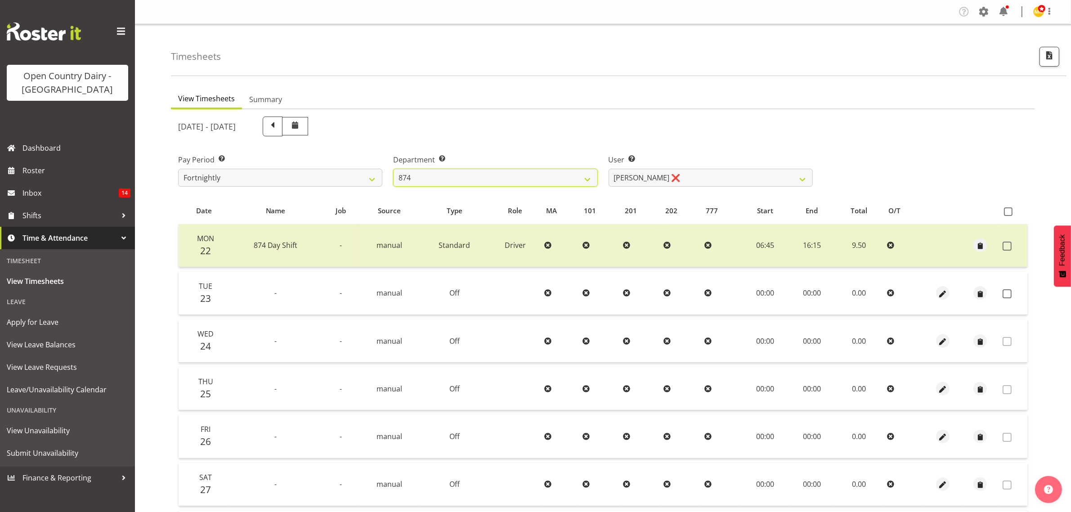
select select "689"
click at [393, 169] on select "734 735 736 737 738 739 851 853 854 855 856 858 861 862 865 867-9032 868 869 87…" at bounding box center [495, 178] width 204 height 18
click at [804, 176] on select "Dean Henderson ❌ Ian Barbour ❌ John Graham ❌ Tom Rahl ❌" at bounding box center [711, 178] width 204 height 18
select select "7440"
click at [609, 169] on select "Dean Henderson ❌ Ian Barbour ❌ John Graham ❌ Tom Rahl ❌" at bounding box center [711, 178] width 204 height 18
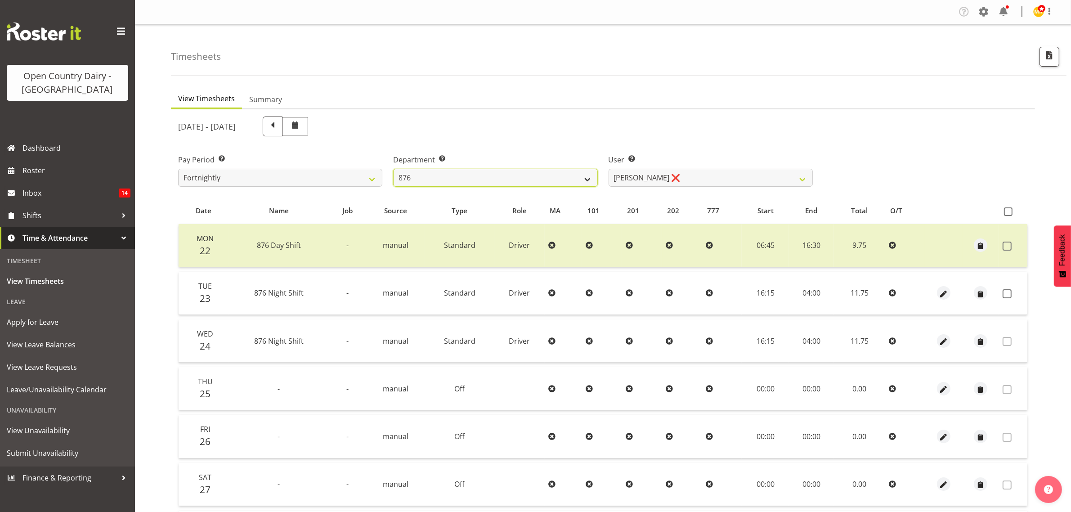
click at [588, 178] on select "734 735 736 737 738 739 851 853 854 855 856 858 861 862 865 867-9032 868 869 87…" at bounding box center [495, 178] width 204 height 18
select select "690"
click at [393, 169] on select "734 735 736 737 738 739 851 853 854 855 856 858 861 862 865 867-9032 868 869 87…" at bounding box center [495, 178] width 204 height 18
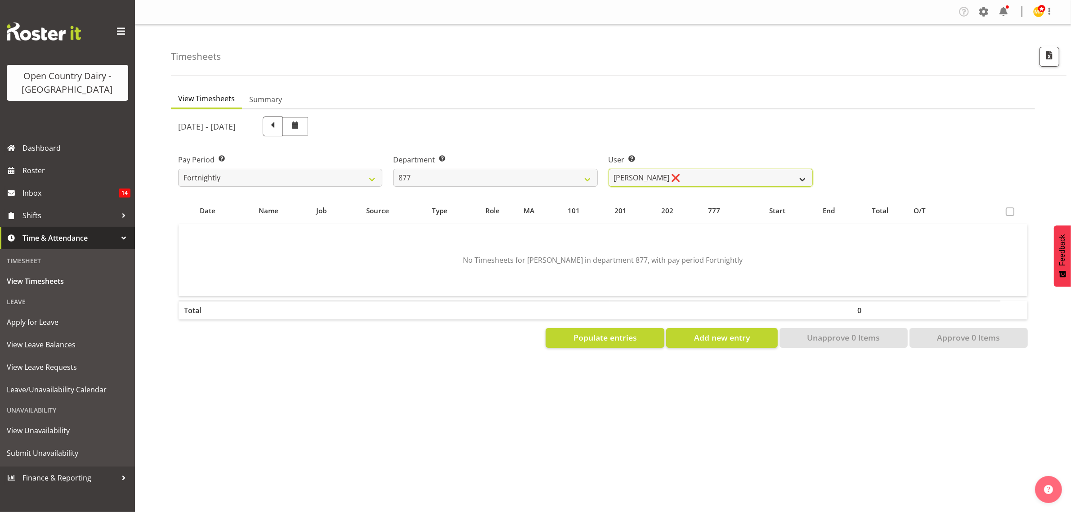
drag, startPoint x: 804, startPoint y: 179, endPoint x: 793, endPoint y: 183, distance: 11.1
click at [802, 179] on select "Barry Shields ❌ Callum Wells ❌ Helen Bull ❌ Jase Preston ❌" at bounding box center [711, 178] width 204 height 18
select select "11653"
click at [609, 169] on select "Barry Shields ❌ Callum Wells ❌ Helen Bull ❌ Jase Preston ❌" at bounding box center [711, 178] width 204 height 18
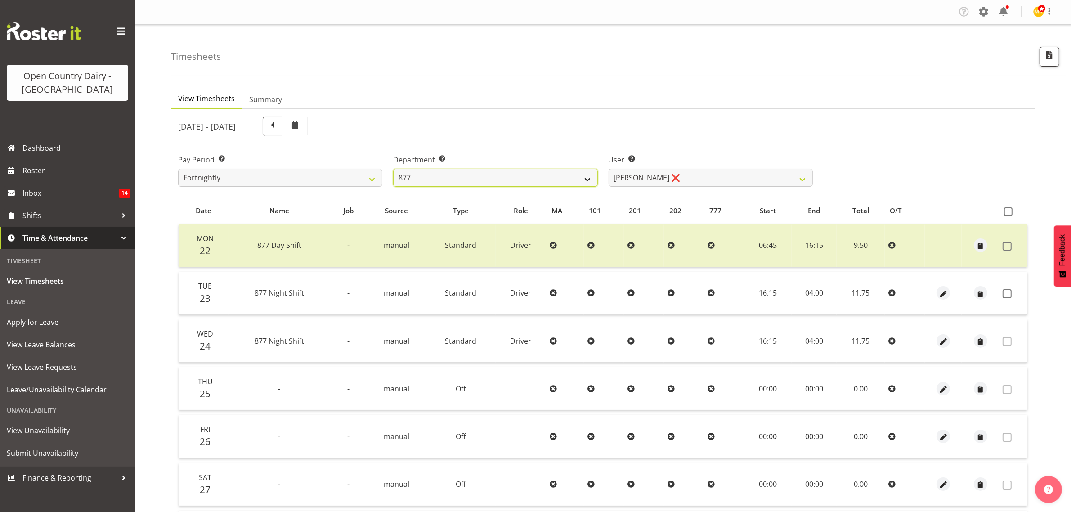
click at [586, 177] on select "734 735 736 737 738 739 851 853 854 855 856 858 861 862 865 867-9032 868 869 87…" at bounding box center [495, 178] width 204 height 18
select select "691"
click at [393, 169] on select "734 735 736 737 738 739 851 853 854 855 856 858 861 862 865 867-9032 868 869 87…" at bounding box center [495, 178] width 204 height 18
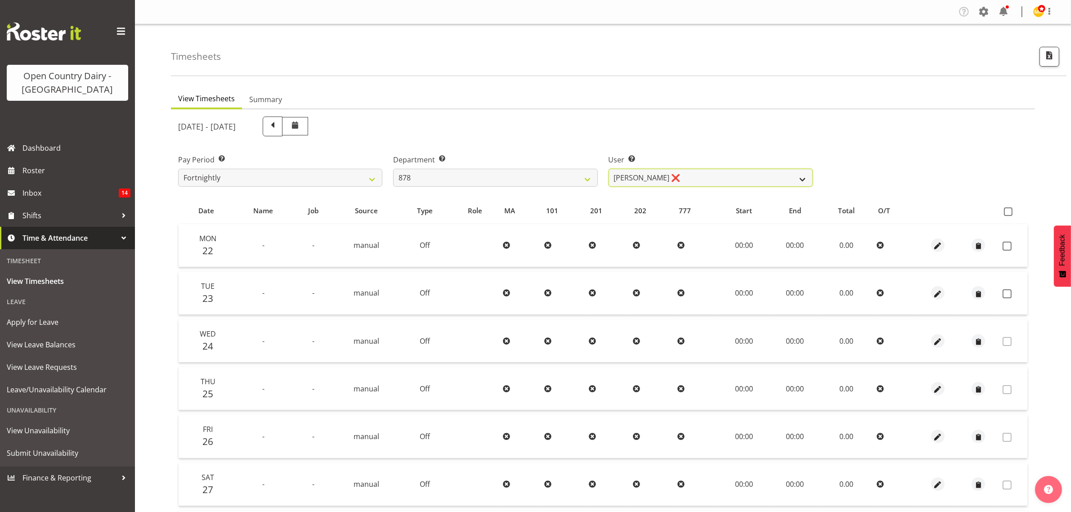
click at [802, 177] on select "Athol Warnock ❌ Dean Tither ❌ Joshua Treymane ❌ Vinkie Botha ❌" at bounding box center [711, 178] width 204 height 18
select select "7455"
click at [609, 169] on select "Athol Warnock ❌ Dean Tither ❌ Joshua Treymane ❌ Vinkie Botha ❌" at bounding box center [711, 178] width 204 height 18
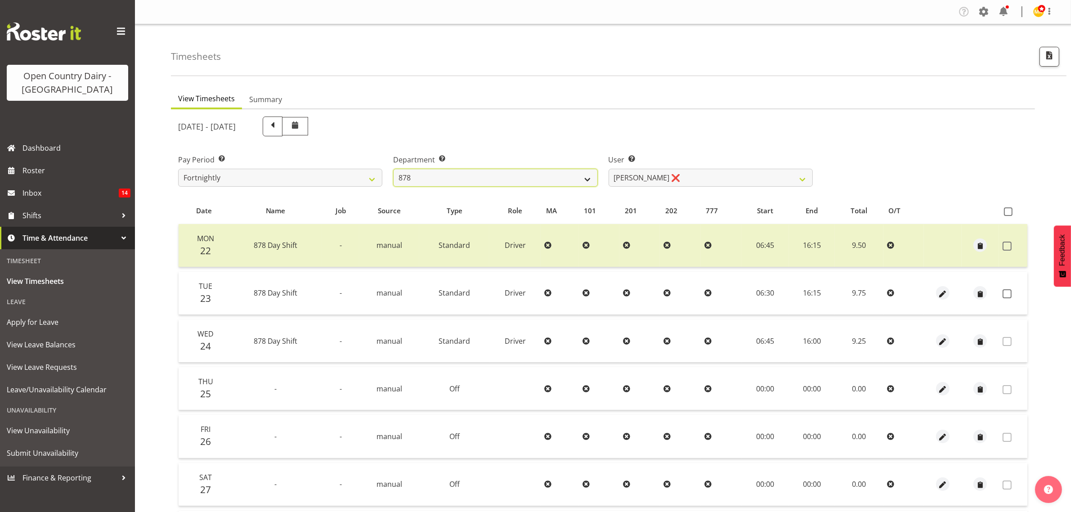
click at [586, 180] on select "734 735 736 737 738 739 851 853 854 855 856 858 861 862 865 867-9032 868 869 87…" at bounding box center [495, 178] width 204 height 18
select select "908"
click at [393, 169] on select "734 735 736 737 738 739 851 853 854 855 856 858 861 862 865 867-9032 868 869 87…" at bounding box center [495, 178] width 204 height 18
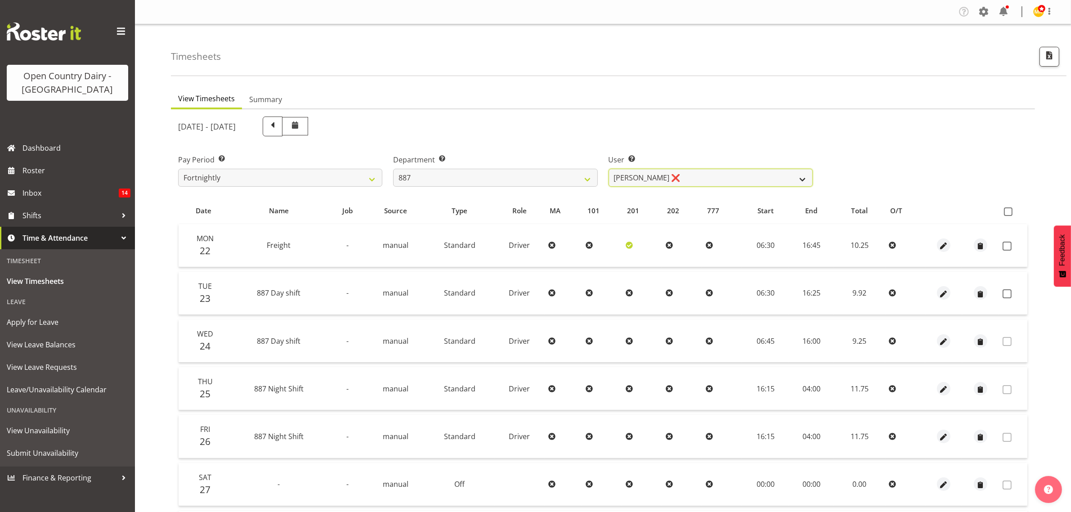
click at [802, 178] on select "Andrew Muir ❌ Bruce Spencer ❌ Neville Hoatten ❌ Warren Tempelman ❌" at bounding box center [711, 178] width 204 height 18
select select "10376"
click at [609, 169] on select "Andrew Muir ❌ Bruce Spencer ❌ Neville Hoatten ❌ Warren Tempelman ❌" at bounding box center [711, 178] width 204 height 18
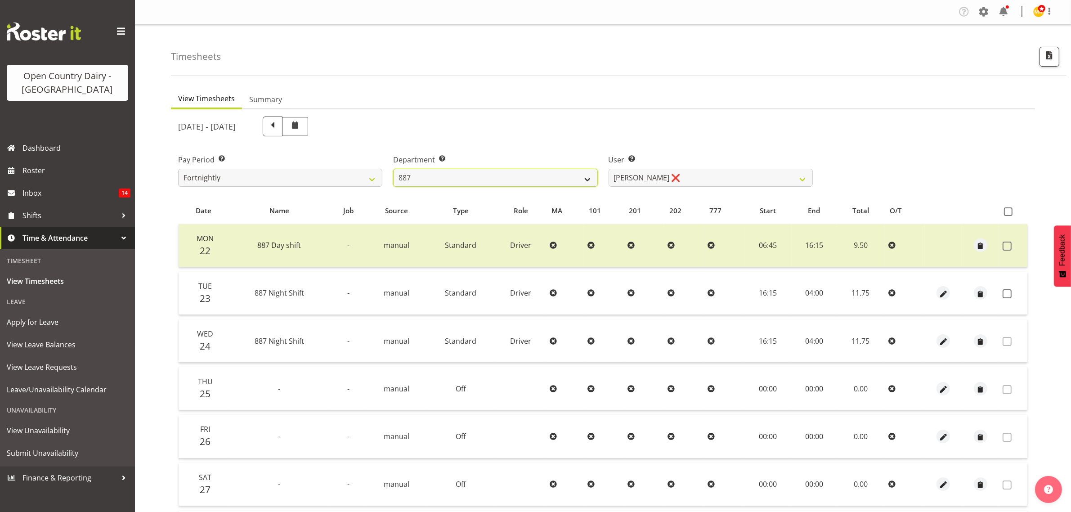
click at [586, 178] on select "734 735 736 737 738 739 851 853 854 855 856 858 861 862 865 867-9032 868 869 87…" at bounding box center [495, 178] width 204 height 18
select select "755"
click at [393, 169] on select "734 735 736 737 738 739 851 853 854 855 856 858 861 862 865 867-9032 868 869 87…" at bounding box center [495, 178] width 204 height 18
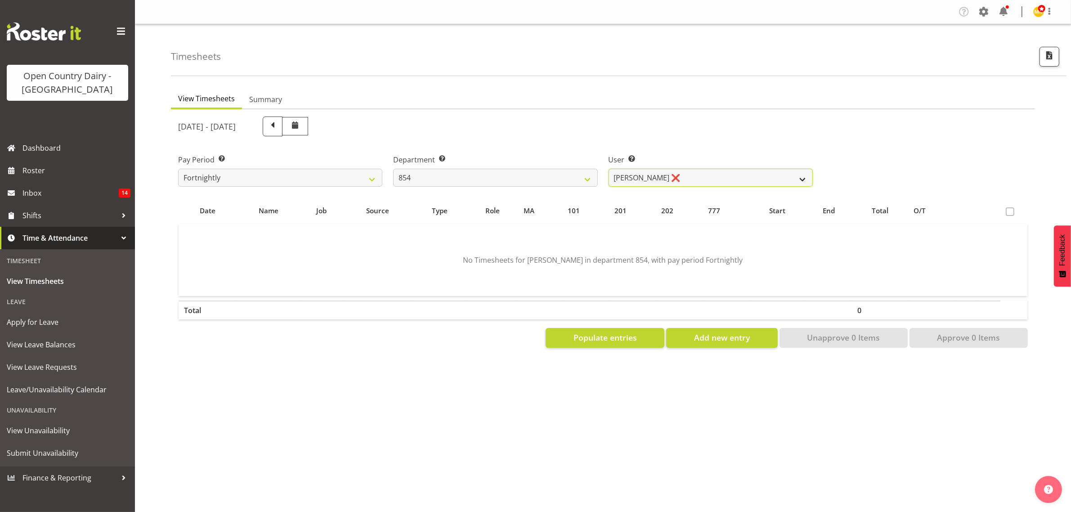
click at [806, 173] on select "Carl Johnstone ❌ John Rook ❌ Karl Nicol ❌ Raymond George ❌" at bounding box center [711, 178] width 204 height 18
select select "10054"
click at [609, 169] on select "Carl Johnstone ❌ John Rook ❌ Karl Nicol ❌ Raymond George ❌" at bounding box center [711, 178] width 204 height 18
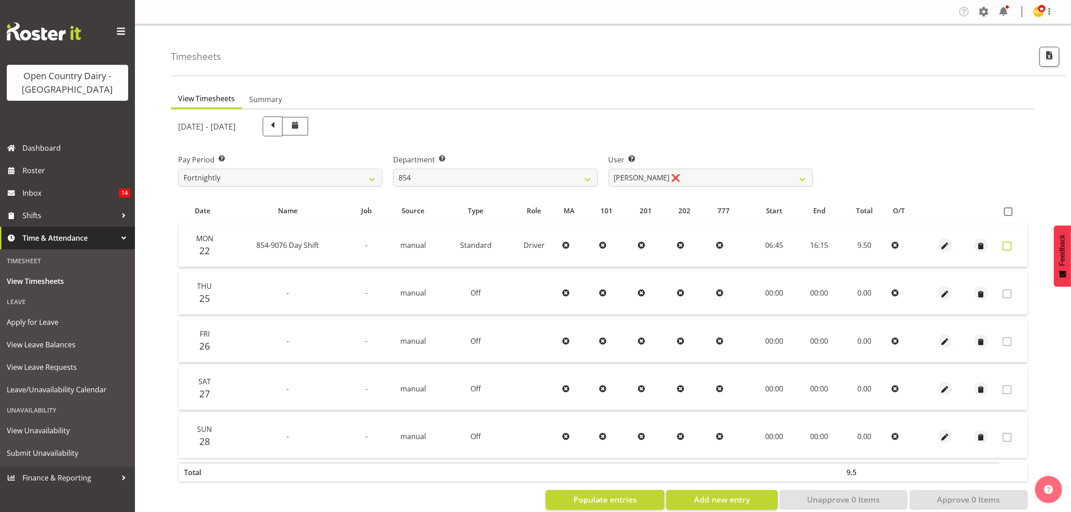
drag, startPoint x: 1008, startPoint y: 243, endPoint x: 1006, endPoint y: 250, distance: 7.5
click at [1007, 242] on span at bounding box center [1007, 246] width 9 height 9
checkbox input "true"
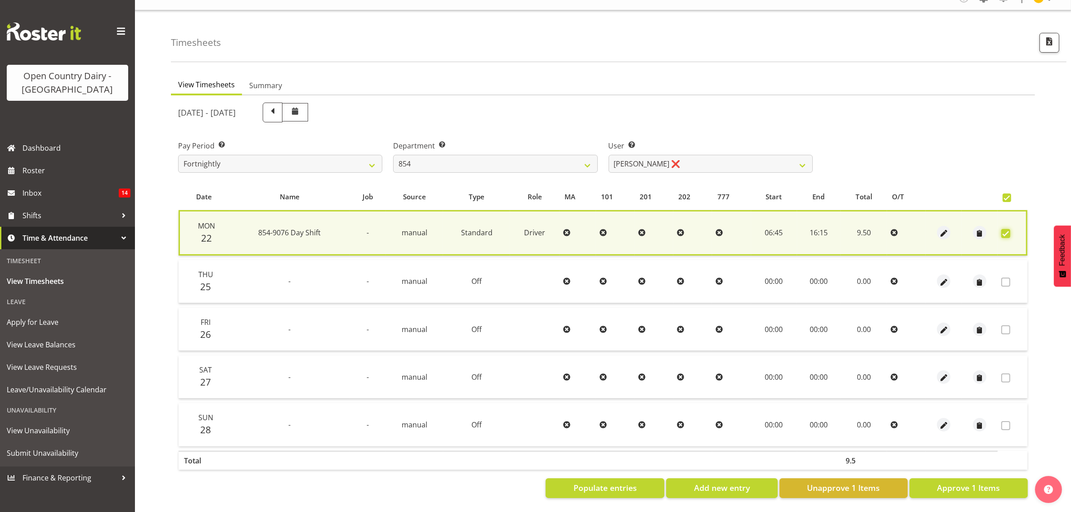
scroll to position [21, 0]
click at [966, 482] on span "Approve 1 Items" at bounding box center [968, 488] width 63 height 12
checkbox input "false"
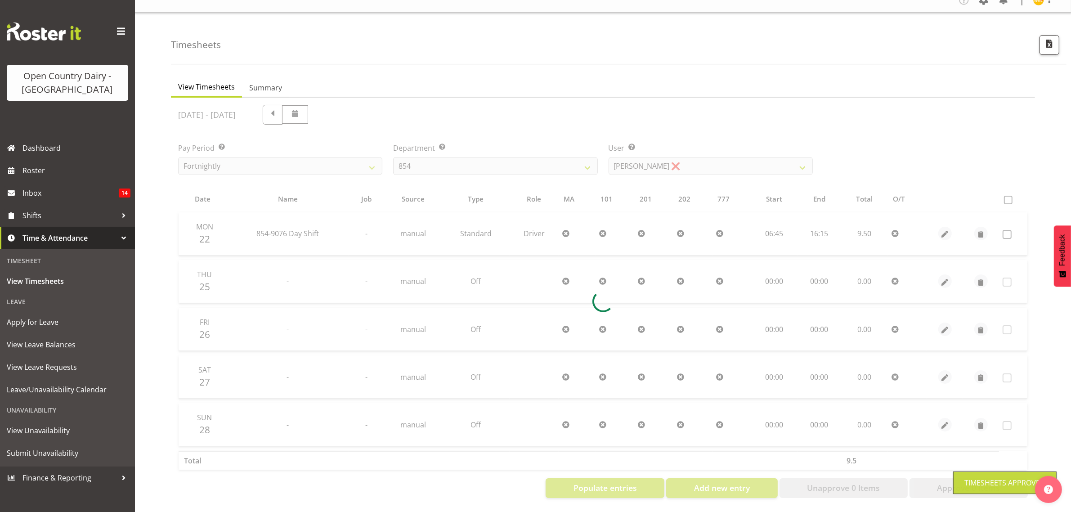
scroll to position [19, 0]
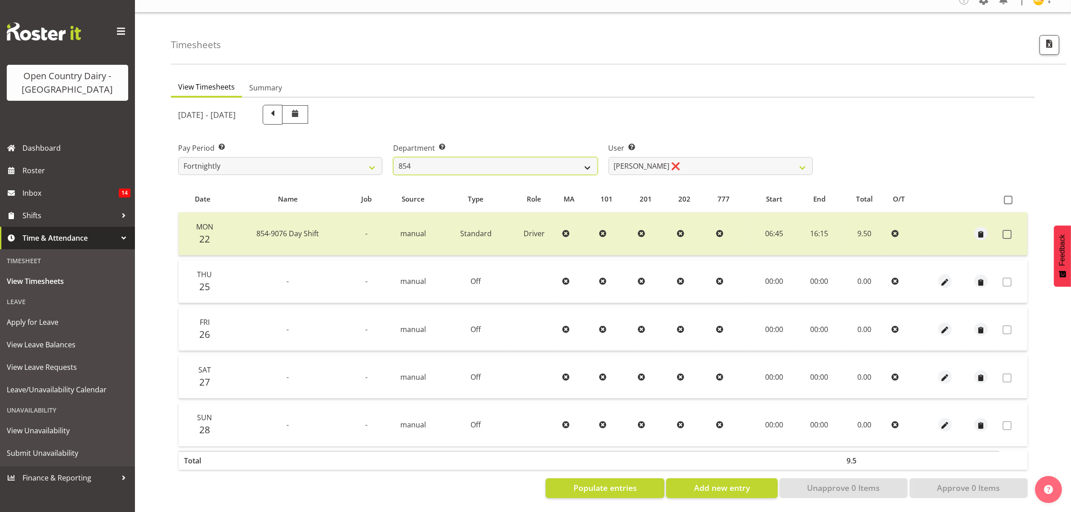
click at [589, 157] on select "734 735 736 737 738 739 851 853 854 855 856 858 861 862 865 867-9032 868 869 87…" at bounding box center [495, 166] width 204 height 18
select select "782"
click at [393, 157] on select "734 735 736 737 738 739 851 853 854 855 856 858 861 862 865 867-9032 868 869 87…" at bounding box center [495, 166] width 204 height 18
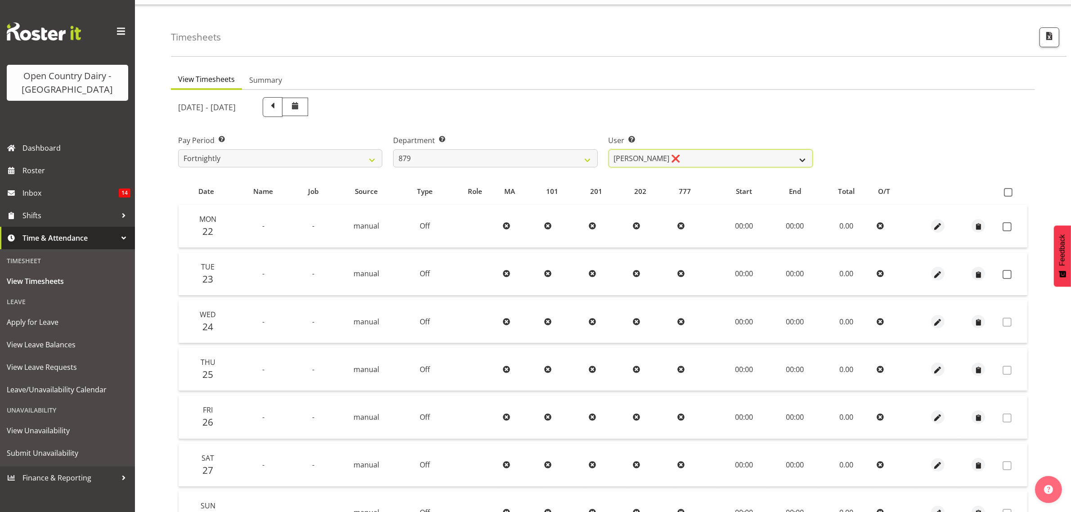
click at [803, 160] on select "Bryan Windle ❌ John Dalton ❌ Rodney Hamilton ❌ Tony Corr ❌" at bounding box center [711, 158] width 204 height 18
select select "7453"
click at [609, 149] on select "Bryan Windle ❌ John Dalton ❌ Rodney Hamilton ❌ Tony Corr ❌" at bounding box center [711, 158] width 204 height 18
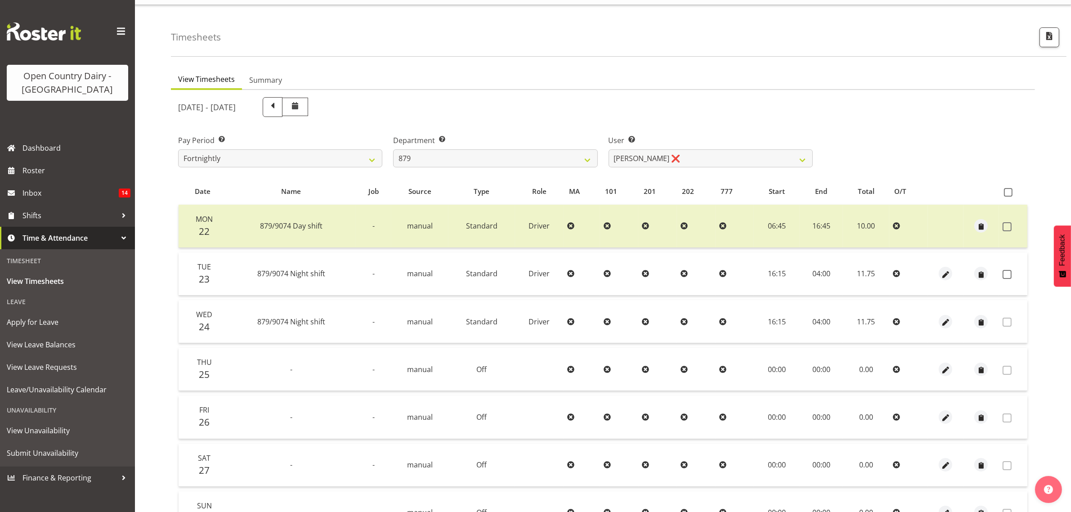
click at [976, 109] on div "September 22nd - September 28th 2025" at bounding box center [603, 107] width 861 height 31
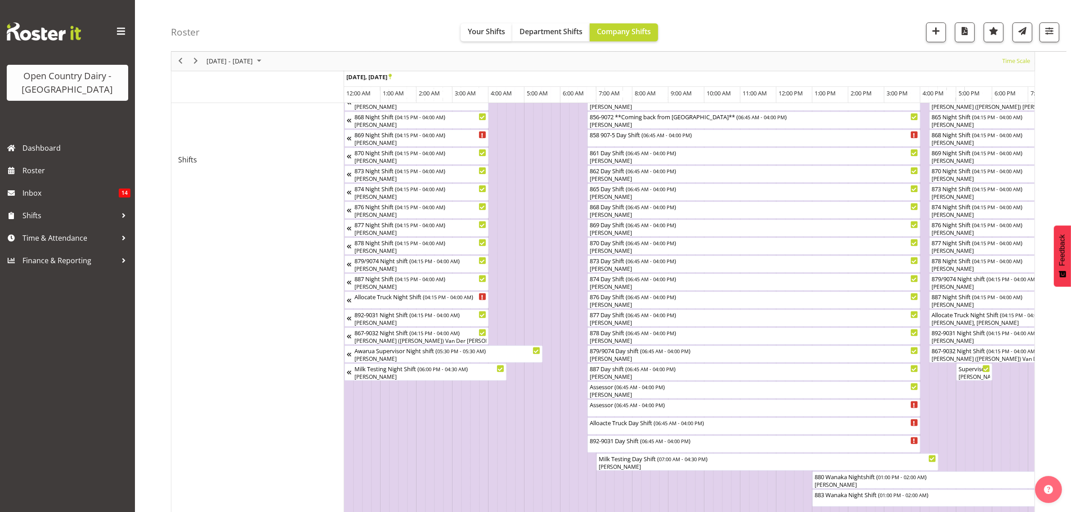
scroll to position [0, 1728]
